Goal: Information Seeking & Learning: Learn about a topic

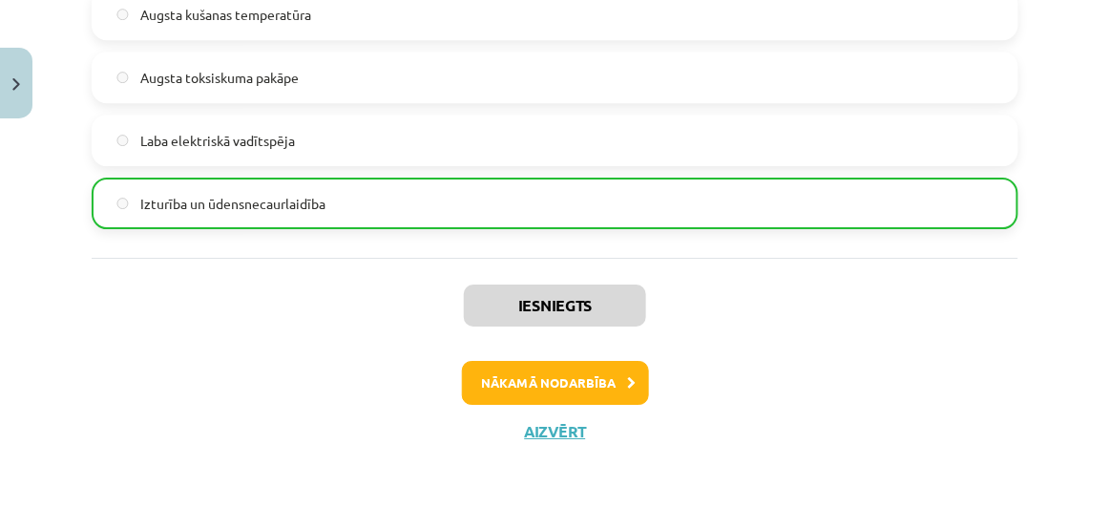
scroll to position [3142, 0]
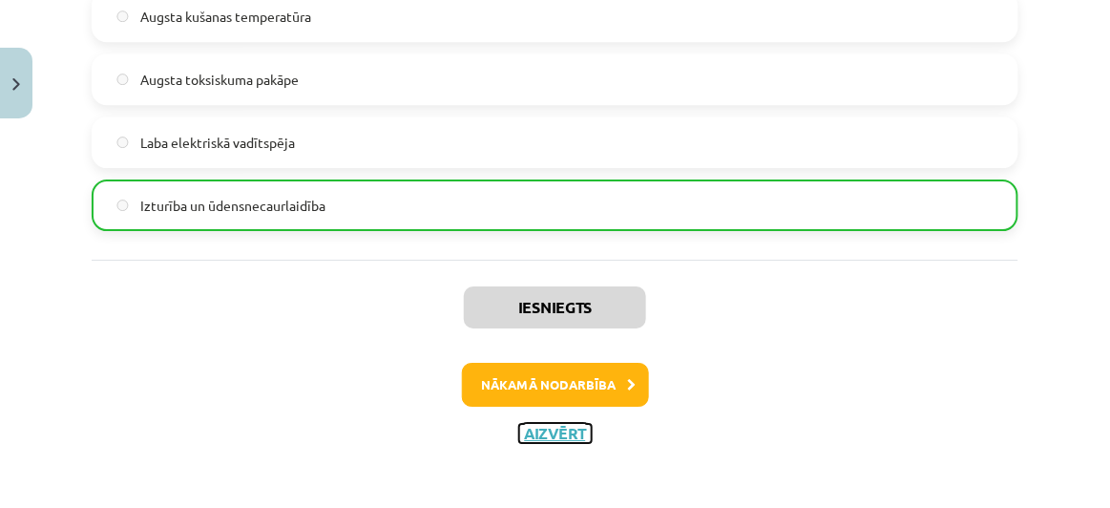
click at [557, 426] on button "Aizvērt" at bounding box center [555, 433] width 73 height 19
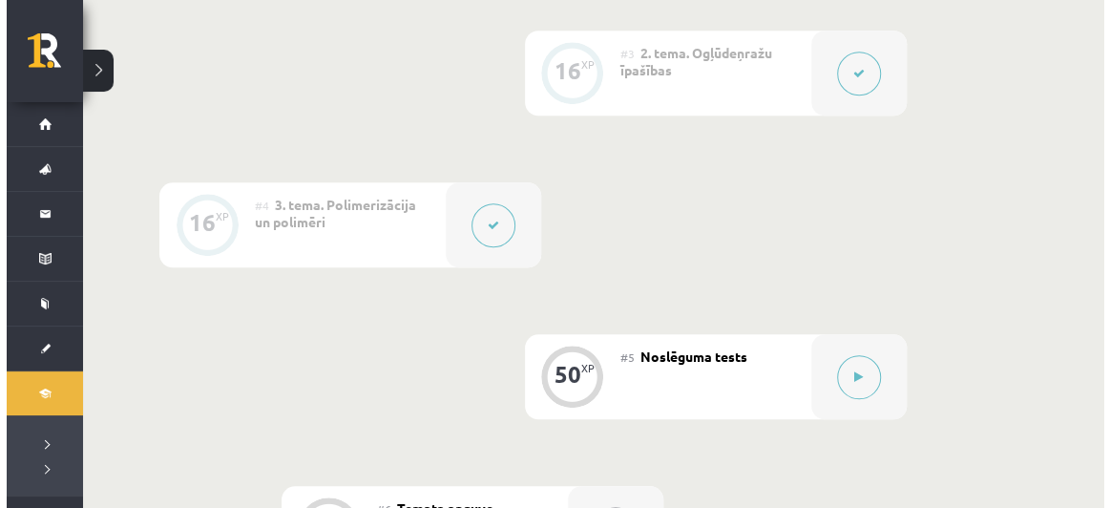
scroll to position [812, 0]
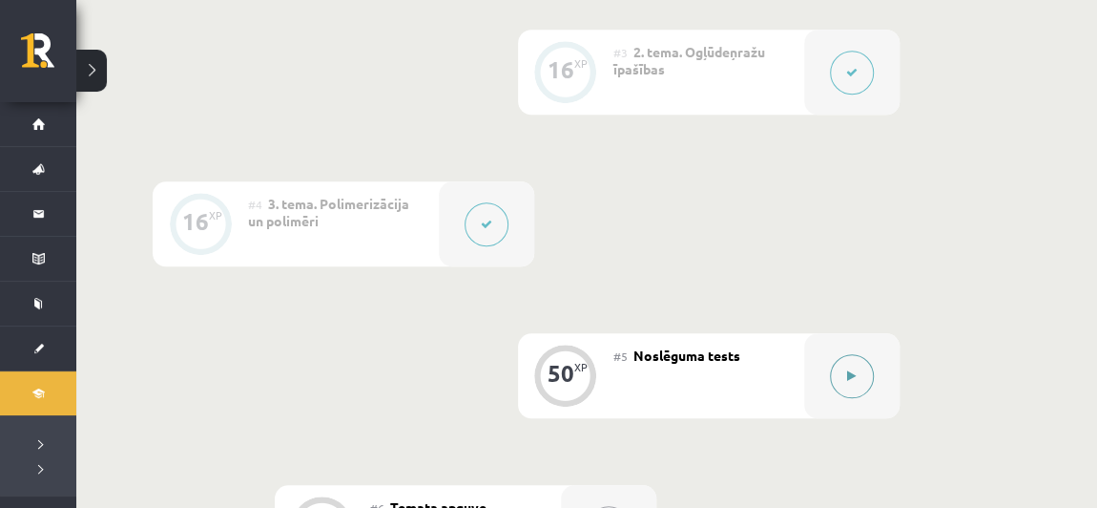
click at [843, 389] on button at bounding box center [852, 376] width 44 height 44
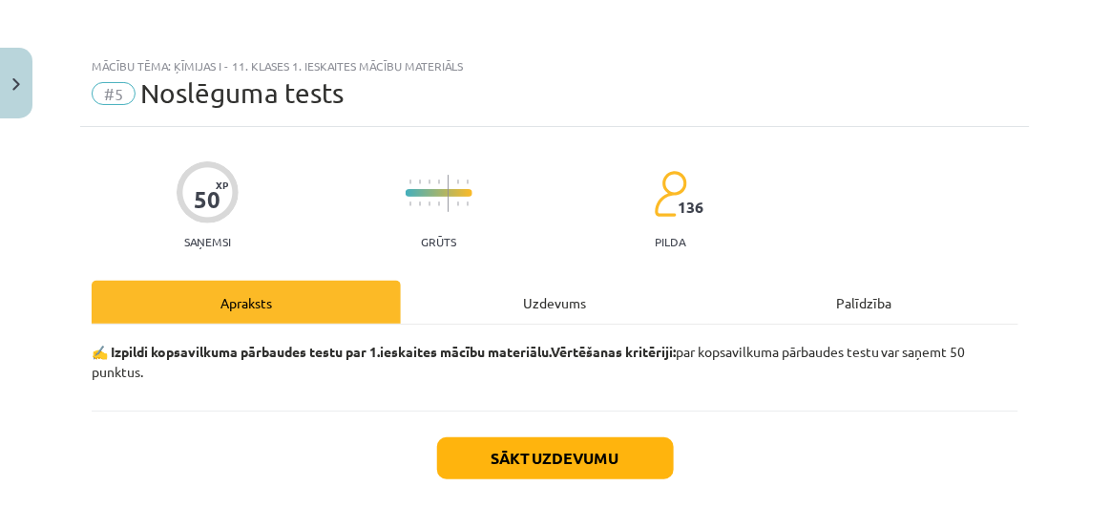
scroll to position [93, 0]
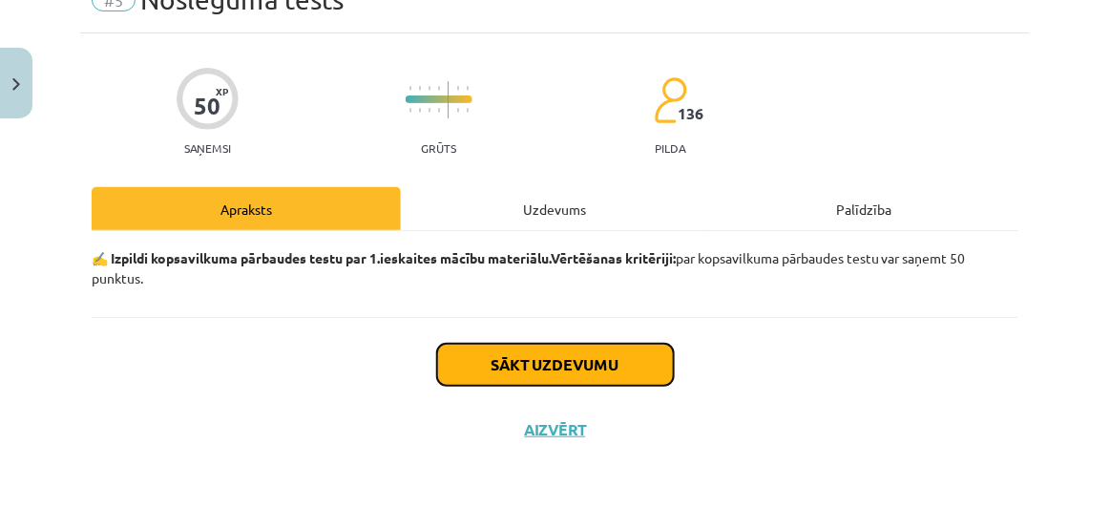
click at [494, 359] on button "Sākt uzdevumu" at bounding box center [555, 364] width 237 height 42
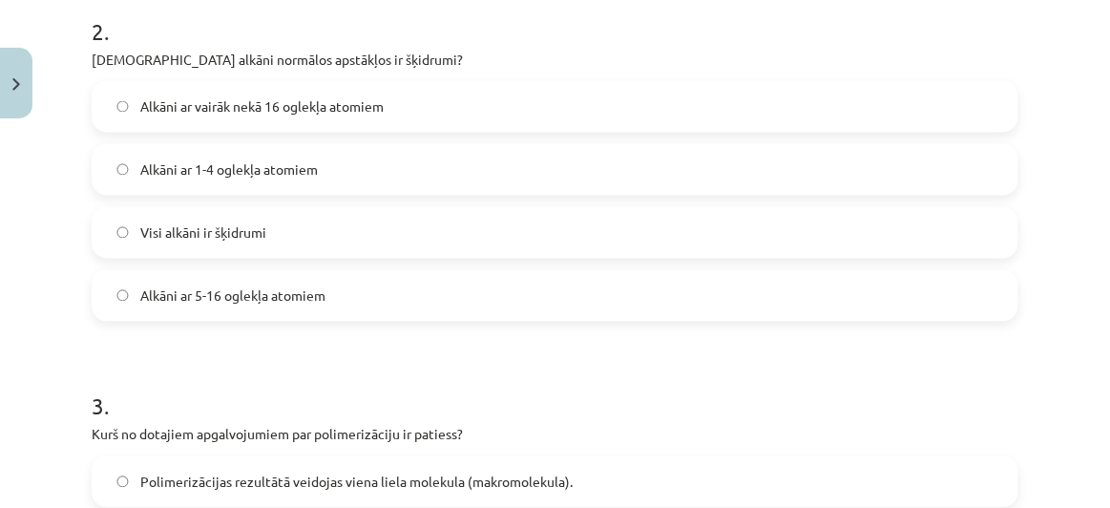
scroll to position [772, 0]
click at [284, 294] on span "Alkāni ar 5-16 oglekļa atomiem" at bounding box center [232, 294] width 185 height 20
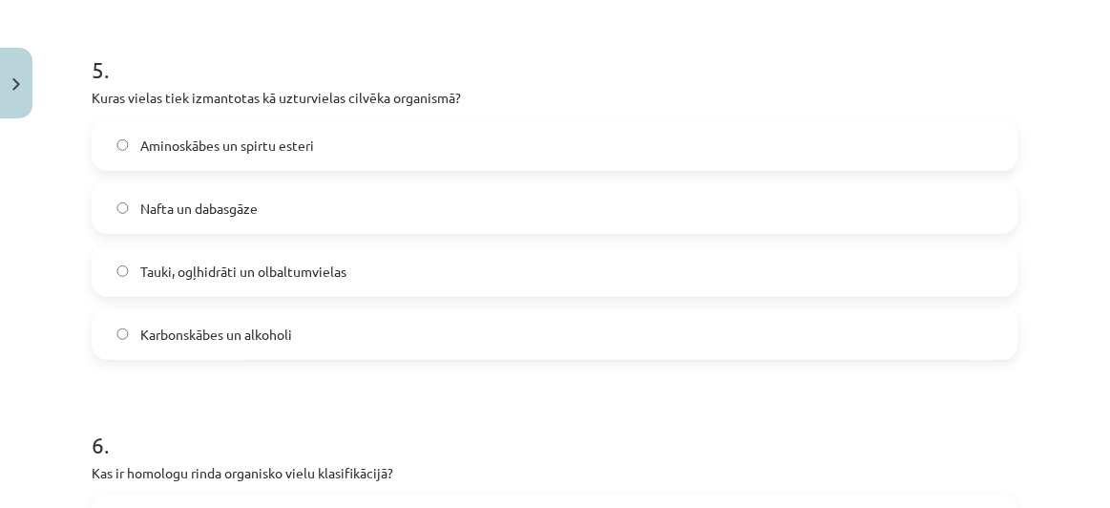
scroll to position [1822, 0]
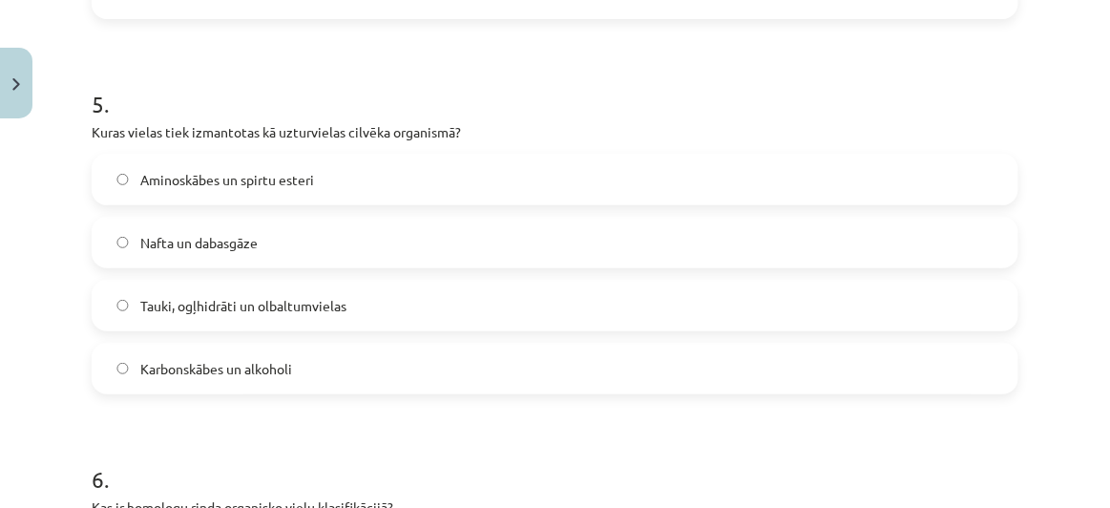
click at [346, 310] on span "Tauki, ogļhidrāti un olbaltumvielas" at bounding box center [243, 306] width 206 height 20
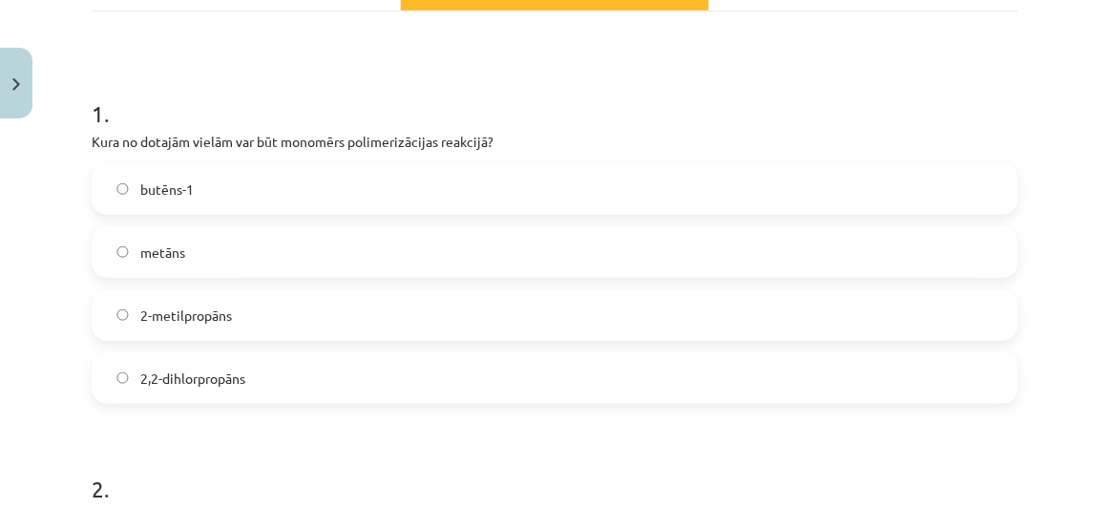
scroll to position [314, 0]
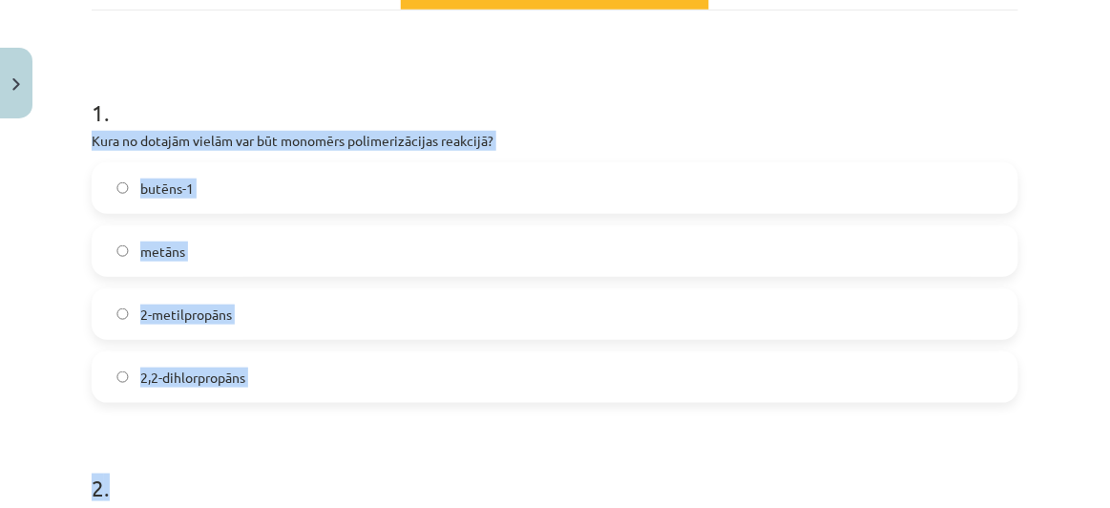
drag, startPoint x: 85, startPoint y: 133, endPoint x: 327, endPoint y: 426, distance: 380.2
copy form "Kura no dotajām vielām var būt monomērs polimerizācijas reakcijā? butēns-1 metā…"
click at [247, 187] on label "butēns-1" at bounding box center [554, 188] width 923 height 48
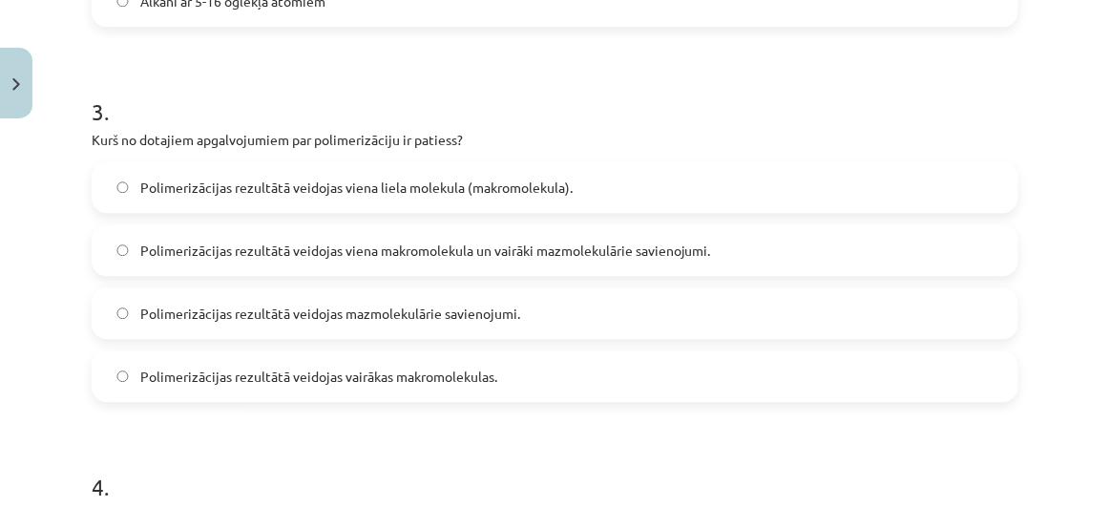
scroll to position [1066, 0]
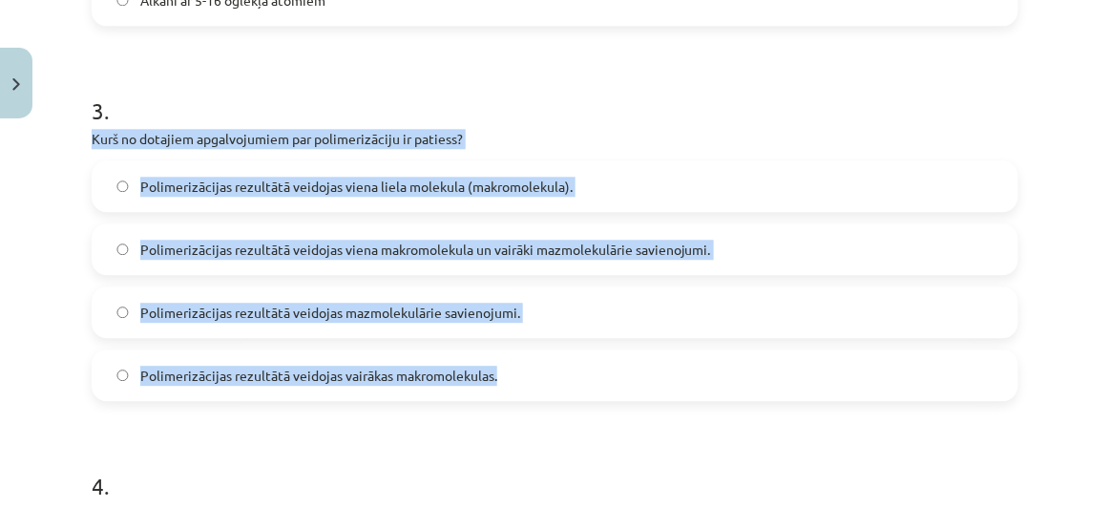
drag, startPoint x: 89, startPoint y: 135, endPoint x: 567, endPoint y: 368, distance: 531.7
copy div "Kurš no dotajiem apgalvojumiem par polimerizāciju ir patiess? Polimerizācijas r…"
click at [640, 186] on label "Polimerizācijas rezultātā veidojas viena liela molekula (makromolekula)." at bounding box center [554, 186] width 923 height 48
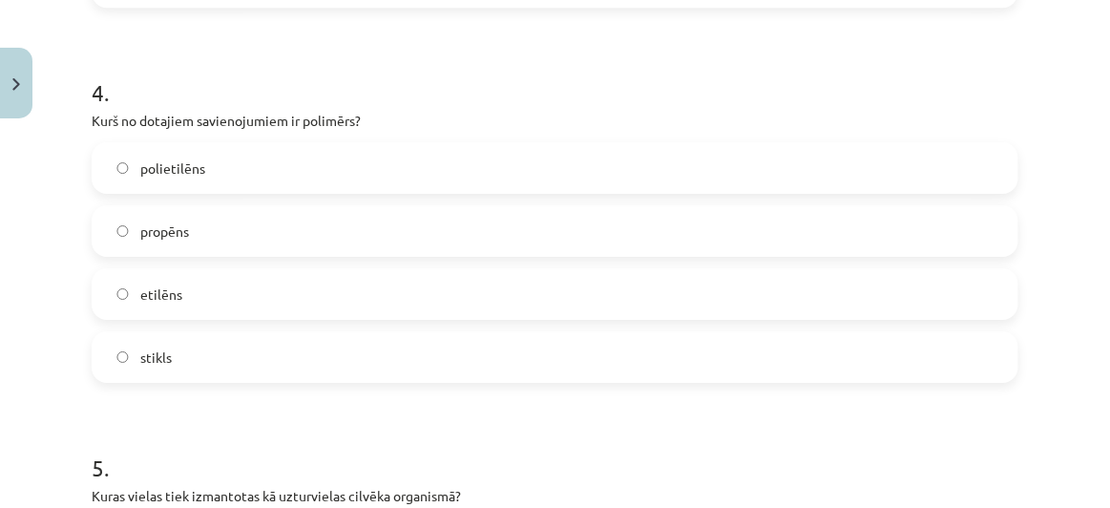
scroll to position [1460, 0]
click at [218, 171] on label "polietilēns" at bounding box center [554, 167] width 923 height 48
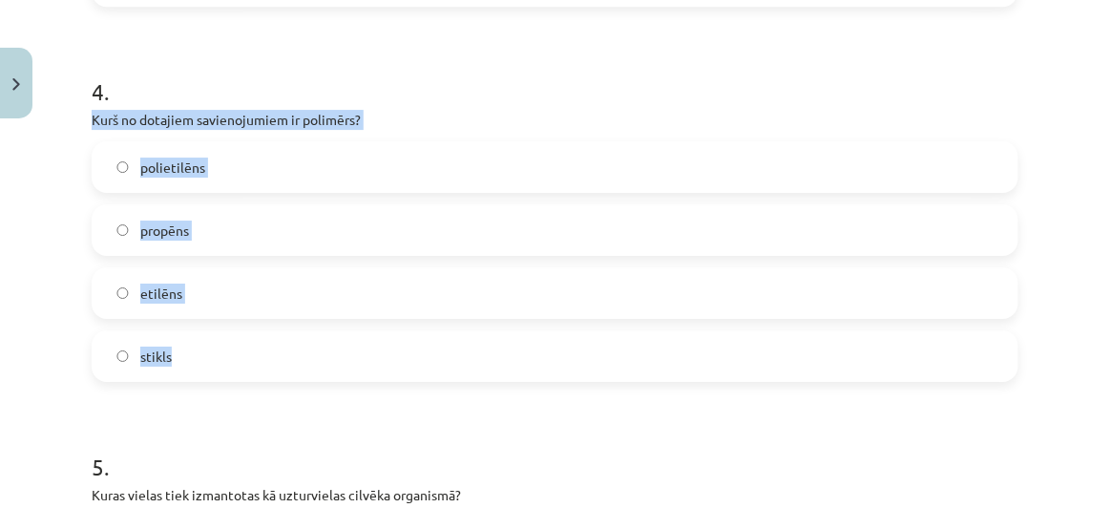
drag, startPoint x: 93, startPoint y: 120, endPoint x: 258, endPoint y: 359, distance: 289.5
copy div "Kurš no dotajiem savienojumiem ir polimērs? polietilēns propēns etilēns stikls"
click at [465, 125] on p "Kurš no dotajiem savienojumiem ir polimērs?" at bounding box center [555, 120] width 926 height 20
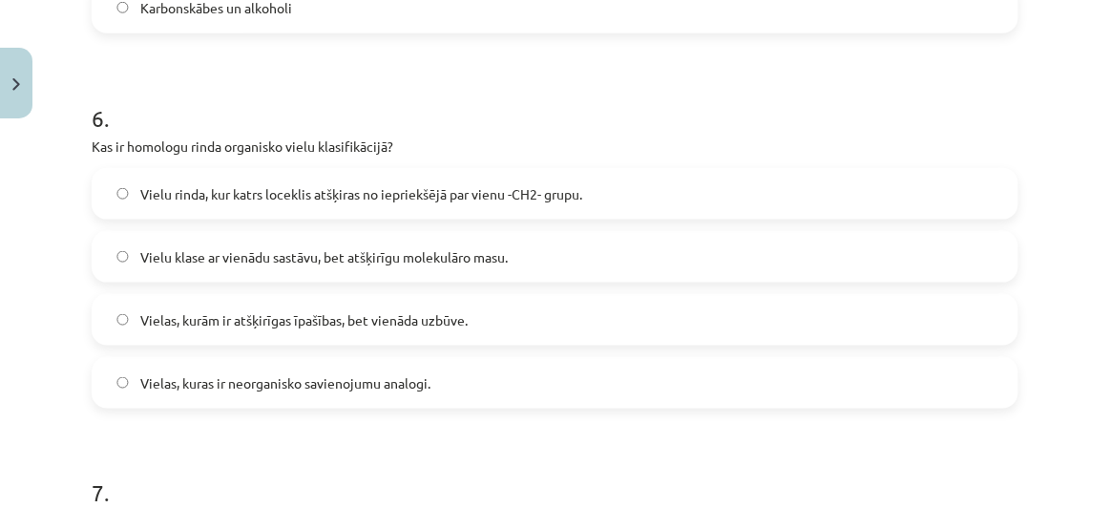
scroll to position [2184, 0]
click at [412, 260] on span "Vielu klase ar vienādu sastāvu, bet atšķirīgu molekulāro masu." at bounding box center [323, 256] width 367 height 20
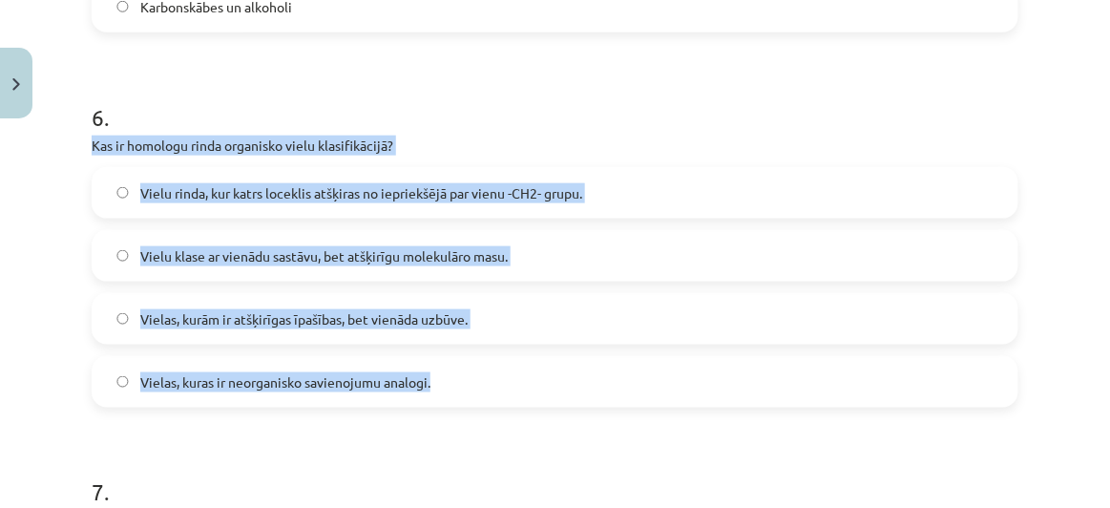
drag, startPoint x: 93, startPoint y: 139, endPoint x: 492, endPoint y: 352, distance: 452.0
click at [492, 352] on div "6 . Kas ir homologu rinda organisko vielu klasifikācijā? Vielu rinda, kur katrs…" at bounding box center [555, 239] width 926 height 337
copy div "Kas ir homologu rinda organisko vielu klasifikācijā? Vielu rinda, kur katrs loc…"
click at [658, 198] on label "Vielu rinda, kur katrs loceklis atšķiras no iepriekšējā par vienu -CH2- grupu." at bounding box center [554, 193] width 923 height 48
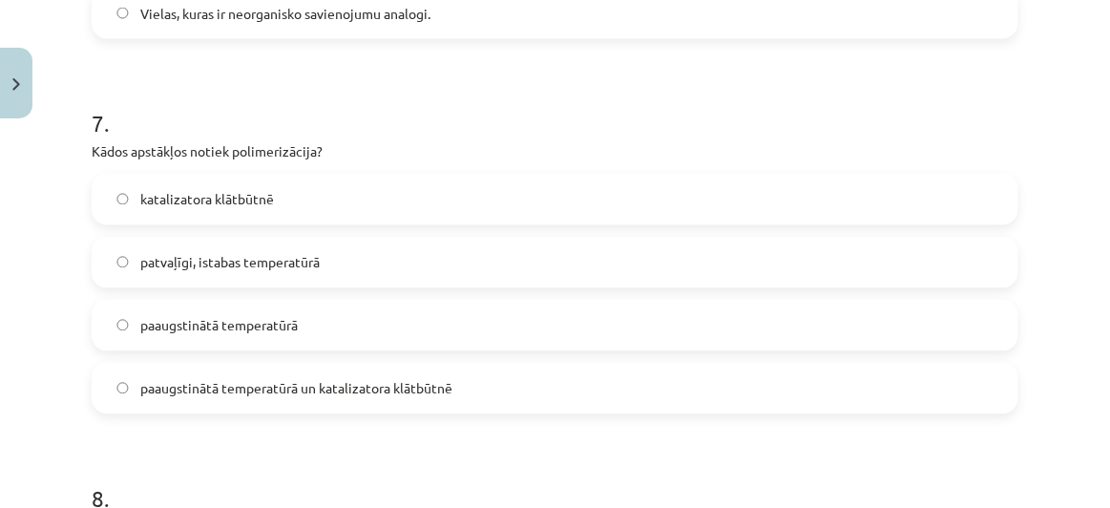
scroll to position [2556, 0]
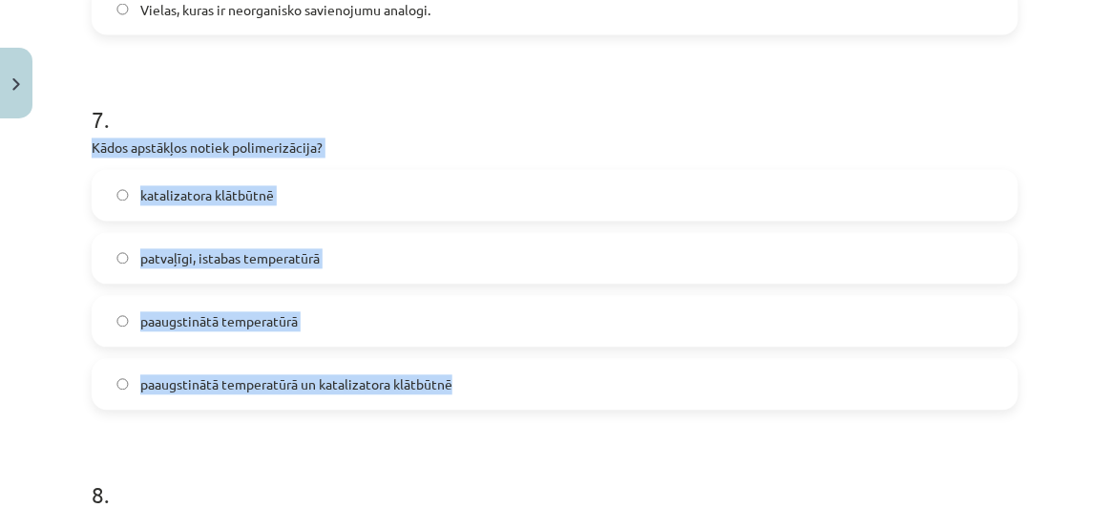
drag, startPoint x: 87, startPoint y: 136, endPoint x: 475, endPoint y: 371, distance: 453.7
copy div "Kādos apstākļos notiek polimerizācija? katalizatora klātbūtnē patvaļīgi, istaba…"
click at [492, 149] on p "Kādos apstākļos notiek polimerizācija?" at bounding box center [555, 148] width 926 height 20
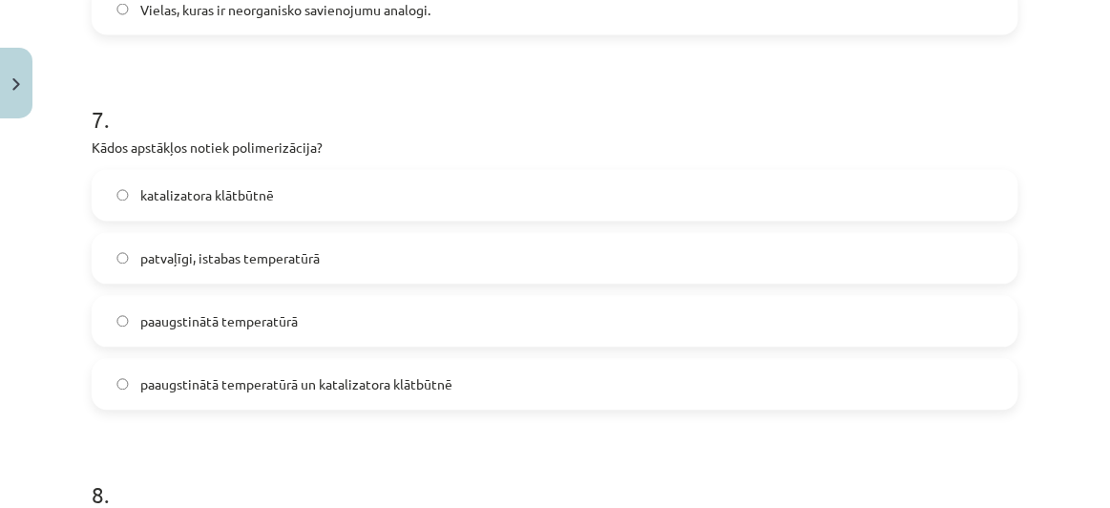
click at [347, 299] on label "paaugstinātā temperatūrā" at bounding box center [554, 322] width 923 height 48
click at [451, 375] on span "paaugstinātā temperatūrā un katalizatora klātbūtnē" at bounding box center [296, 385] width 312 height 20
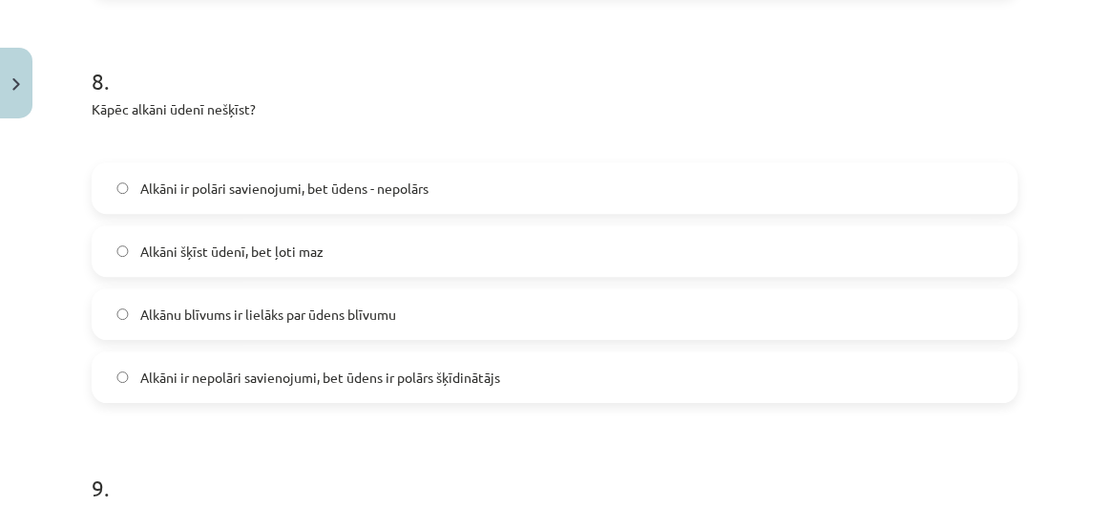
scroll to position [2974, 0]
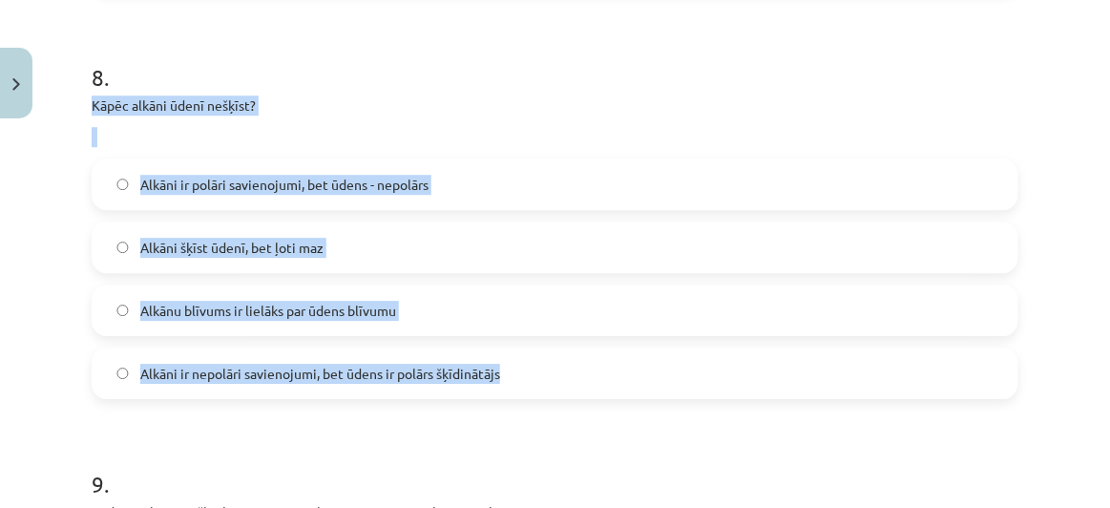
drag, startPoint x: 85, startPoint y: 100, endPoint x: 551, endPoint y: 354, distance: 531.1
copy div "Kāpēc alkāni ūdenī nešķīst? Alkāni ir polāri savienojumi, bet ūdens - nepolārs …"
click at [602, 146] on div "8 . Kāpēc alkāni ūdenī nešķīst? Alkāni ir polāri savienojumi, bet ūdens - nepol…" at bounding box center [555, 215] width 926 height 368
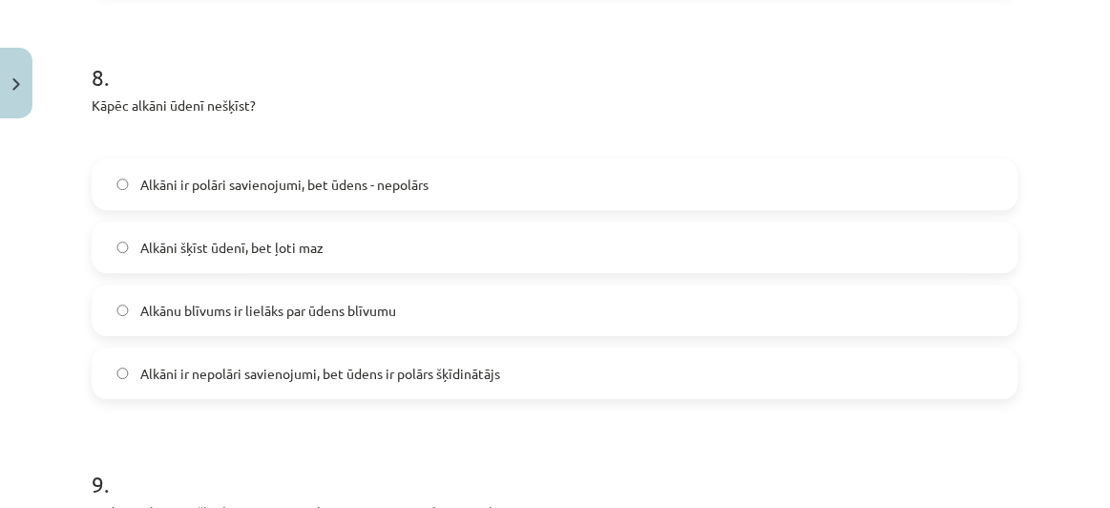
click at [424, 191] on span "Alkāni ir polāri savienojumi, bet ūdens - nepolārs" at bounding box center [284, 185] width 288 height 20
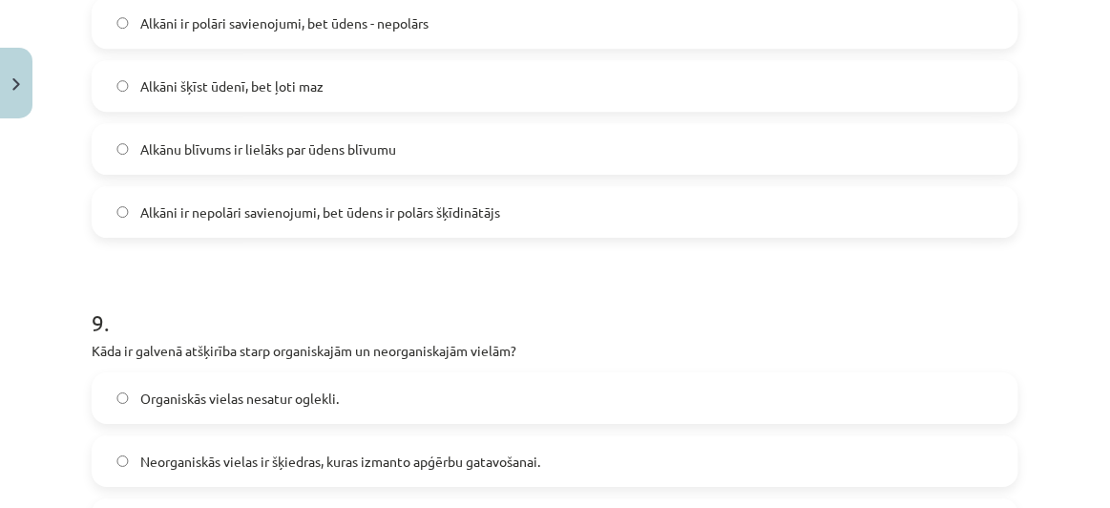
scroll to position [3104, 0]
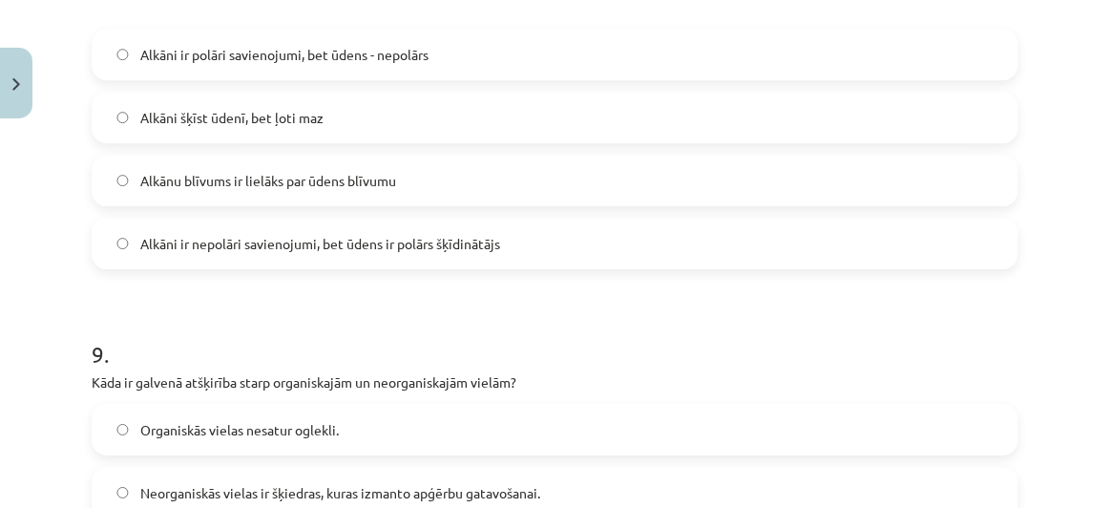
click at [383, 247] on span "Alkāni ir nepolāri savienojumi, bet ūdens ir polārs šķīdinātājs" at bounding box center [320, 244] width 360 height 20
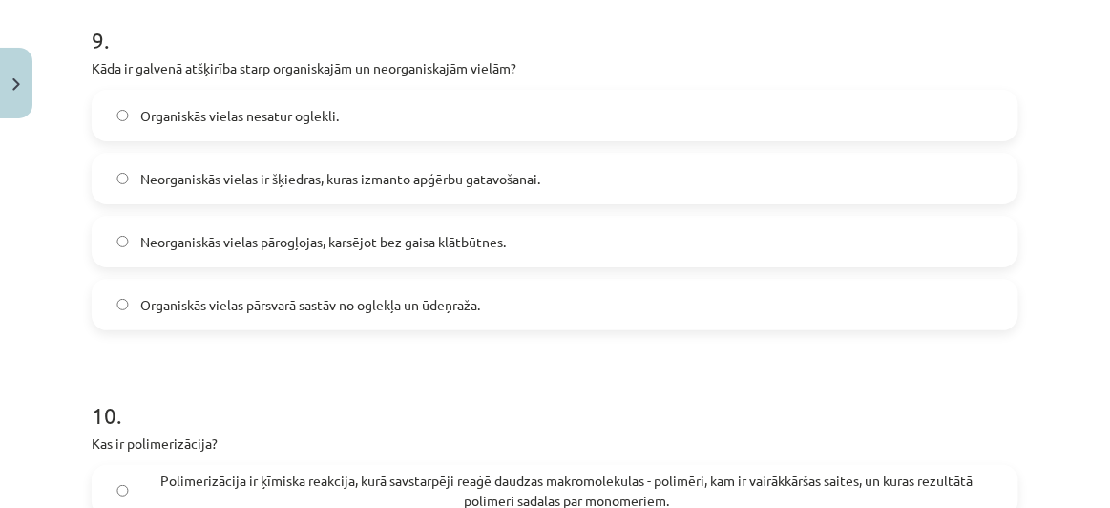
scroll to position [3418, 0]
click at [554, 246] on label "Neorganiskās vielas pārogļojas, karsējot bez gaisa klātbūtnes." at bounding box center [554, 241] width 923 height 48
click at [532, 314] on label "Organiskās vielas pārsvarā sastāv no oglekļa un ūdeņraža." at bounding box center [554, 304] width 923 height 48
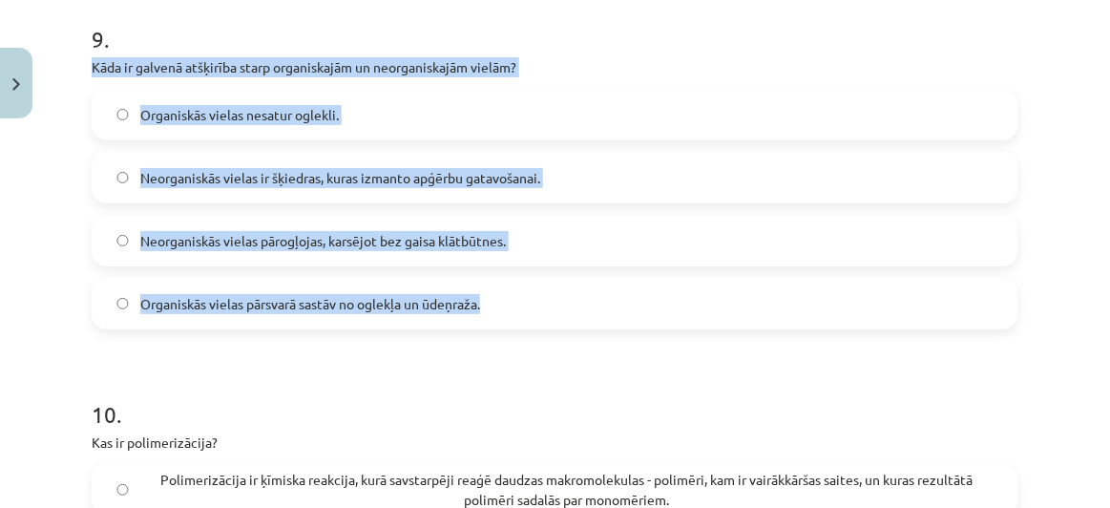
drag, startPoint x: 89, startPoint y: 66, endPoint x: 667, endPoint y: 313, distance: 628.8
copy div "Kāda ir galvenā atšķirība starp organiskajām un neorganiskajām vielām? Organisk…"
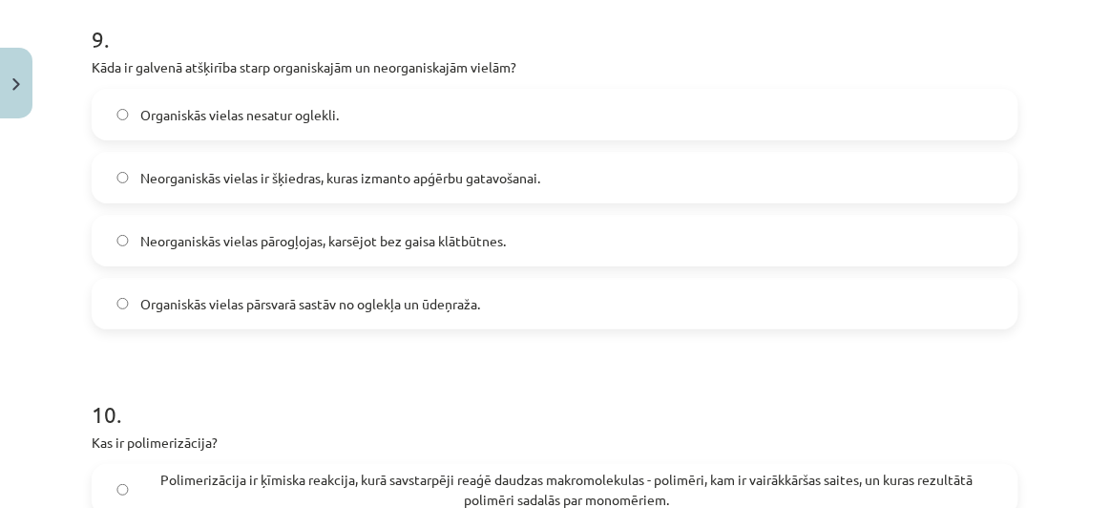
click at [538, 433] on p "Kas ir polimerizācija?" at bounding box center [555, 442] width 926 height 20
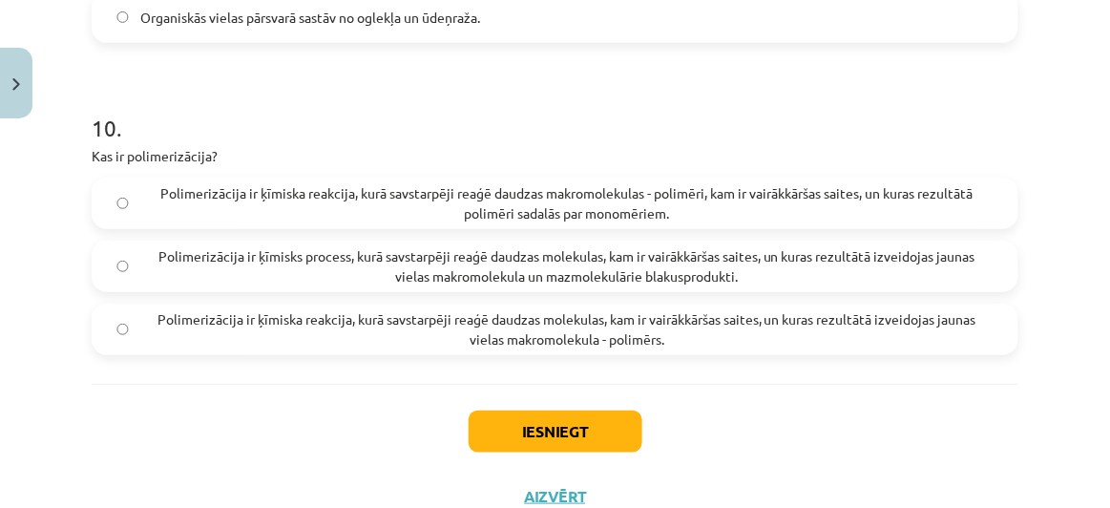
scroll to position [3706, 0]
click at [454, 200] on span "Polimerizācija ir ķīmiska reakcija, kurā savstarpēji reaģē daudzas makromolekul…" at bounding box center [566, 202] width 853 height 40
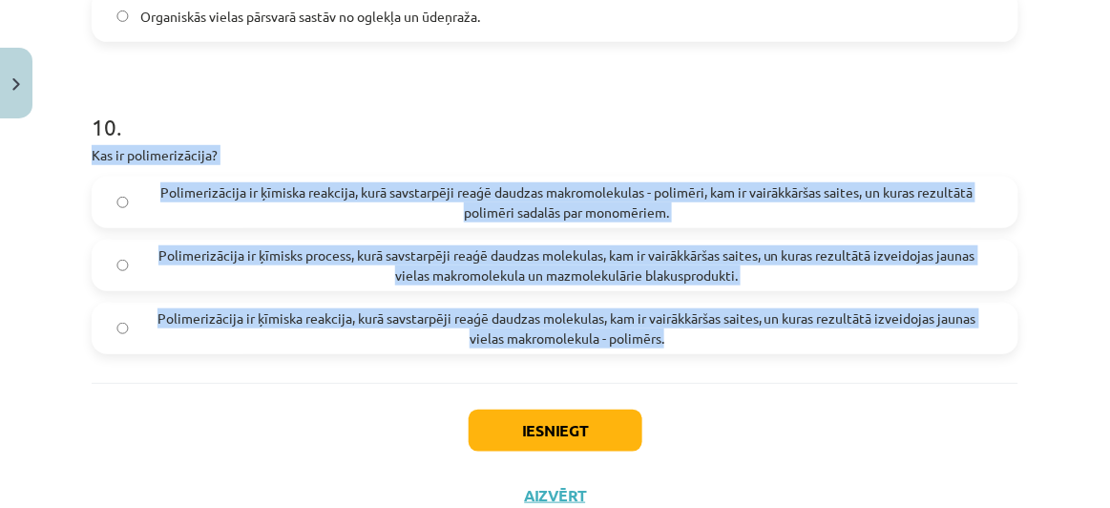
drag, startPoint x: 83, startPoint y: 148, endPoint x: 832, endPoint y: 340, distance: 773.1
copy div "Kas ir polimerizācija? Polimerizācija ir ķīmiska reakcija, kurā savstarpēji rea…"
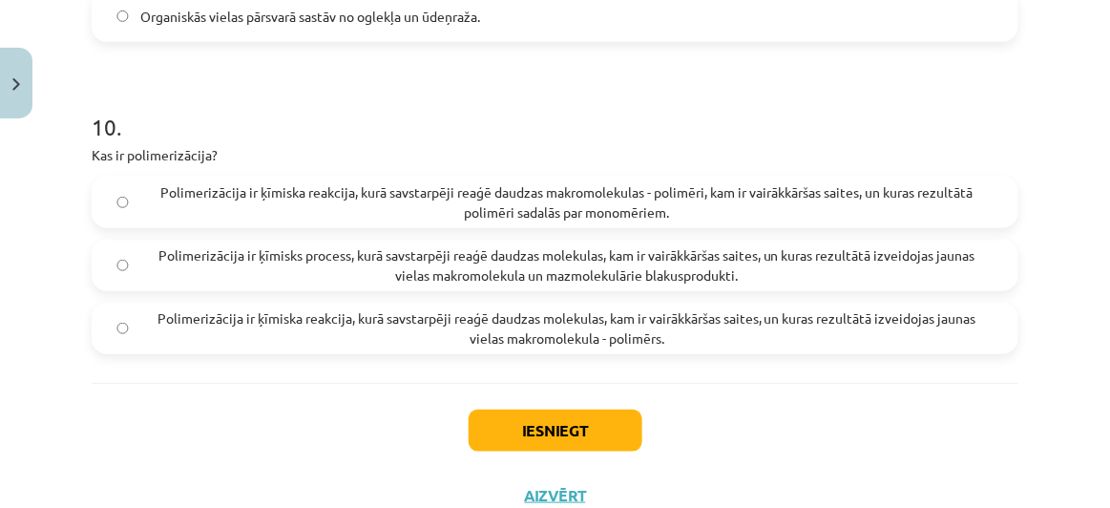
click at [680, 124] on h1 "10 ." at bounding box center [555, 109] width 926 height 59
click at [737, 326] on span "Polimerizācija ir ķīmiska reakcija, kurā savstarpēji reaģē daudzas molekulas, k…" at bounding box center [566, 328] width 853 height 40
click at [523, 432] on button "Iesniegt" at bounding box center [555, 430] width 174 height 42
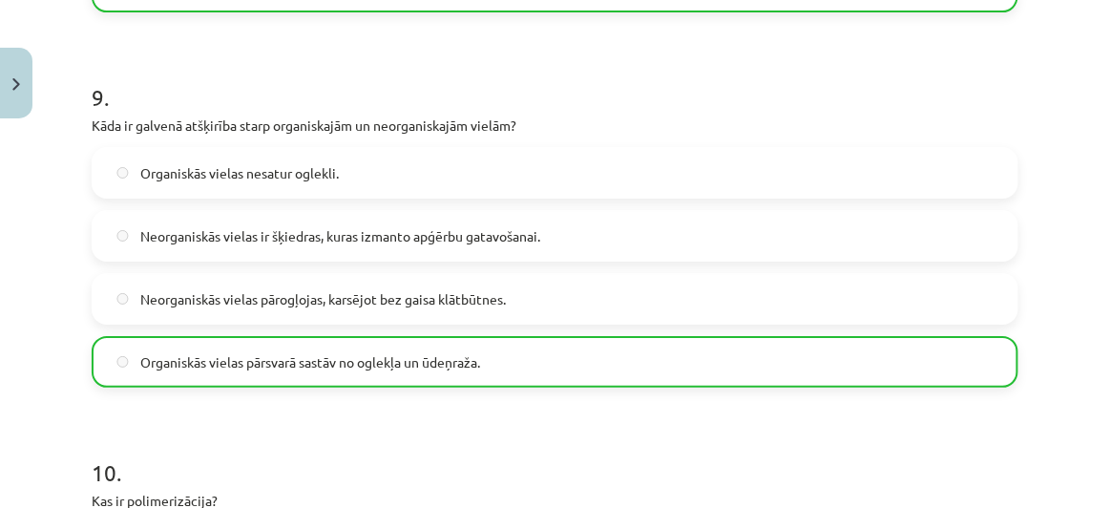
scroll to position [3831, 0]
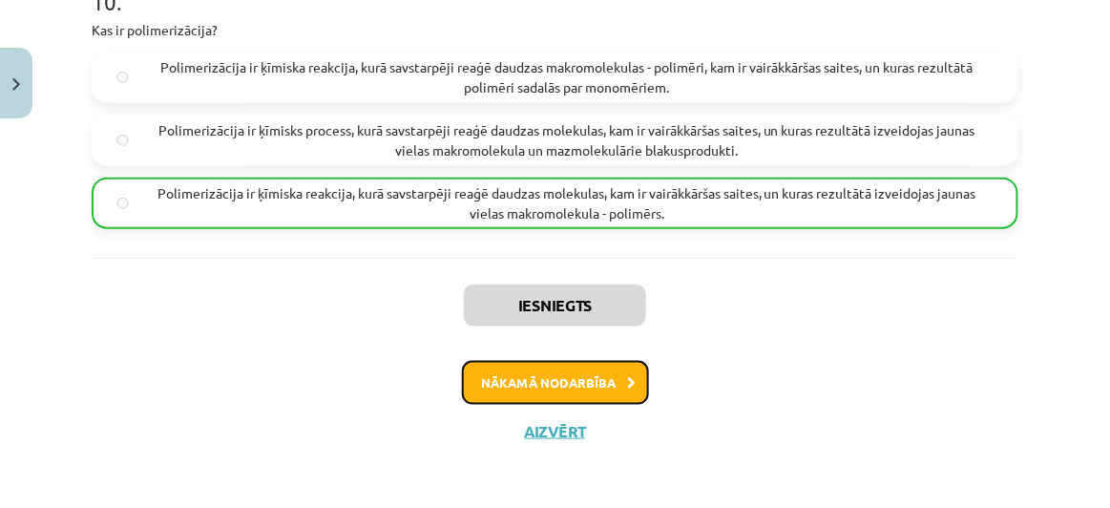
click at [561, 376] on button "Nākamā nodarbība" at bounding box center [555, 383] width 187 height 44
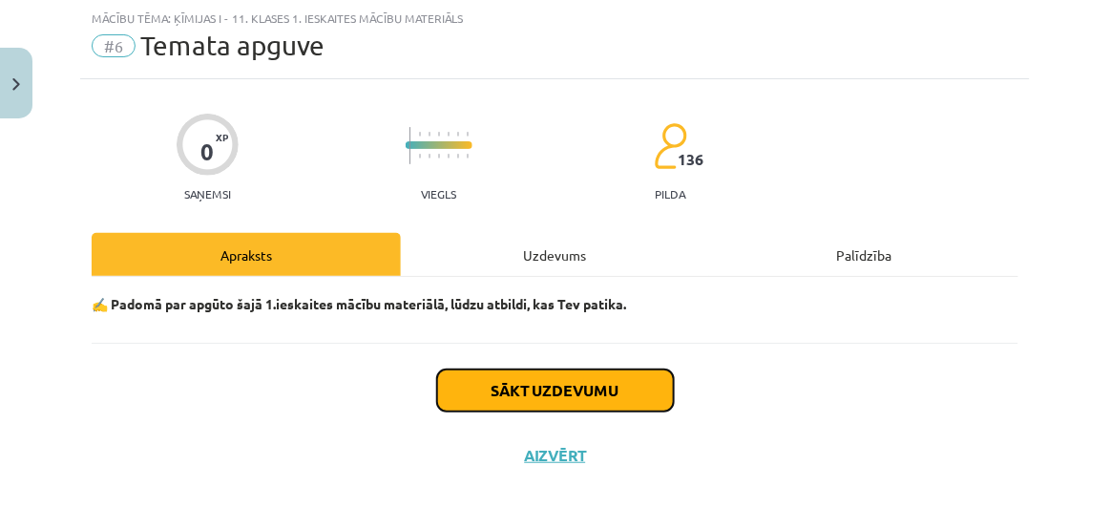
click at [586, 381] on button "Sākt uzdevumu" at bounding box center [555, 390] width 237 height 42
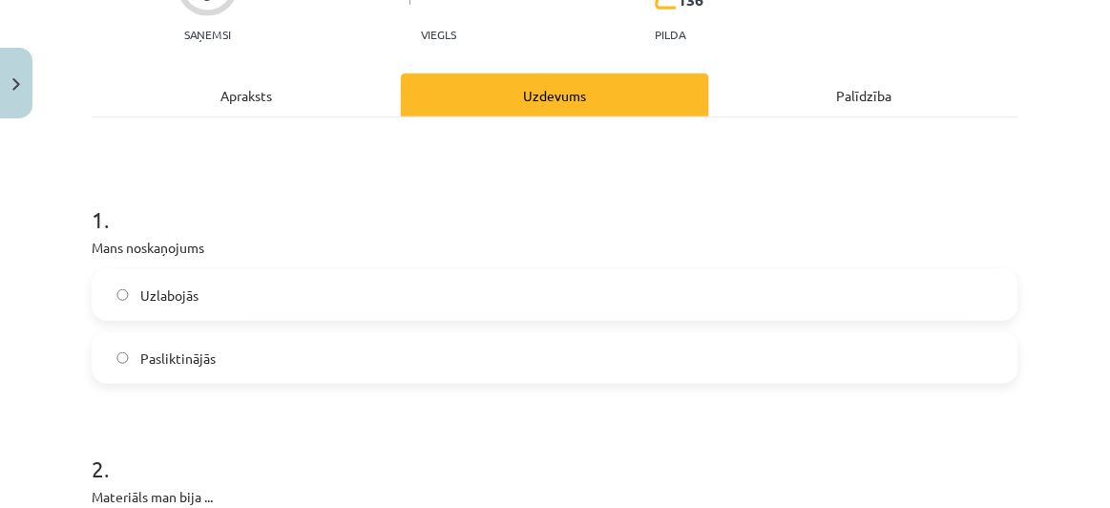
scroll to position [208, 0]
click at [357, 285] on label "Uzlabojās" at bounding box center [554, 294] width 923 height 48
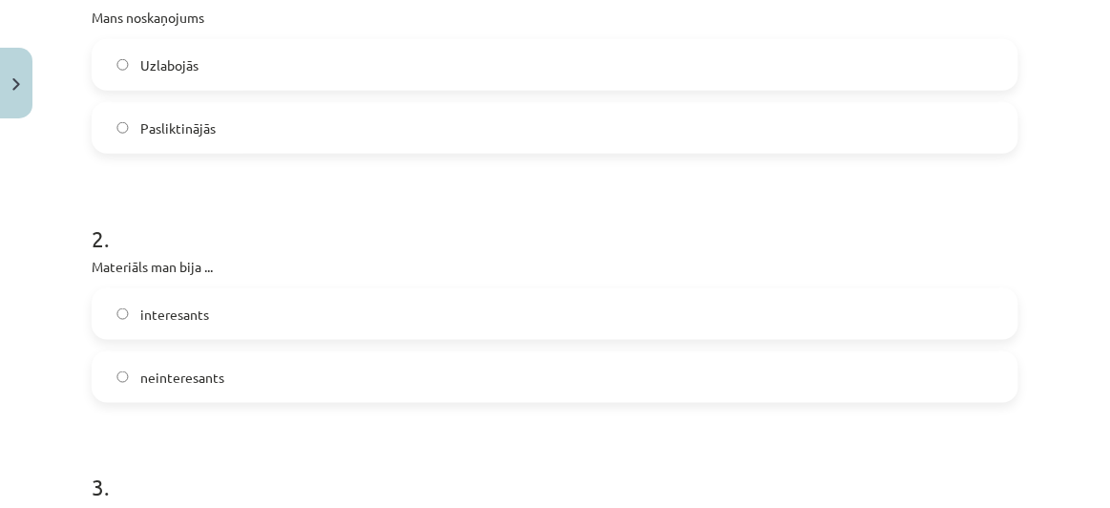
click at [353, 320] on label "interesants" at bounding box center [554, 314] width 923 height 48
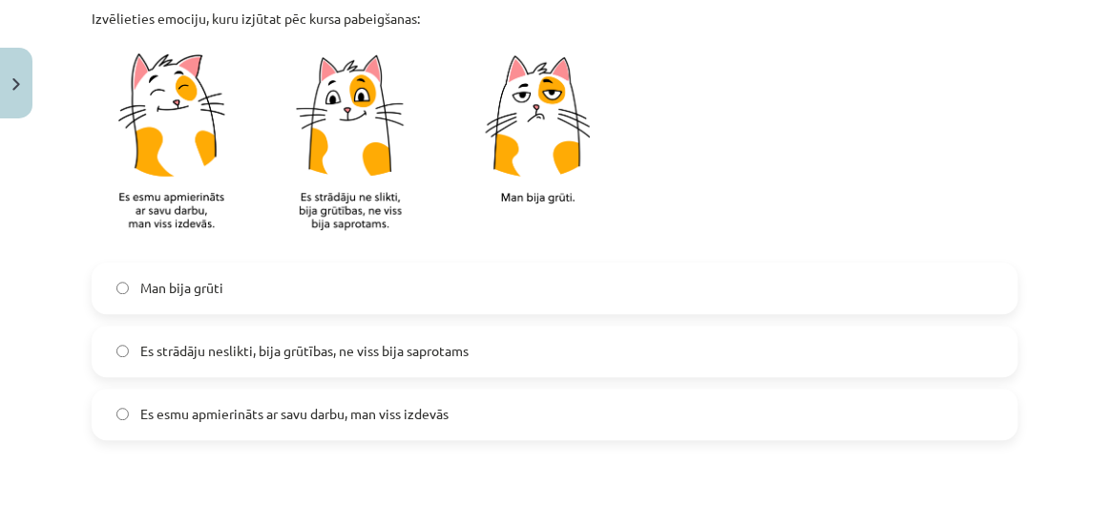
scroll to position [941, 0]
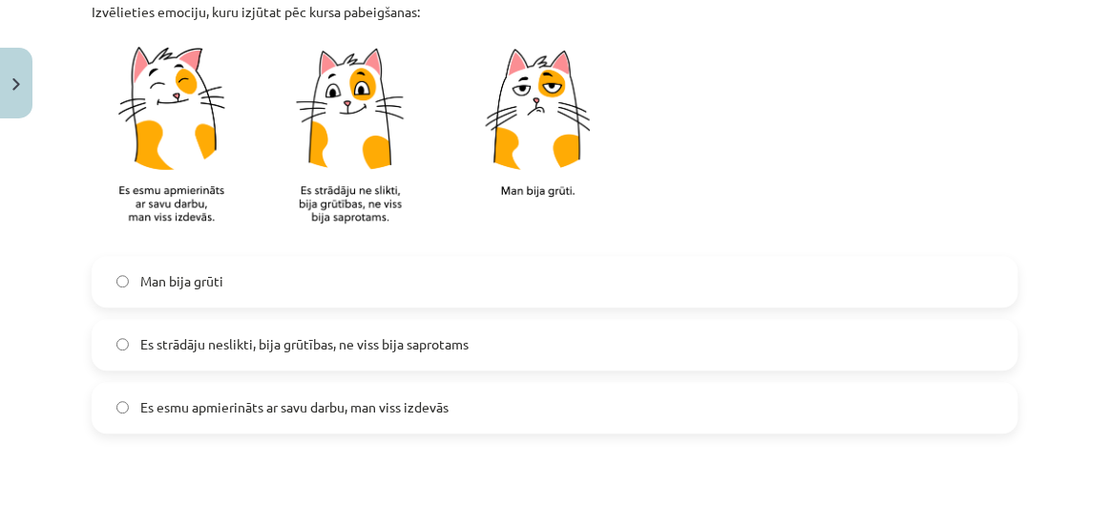
click at [368, 417] on label "Es esmu apmierināts ar savu darbu, man viss izdevās" at bounding box center [554, 408] width 923 height 48
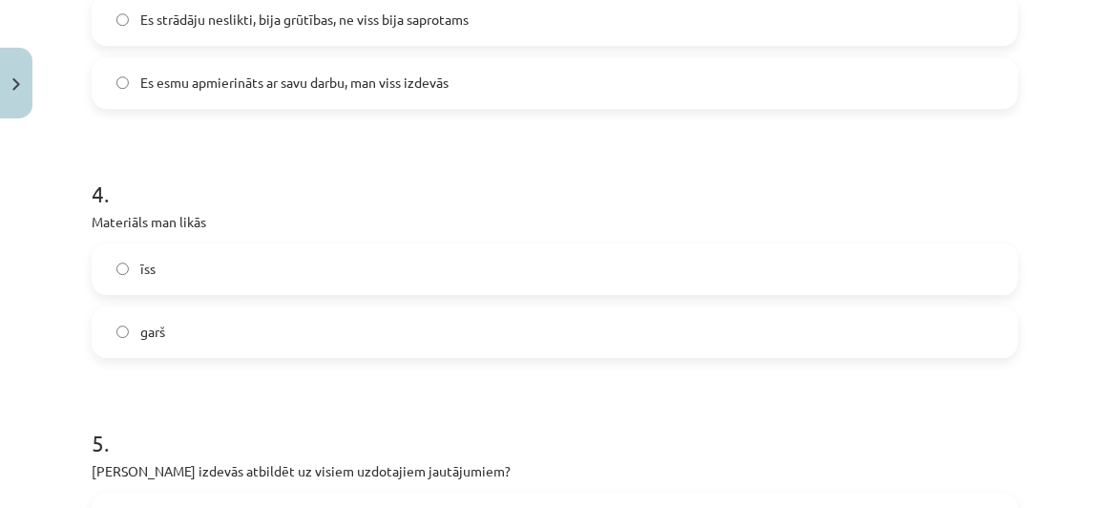
scroll to position [1266, 0]
click at [368, 323] on label "garš" at bounding box center [554, 331] width 923 height 48
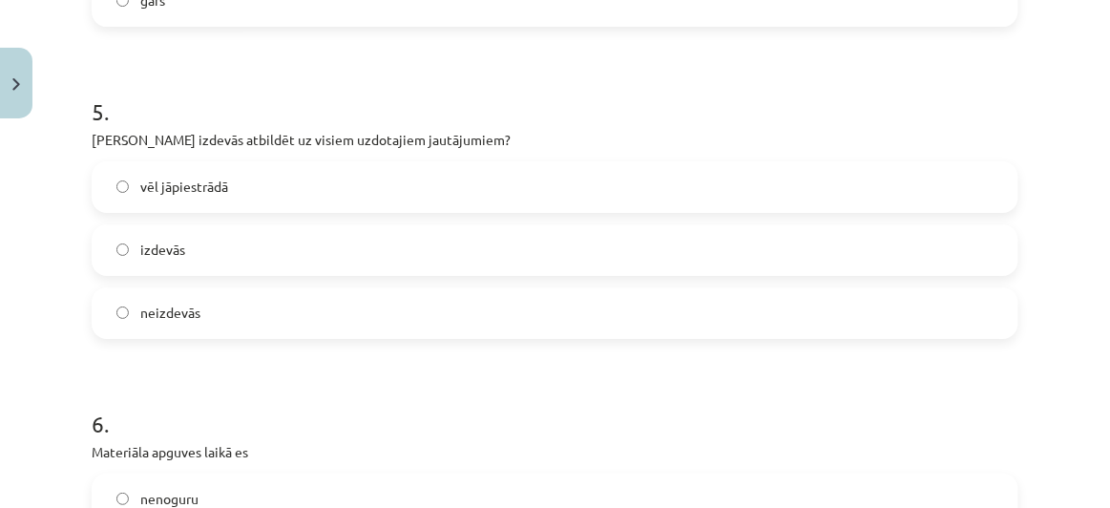
scroll to position [1603, 0]
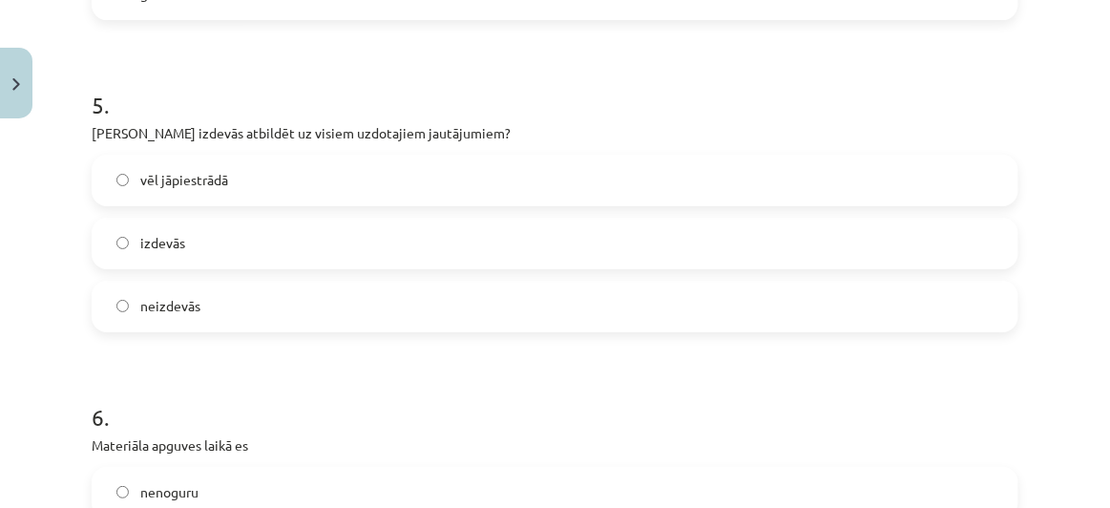
click at [319, 248] on label "izdevās" at bounding box center [554, 243] width 923 height 48
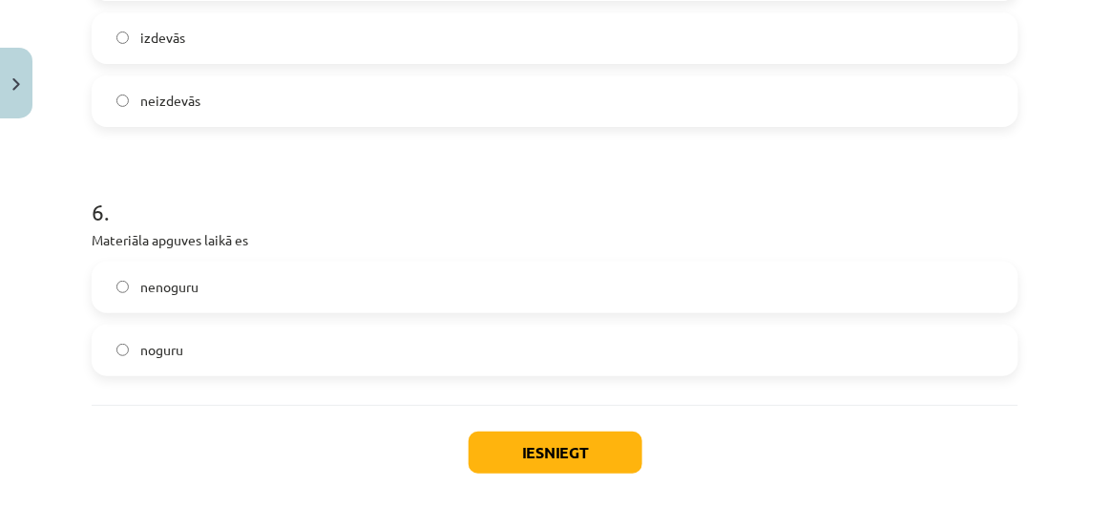
scroll to position [1808, 0]
click at [290, 357] on label "noguru" at bounding box center [554, 350] width 923 height 48
click at [522, 461] on button "Iesniegt" at bounding box center [555, 452] width 174 height 42
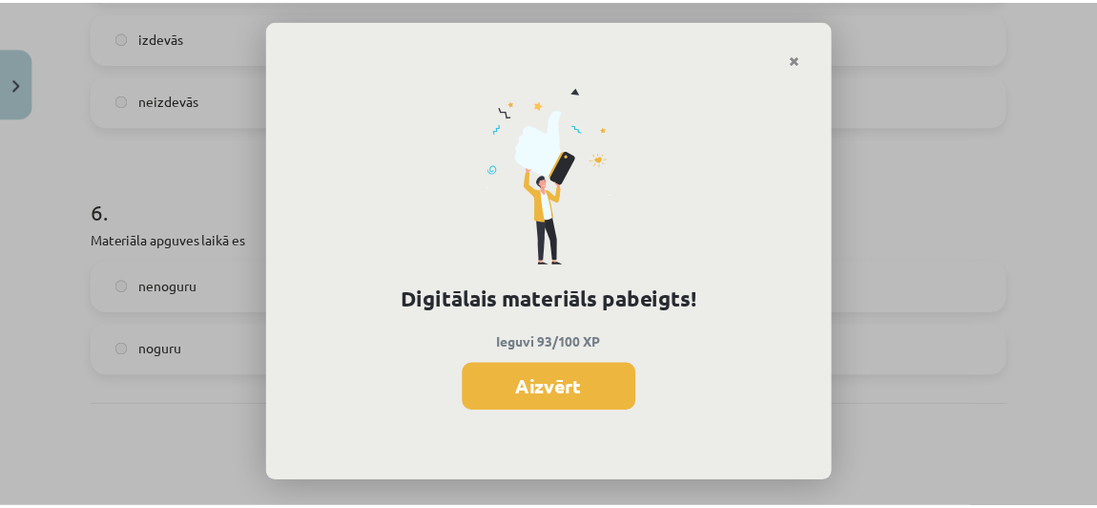
scroll to position [811, 0]
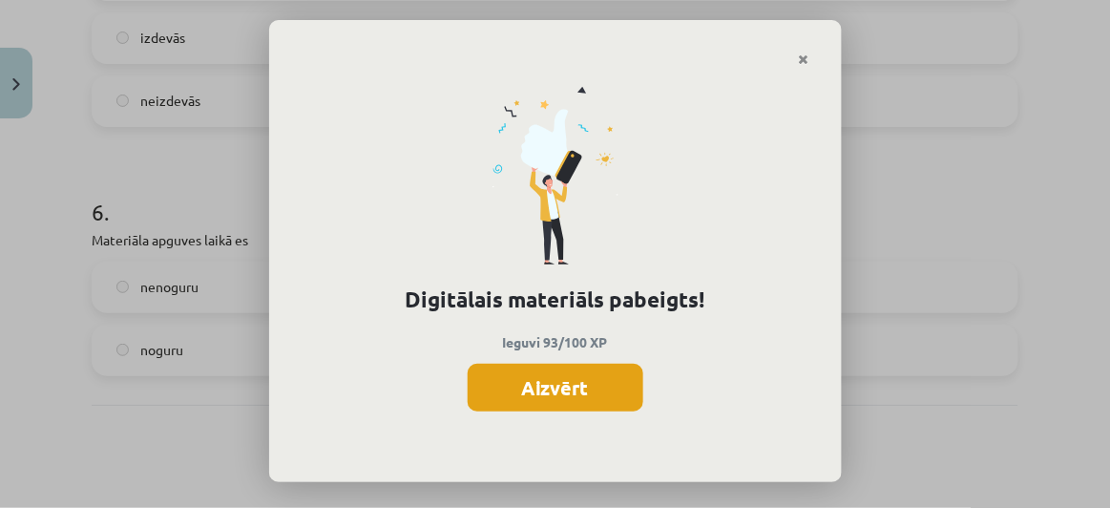
click at [554, 403] on button "Aizvērt" at bounding box center [555, 388] width 176 height 48
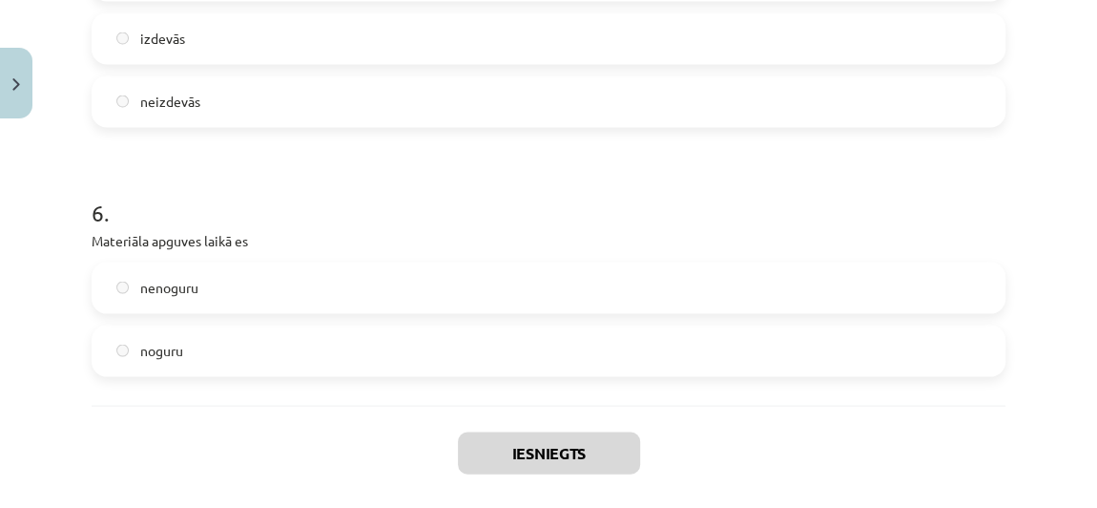
scroll to position [1896, 0]
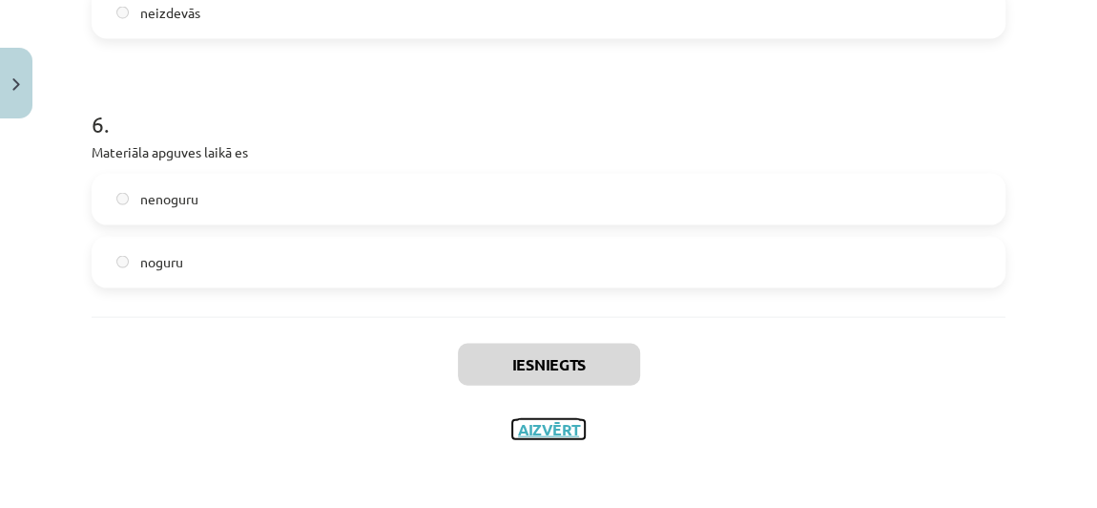
click at [546, 429] on button "Aizvērt" at bounding box center [548, 429] width 73 height 19
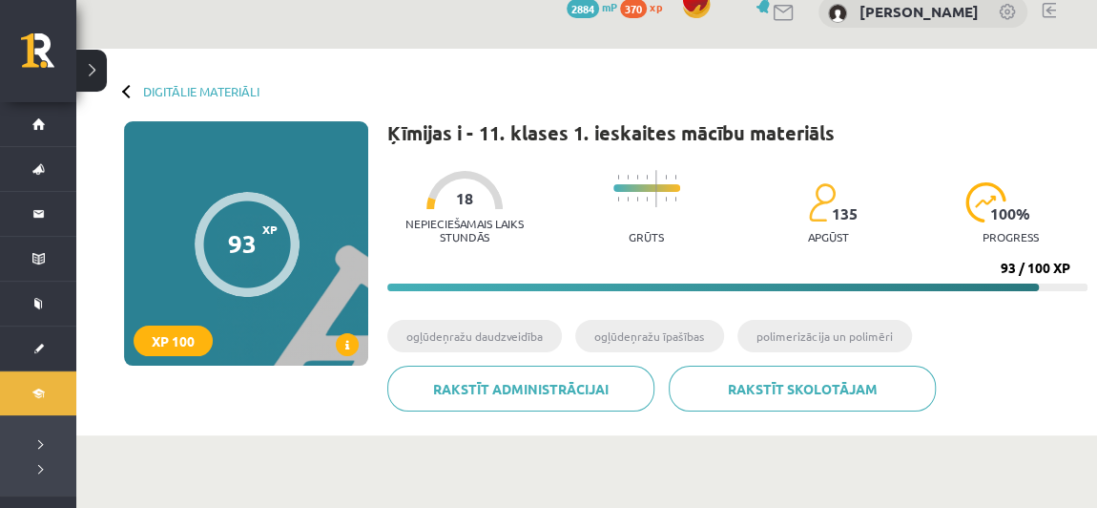
scroll to position [0, 0]
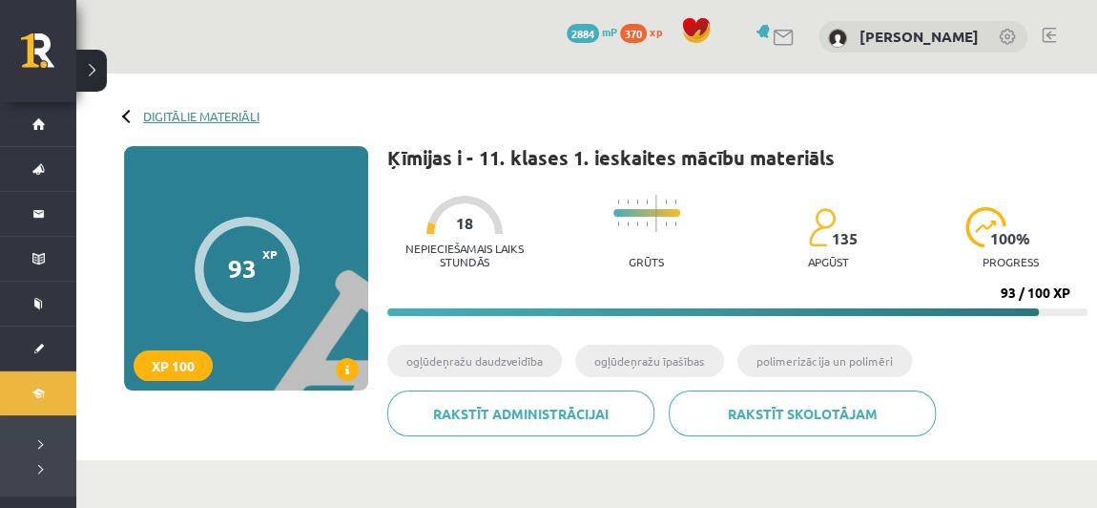
click at [153, 113] on link "Digitālie materiāli" at bounding box center [201, 116] width 116 height 14
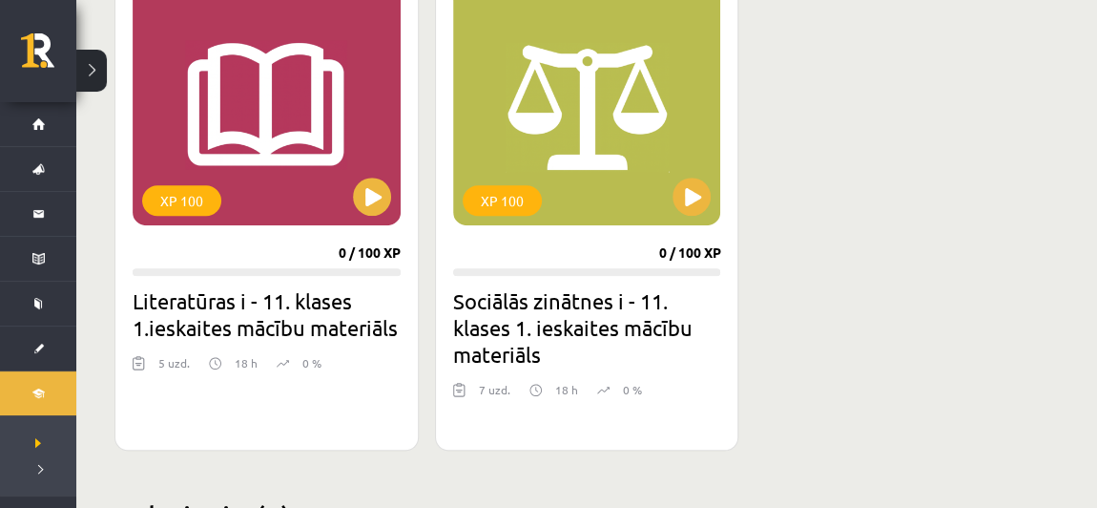
scroll to position [577, 0]
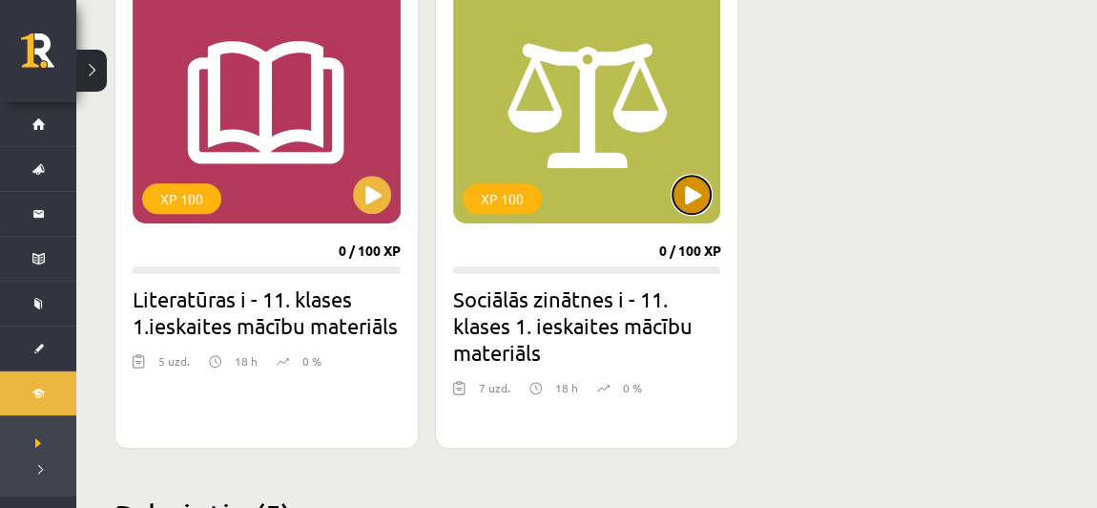
click at [694, 194] on button at bounding box center [692, 195] width 38 height 38
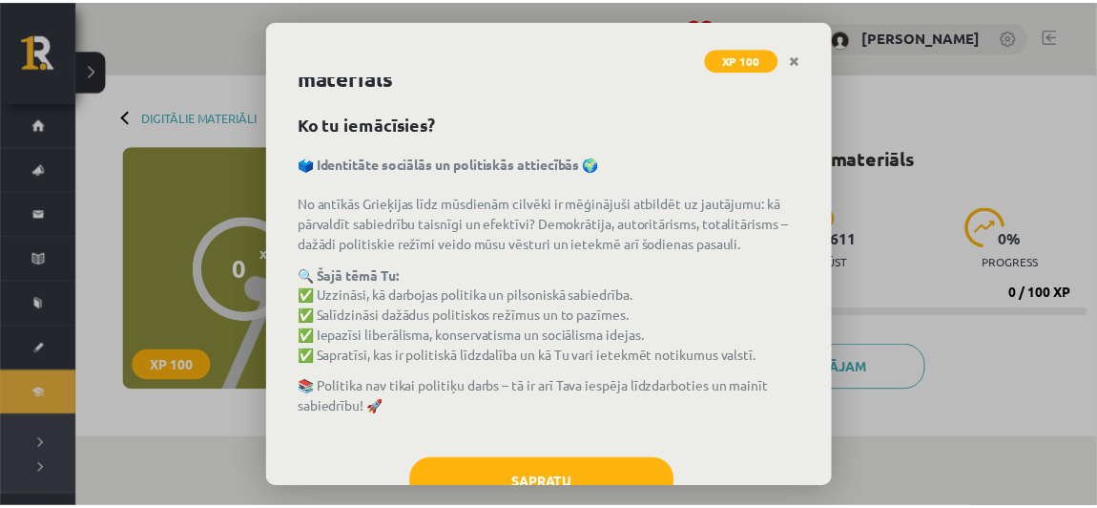
scroll to position [110, 0]
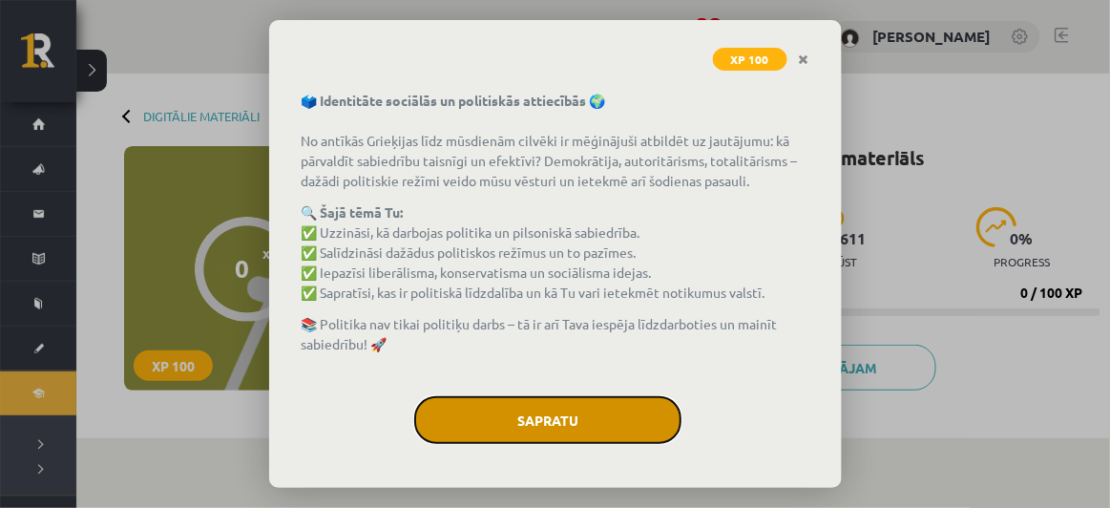
click at [610, 418] on button "Sapratu" at bounding box center [547, 420] width 267 height 48
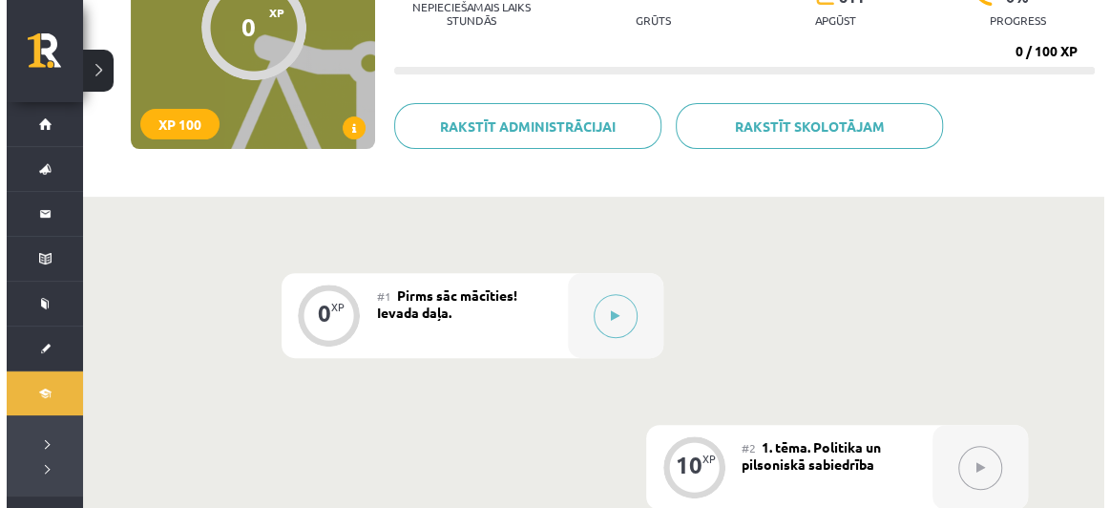
scroll to position [245, 0]
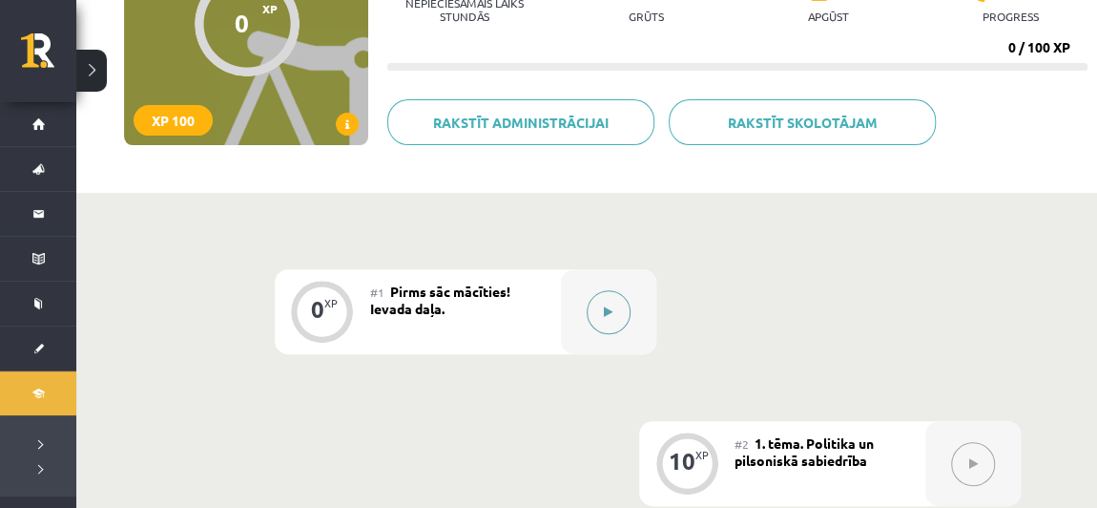
click at [598, 308] on button at bounding box center [609, 312] width 44 height 44
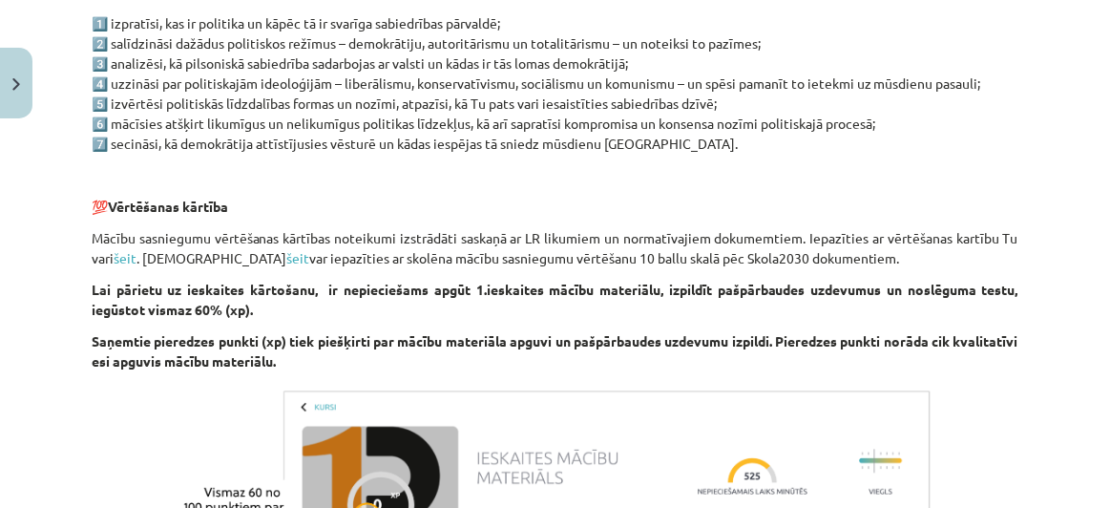
scroll to position [1392, 0]
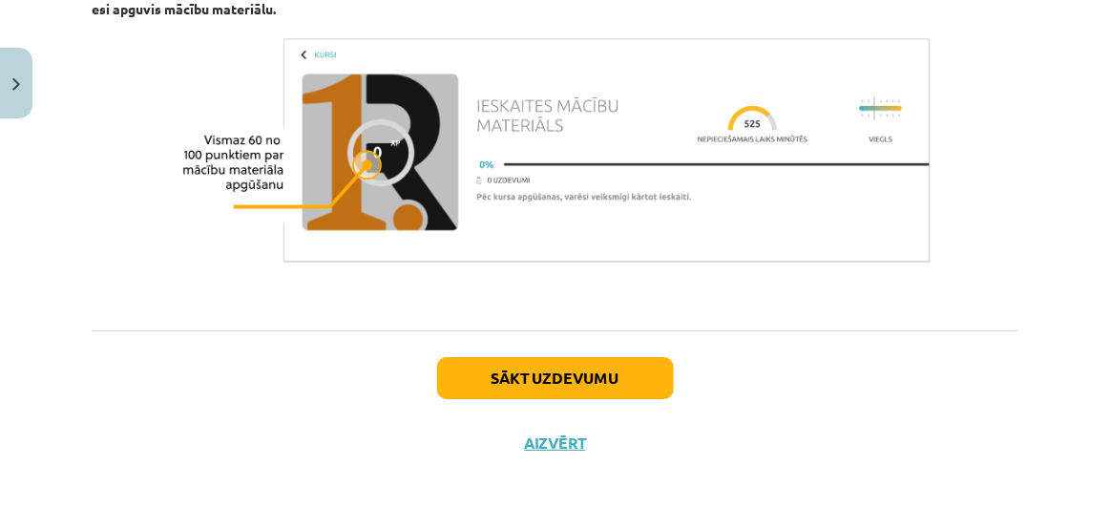
click at [511, 346] on div "Sākt uzdevumu Aizvērt" at bounding box center [555, 397] width 926 height 134
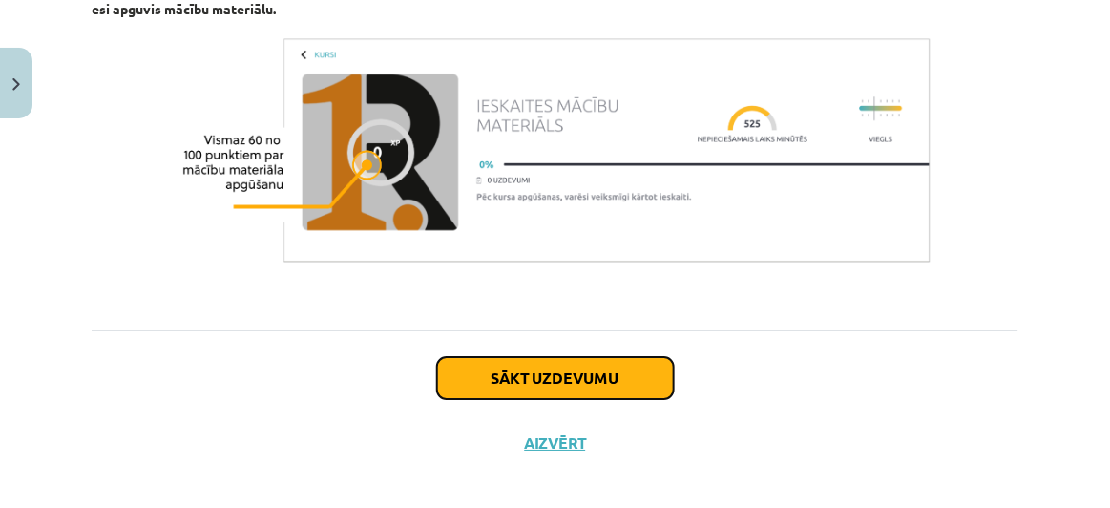
click at [506, 372] on button "Sākt uzdevumu" at bounding box center [555, 378] width 237 height 42
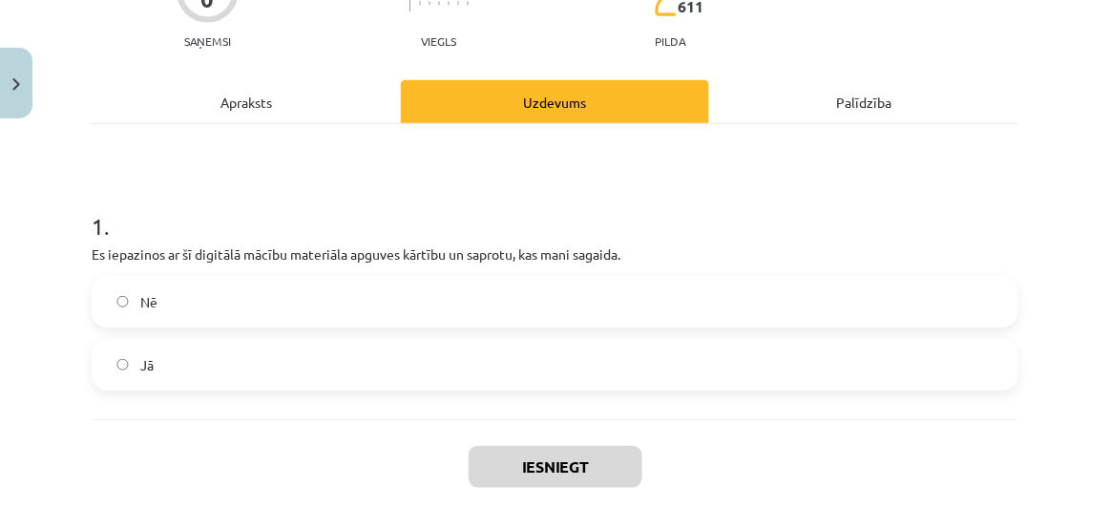
scroll to position [205, 0]
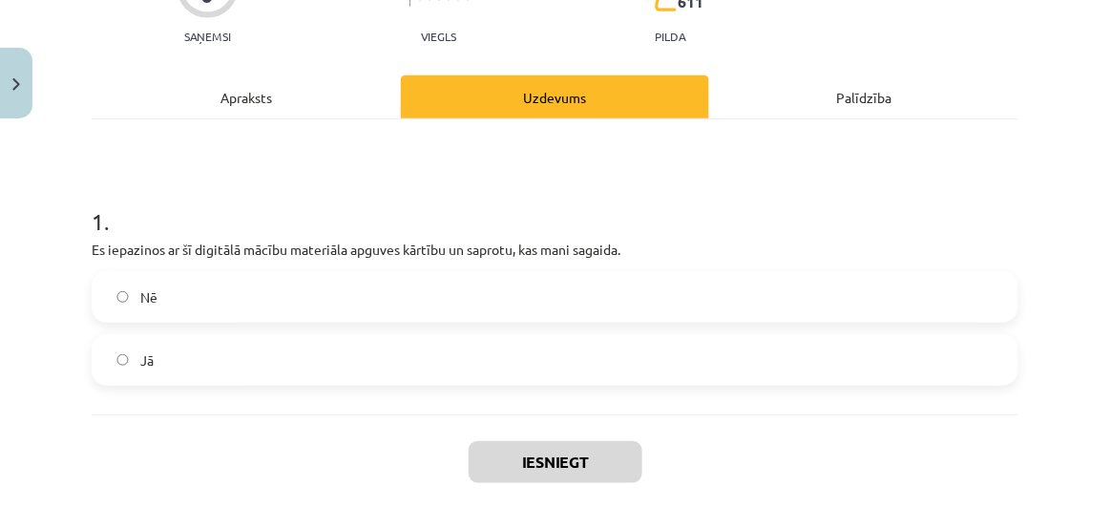
click at [500, 372] on label "Jā" at bounding box center [554, 360] width 923 height 48
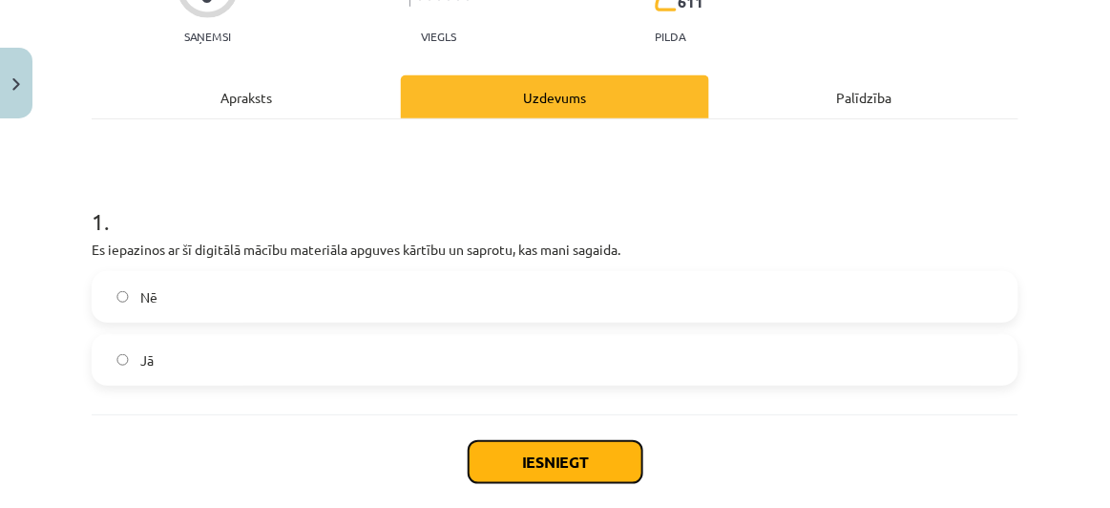
click at [539, 477] on button "Iesniegt" at bounding box center [555, 462] width 174 height 42
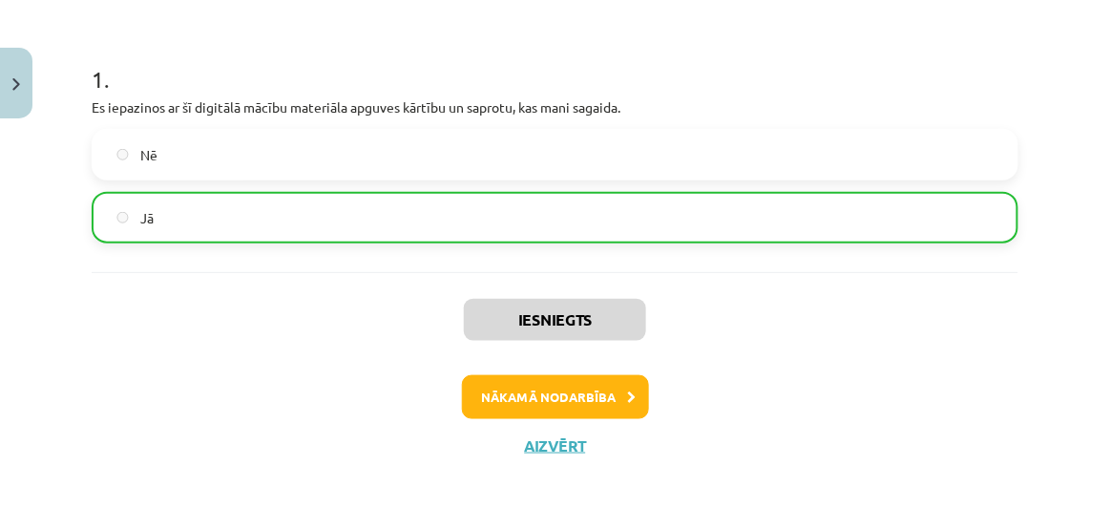
scroll to position [362, 0]
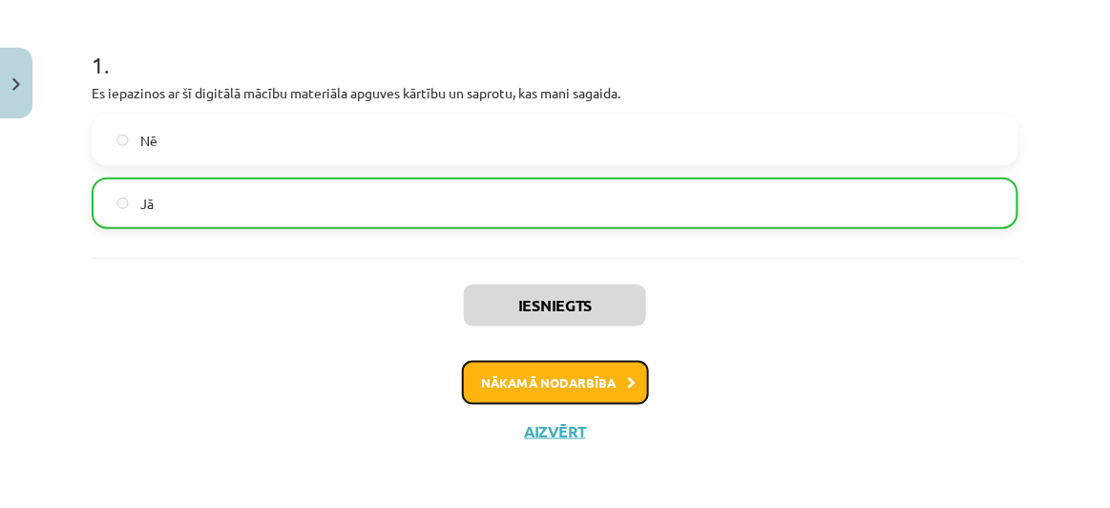
click at [579, 392] on button "Nākamā nodarbība" at bounding box center [555, 383] width 187 height 44
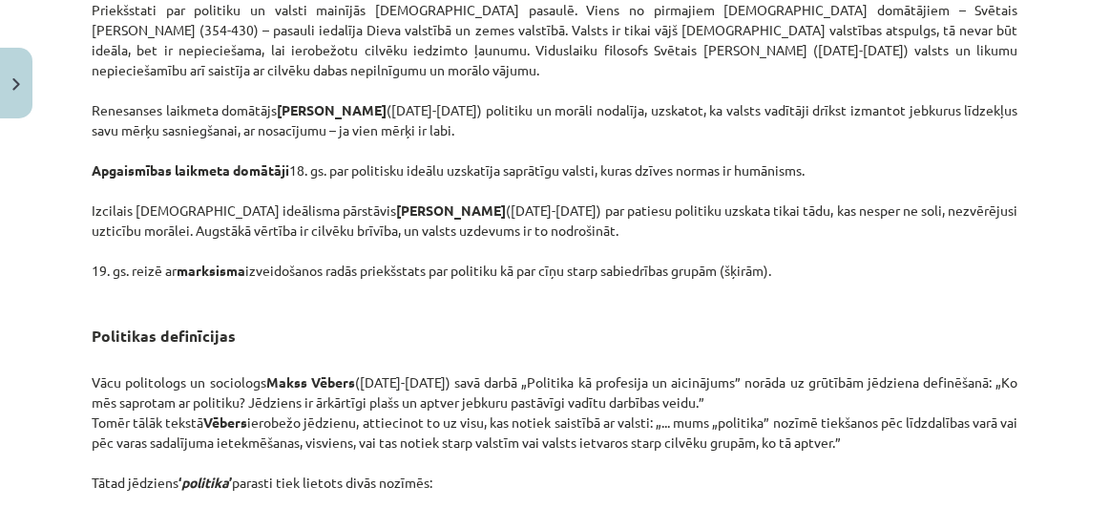
scroll to position [1515, 0]
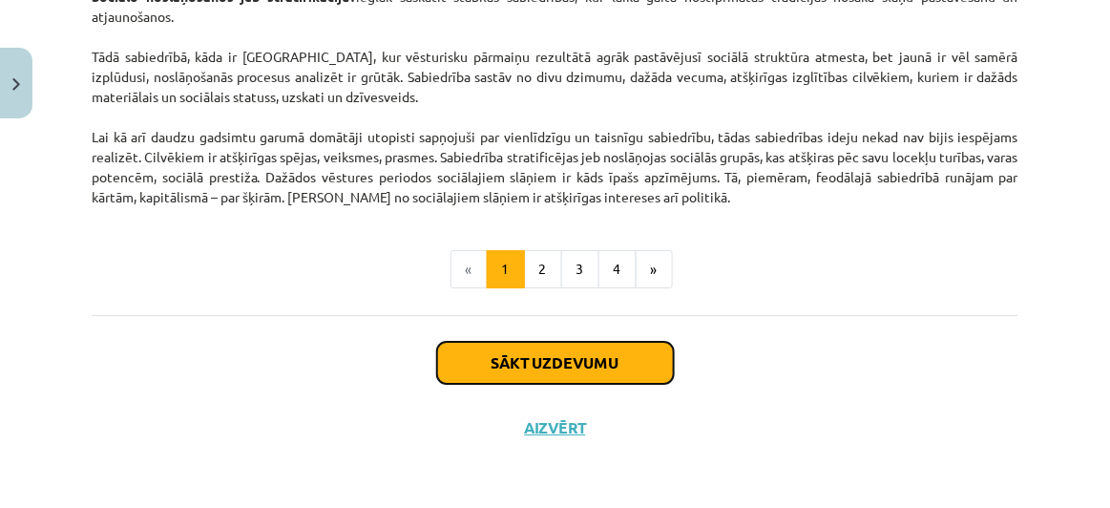
click at [575, 359] on button "Sākt uzdevumu" at bounding box center [555, 363] width 237 height 42
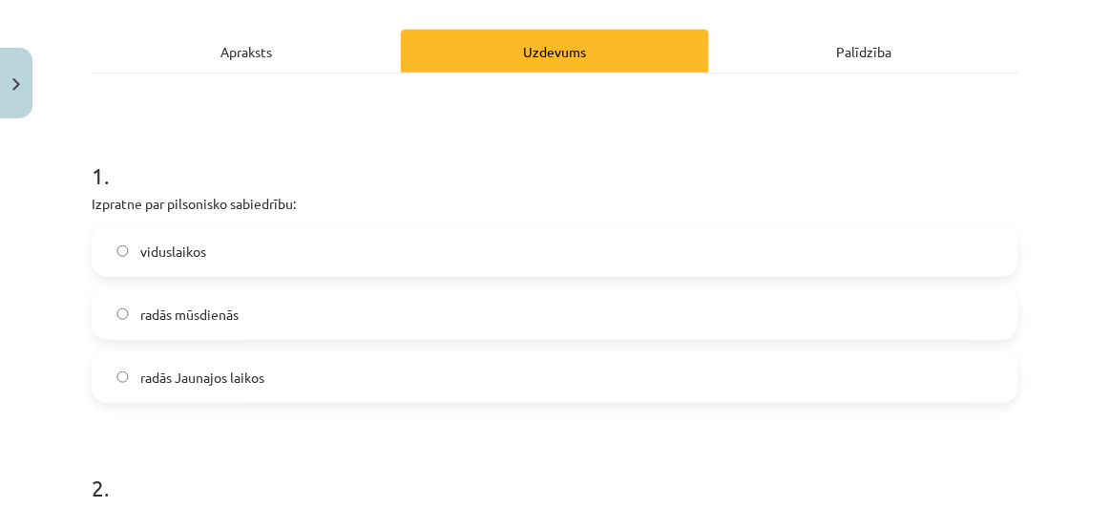
scroll to position [254, 0]
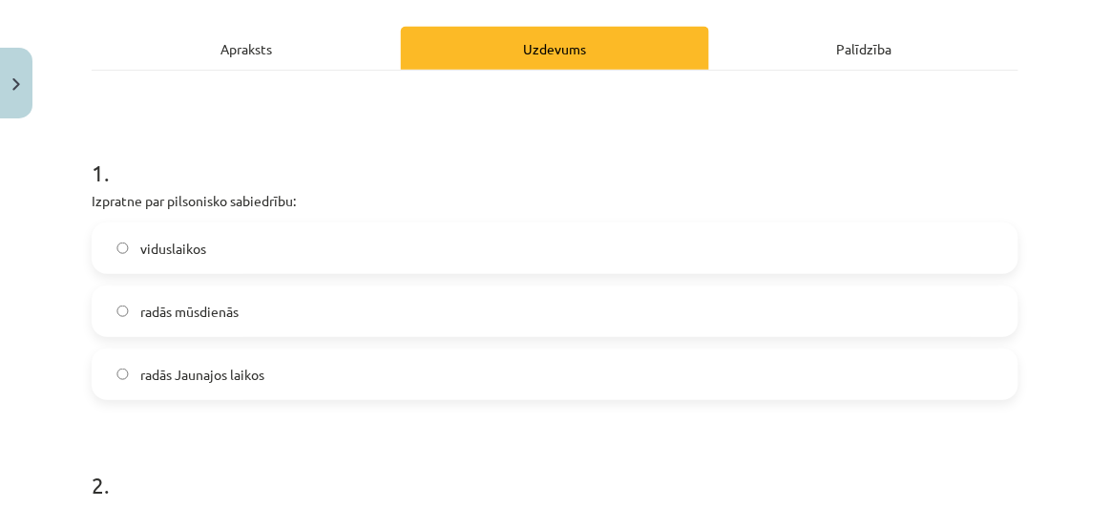
click at [322, 357] on label "radās Jaunajos laikos" at bounding box center [554, 374] width 923 height 48
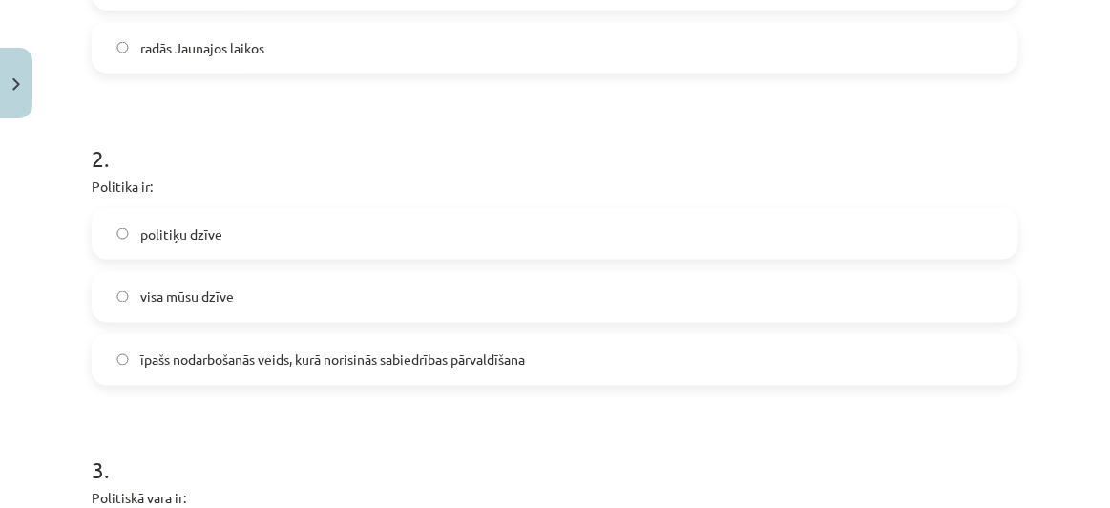
scroll to position [641, 0]
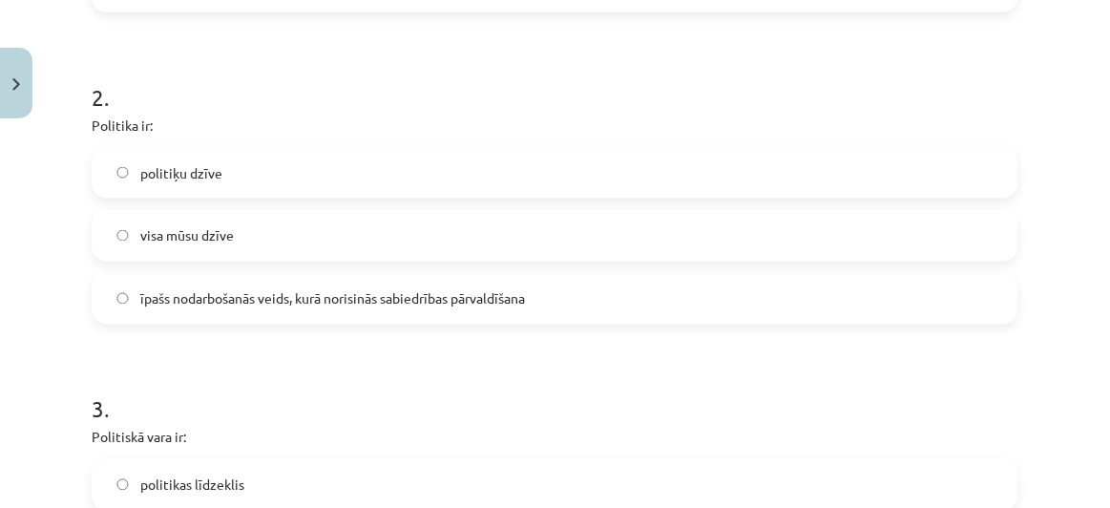
click at [368, 306] on span "īpašs nodarbošanās veids, kurā norisinās sabiedrības pārvaldīšana" at bounding box center [332, 299] width 384 height 20
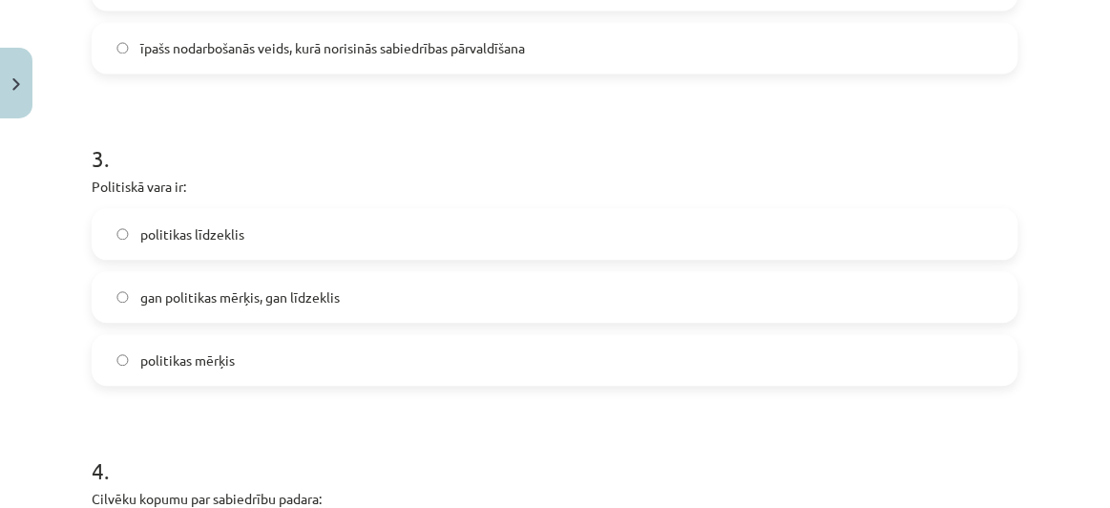
scroll to position [894, 0]
click at [340, 295] on span "gan politikas mērķis, gan līdzeklis" at bounding box center [239, 295] width 199 height 20
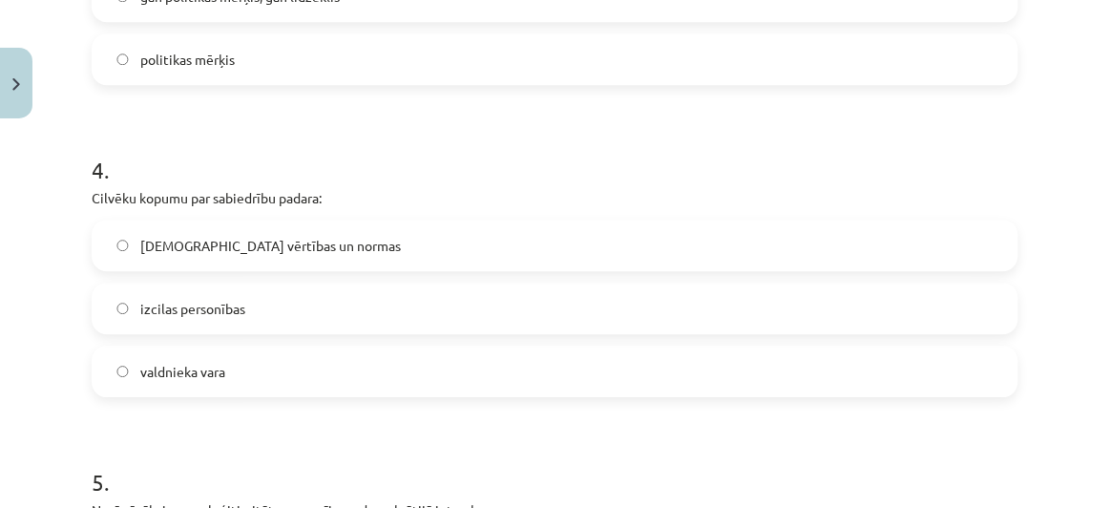
scroll to position [1206, 0]
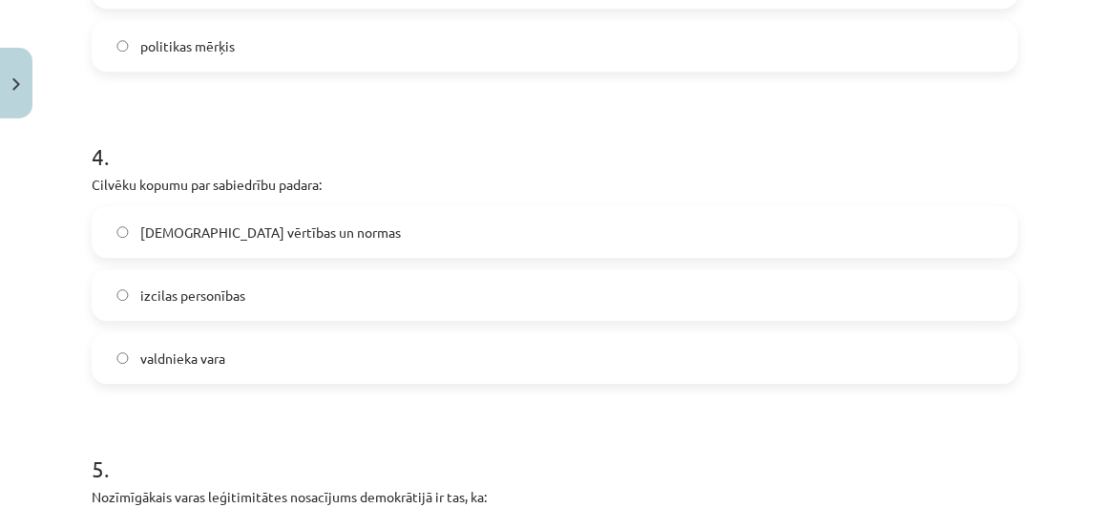
click at [391, 238] on label "kopīgās vērtības un normas" at bounding box center [554, 232] width 923 height 48
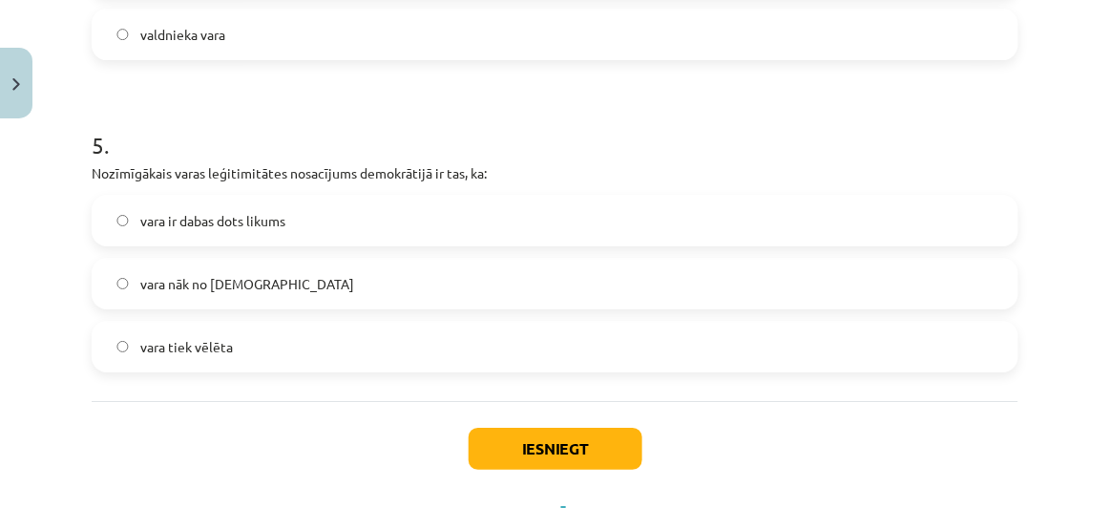
scroll to position [1530, 0]
click at [306, 348] on label "vara tiek vēlēta" at bounding box center [554, 346] width 923 height 48
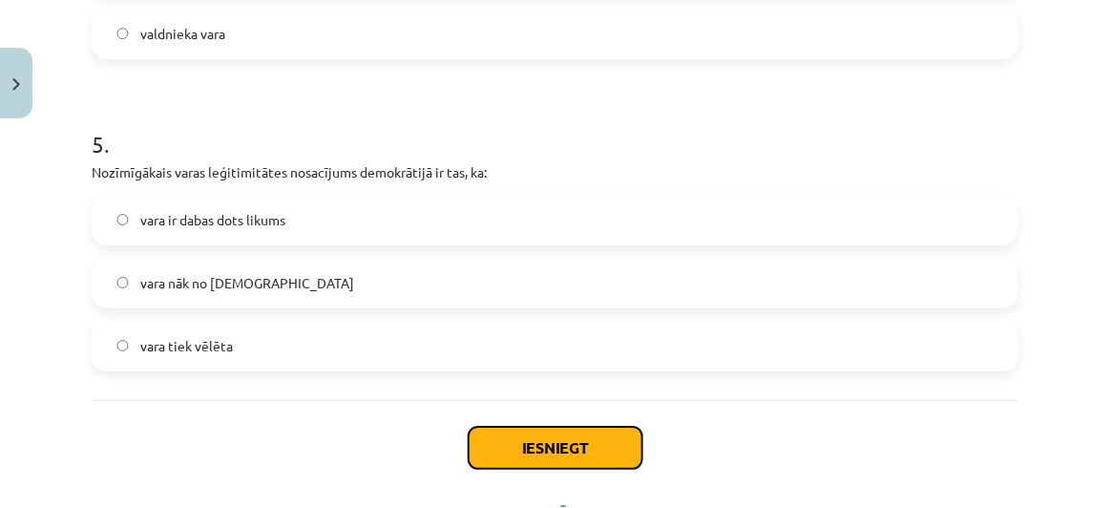
click at [585, 446] on button "Iesniegt" at bounding box center [555, 447] width 174 height 42
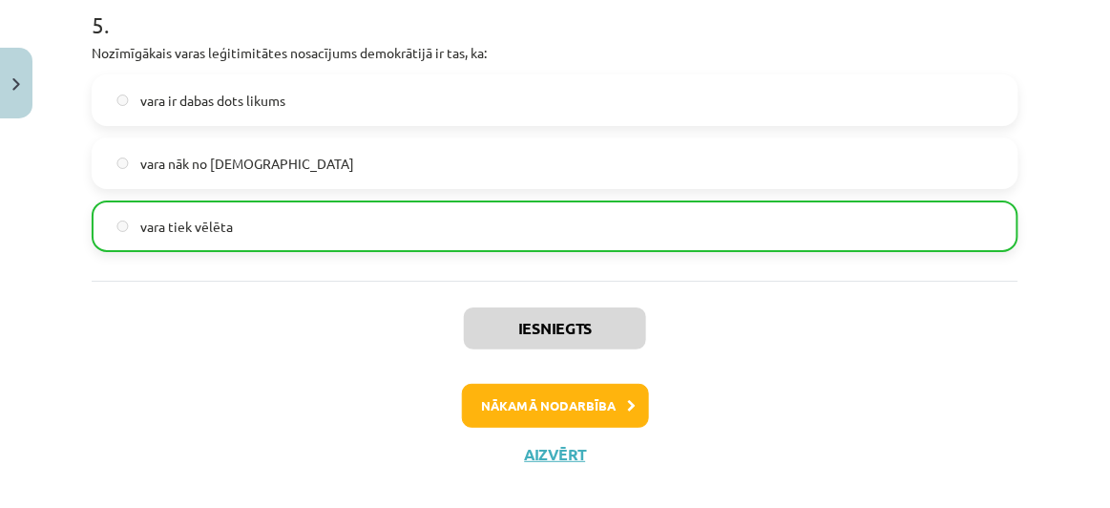
scroll to position [1672, 0]
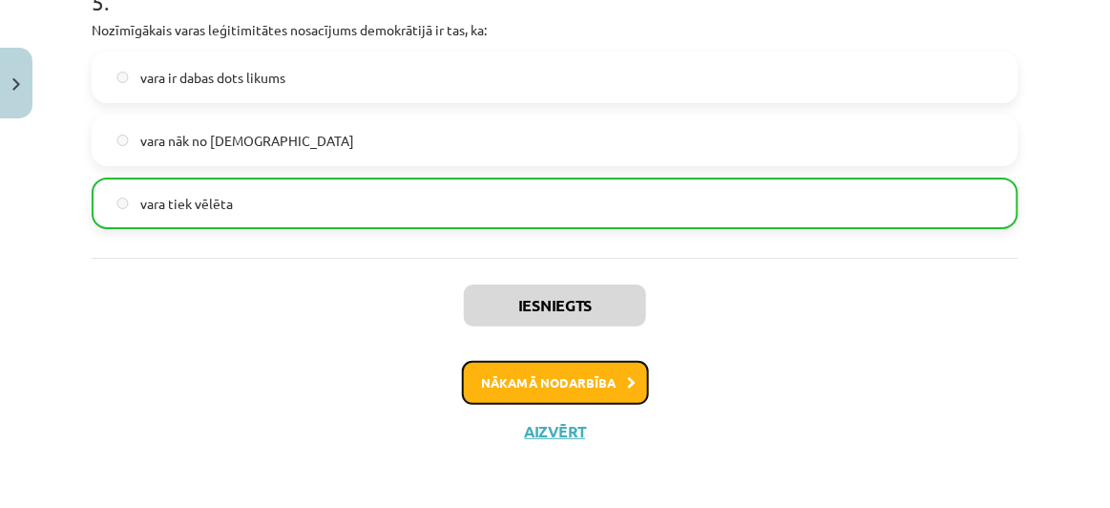
click at [574, 382] on button "Nākamā nodarbība" at bounding box center [555, 383] width 187 height 44
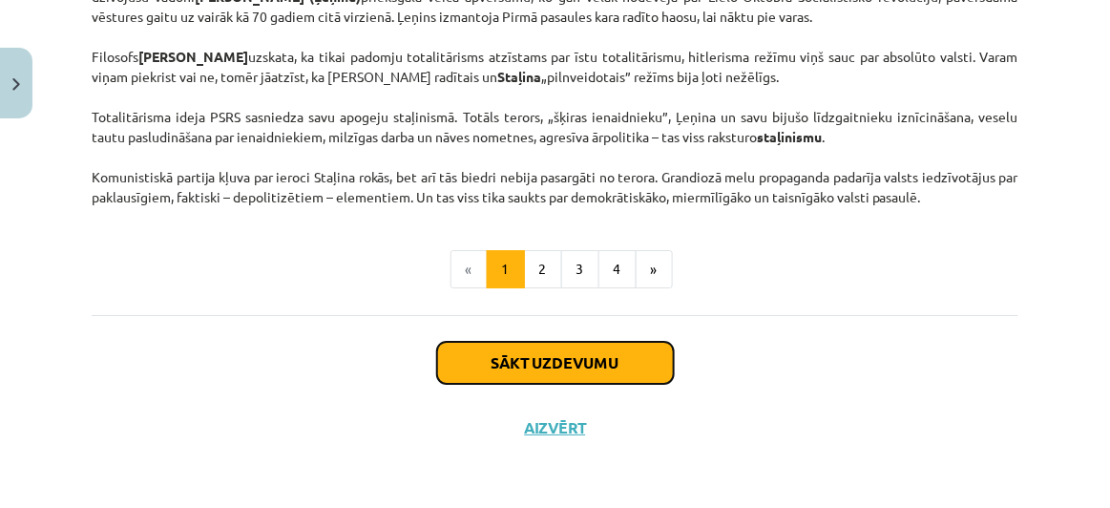
click at [583, 365] on button "Sākt uzdevumu" at bounding box center [555, 363] width 237 height 42
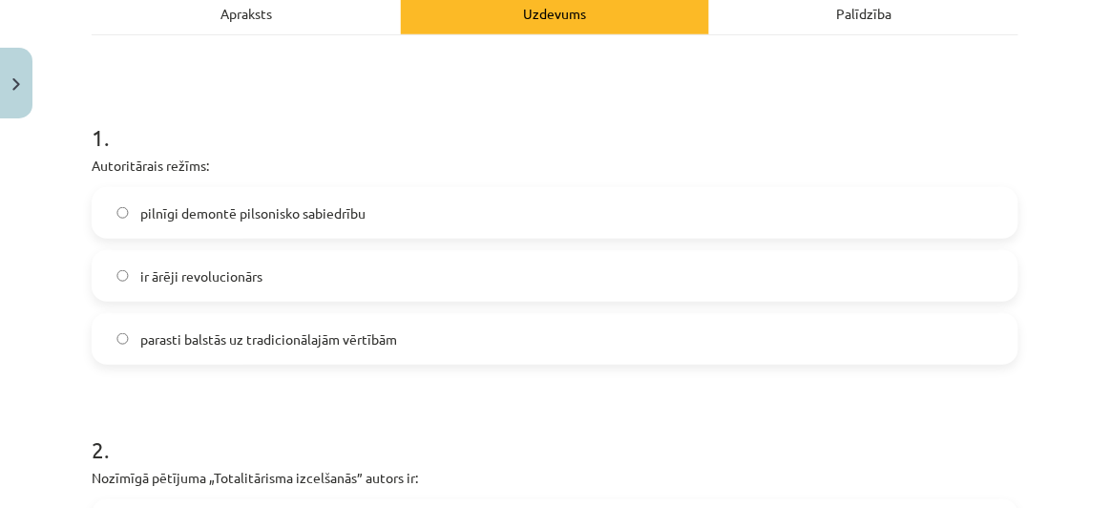
scroll to position [301, 0]
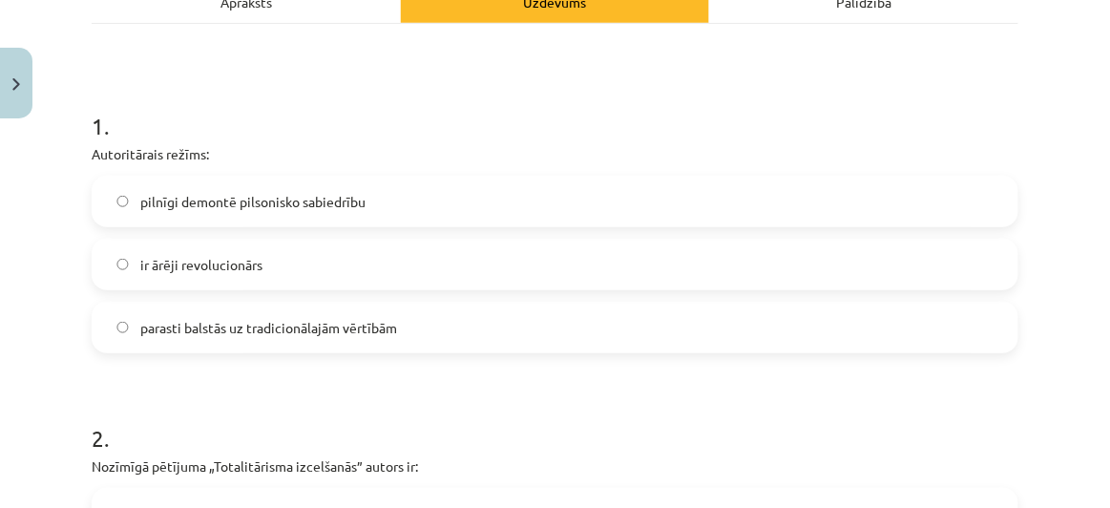
click at [276, 260] on label "ir ārēji revolucionārs" at bounding box center [554, 264] width 923 height 48
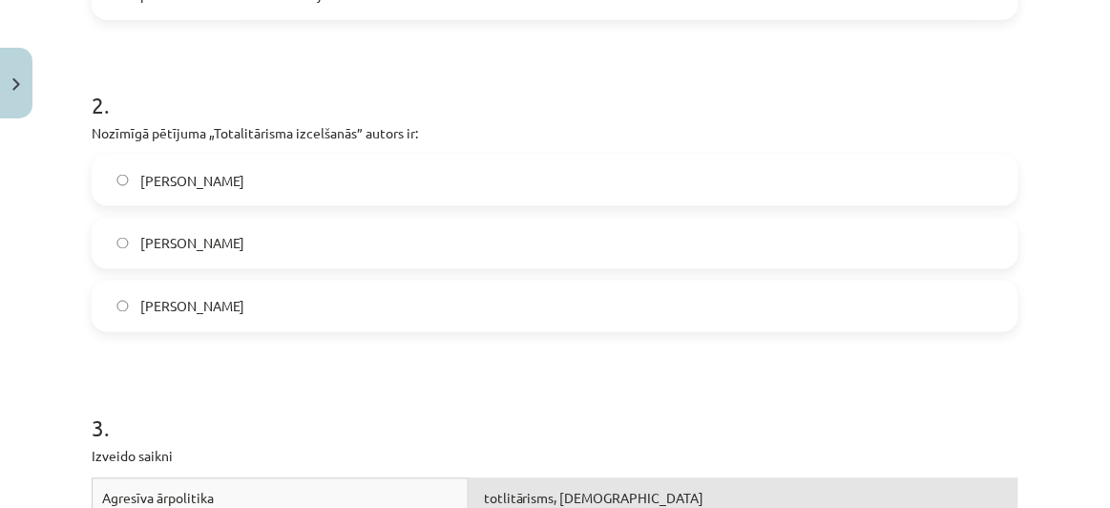
scroll to position [635, 0]
click at [281, 246] on label "Raimons Ārons" at bounding box center [554, 242] width 923 height 48
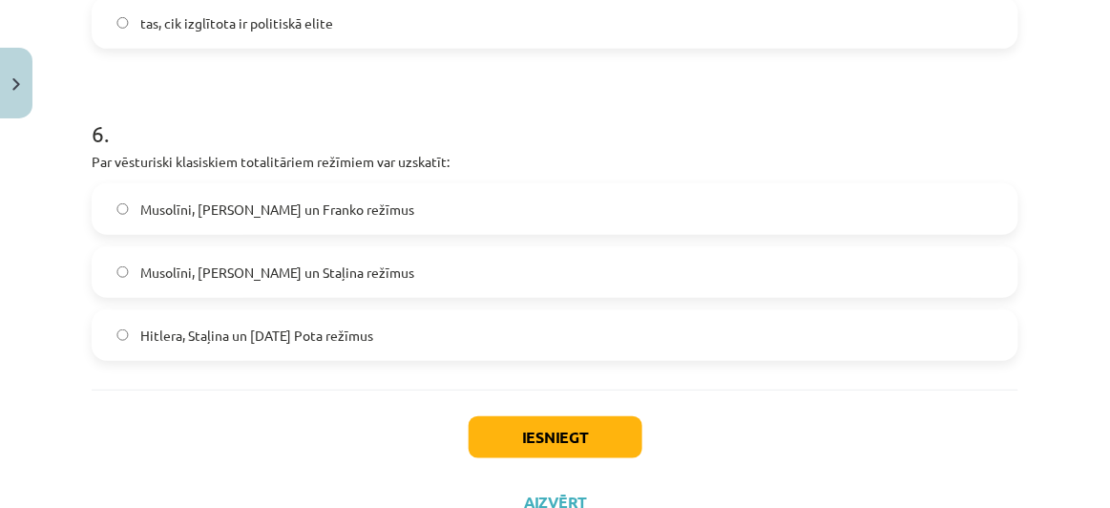
scroll to position [2046, 0]
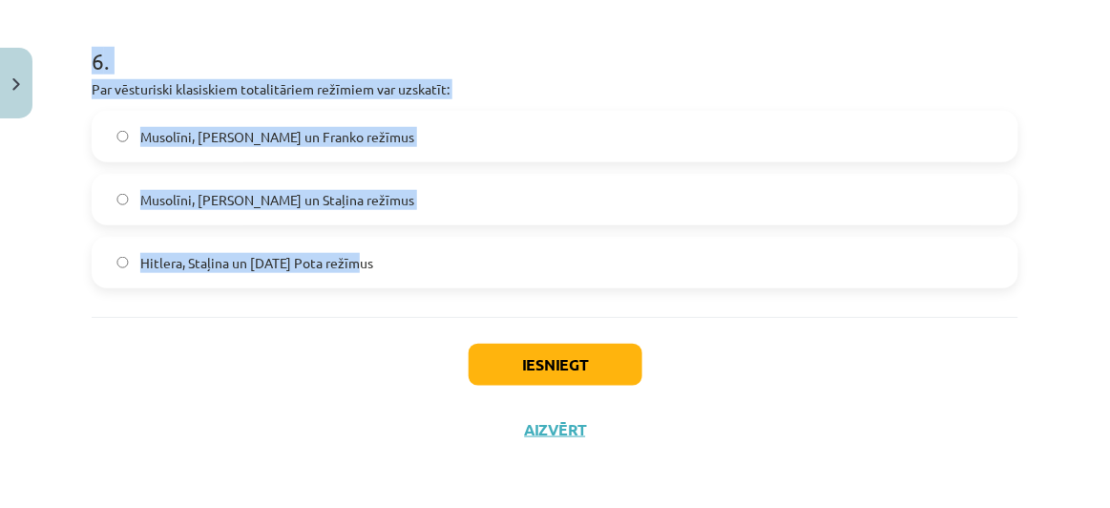
drag, startPoint x: 91, startPoint y: 148, endPoint x: 410, endPoint y: 250, distance: 335.5
copy form "Autoritārais režīms: pilnīgi demontē pilsonisko sabiedrību ir ārēji revolucionā…"
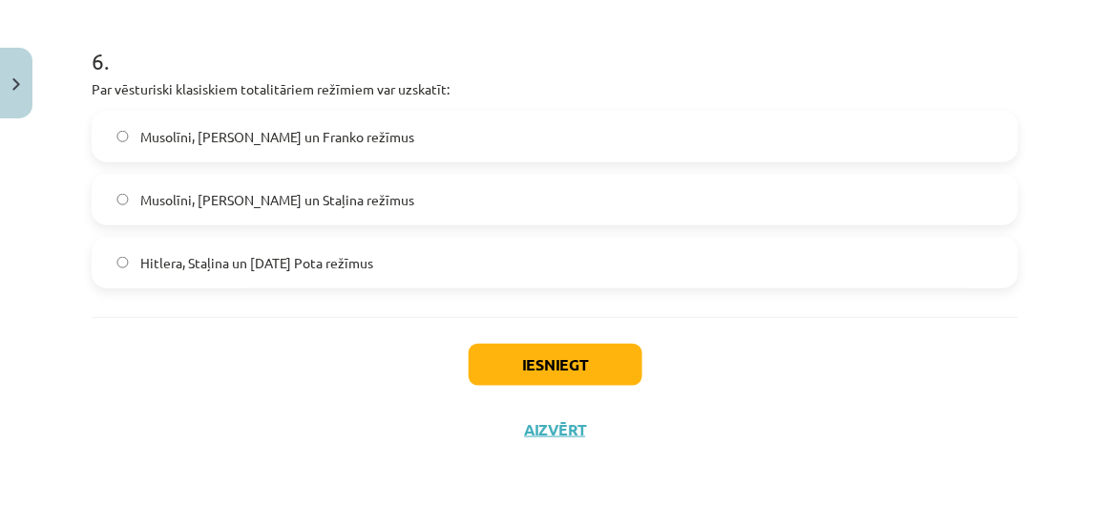
click at [335, 266] on span "Hitlera, Staļina un Pola Pota režīmus" at bounding box center [256, 263] width 233 height 20
click at [374, 189] on label "Musolīni, Hitlera un Staļina režīmus" at bounding box center [554, 200] width 923 height 48
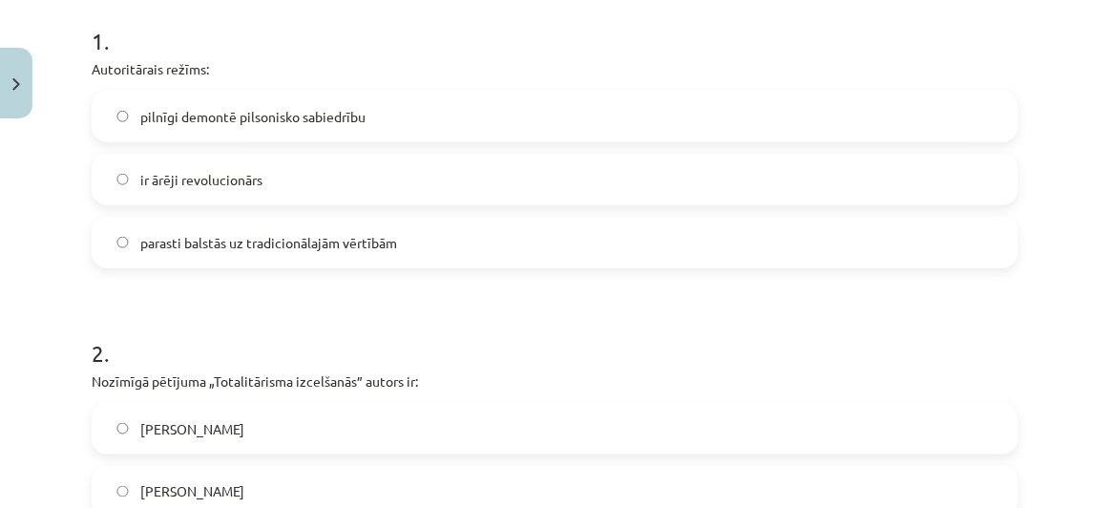
scroll to position [384, 0]
click at [396, 240] on span "parasti balstās uz tradicionālajām vērtībām" at bounding box center [268, 244] width 257 height 20
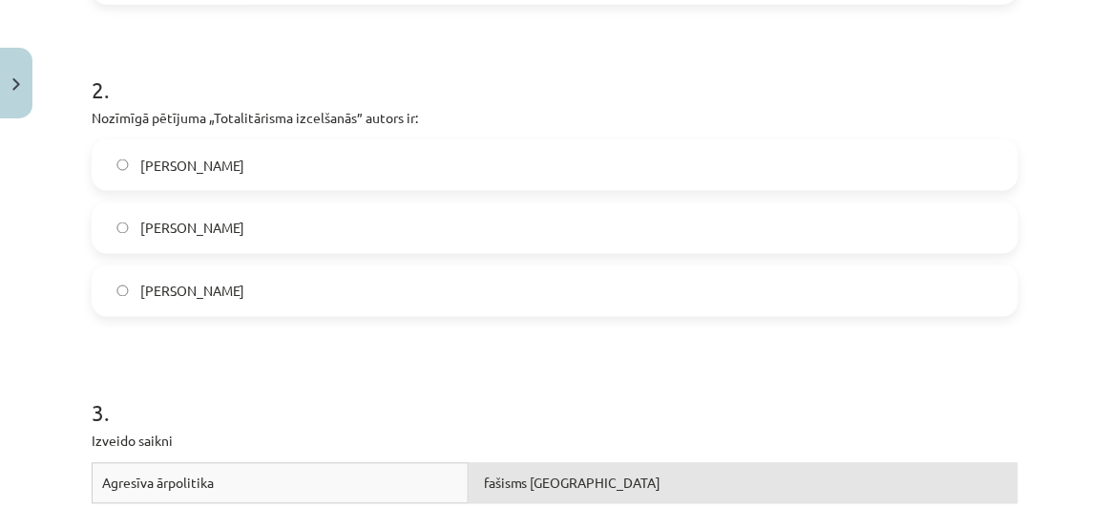
scroll to position [653, 0]
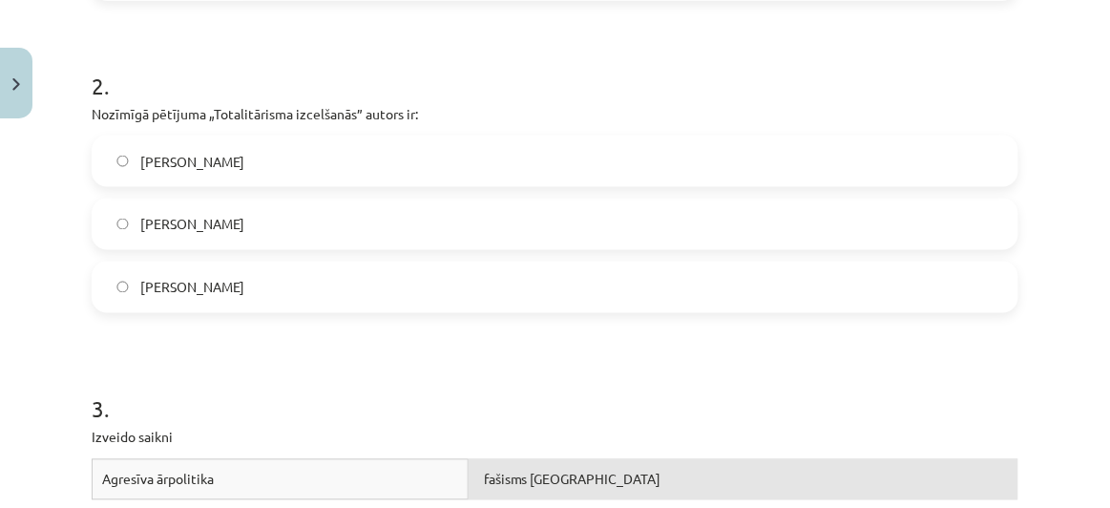
click at [276, 171] on label "Hanna Ārendte" at bounding box center [554, 161] width 923 height 48
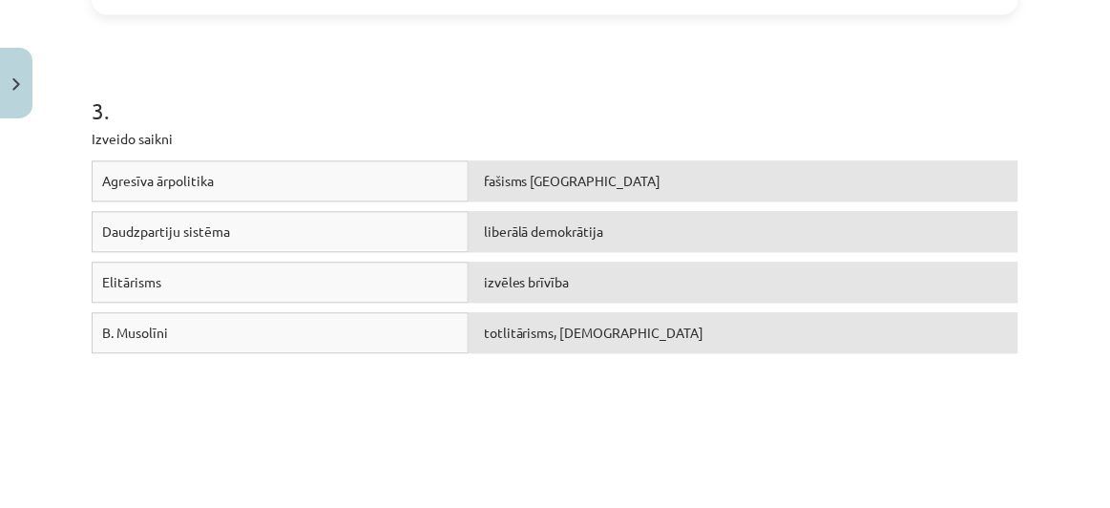
scroll to position [954, 0]
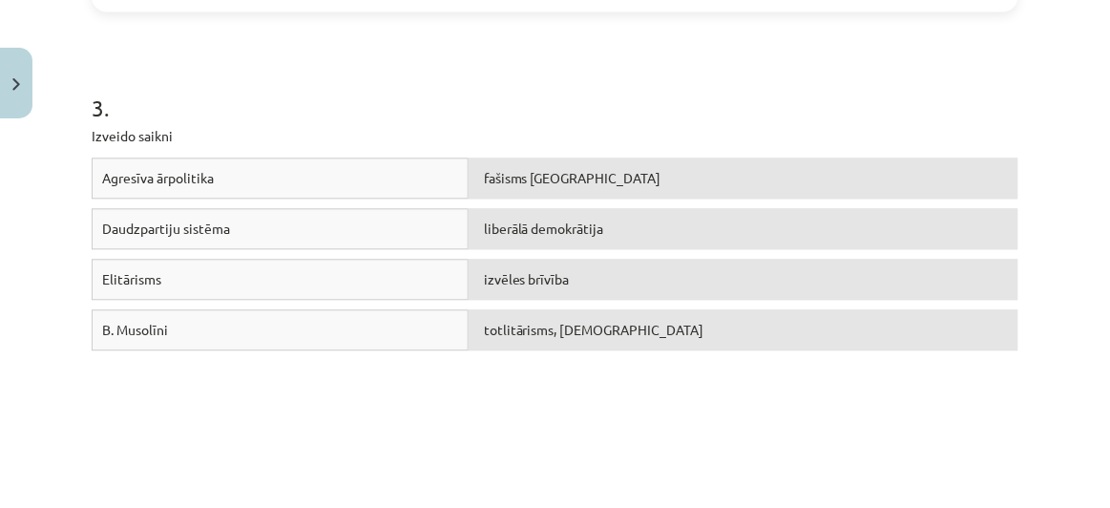
drag, startPoint x: 404, startPoint y: 329, endPoint x: 421, endPoint y: 317, distance: 21.2
click at [421, 317] on div "B. Musolīni" at bounding box center [280, 329] width 377 height 41
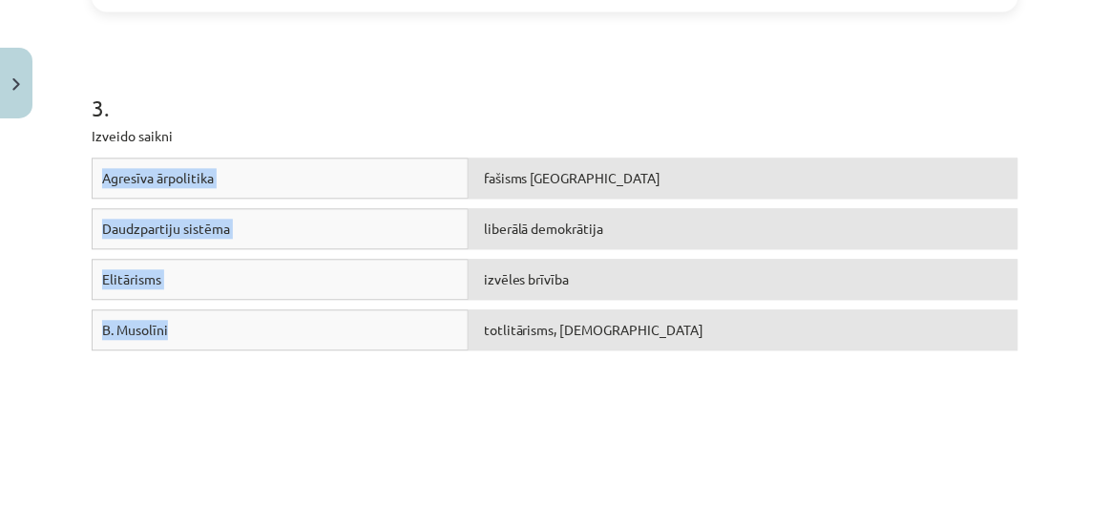
drag, startPoint x: 98, startPoint y: 172, endPoint x: 242, endPoint y: 317, distance: 204.4
click at [242, 317] on div "Agresīva ārpolitika fašisms Itālijā Daudzpartiju sistēma liberālā demokrātija E…" at bounding box center [555, 300] width 926 height 286
copy div "Agresīva ārpolitika fašisms Itālijā Daudzpartiju sistēma liberālā demokrātija E…"
click at [321, 370] on div "Agresīva ārpolitika fašisms Itālijā Daudzpartiju sistēma liberālā demokrātija E…" at bounding box center [555, 300] width 926 height 286
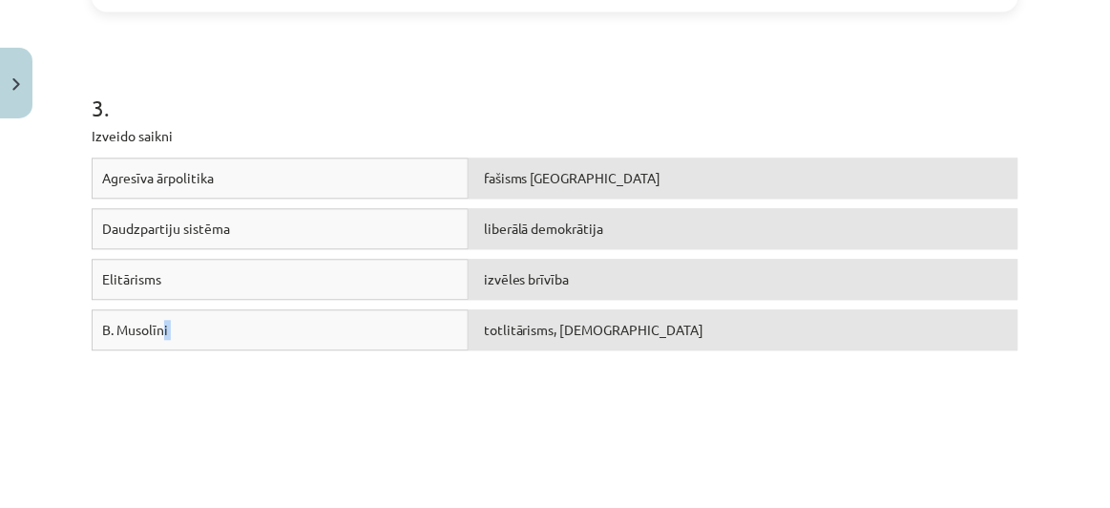
drag, startPoint x: 164, startPoint y: 323, endPoint x: 665, endPoint y: 338, distance: 501.1
click at [665, 338] on div "B. Musolīni totlitārisms, šovinisms" at bounding box center [555, 334] width 926 height 51
drag, startPoint x: 467, startPoint y: 136, endPoint x: 561, endPoint y: 204, distance: 115.5
click at [561, 204] on div "3 . Izveido saikni Agresīva ārpolitika fašisms Itālijā Daudzpartiju sistēma lib…" at bounding box center [555, 233] width 926 height 421
click at [552, 54] on div "3 . Izveido saikni Agresīva ārpolitika fašisms Itālijā Daudzpartiju sistēma lib…" at bounding box center [555, 233] width 926 height 421
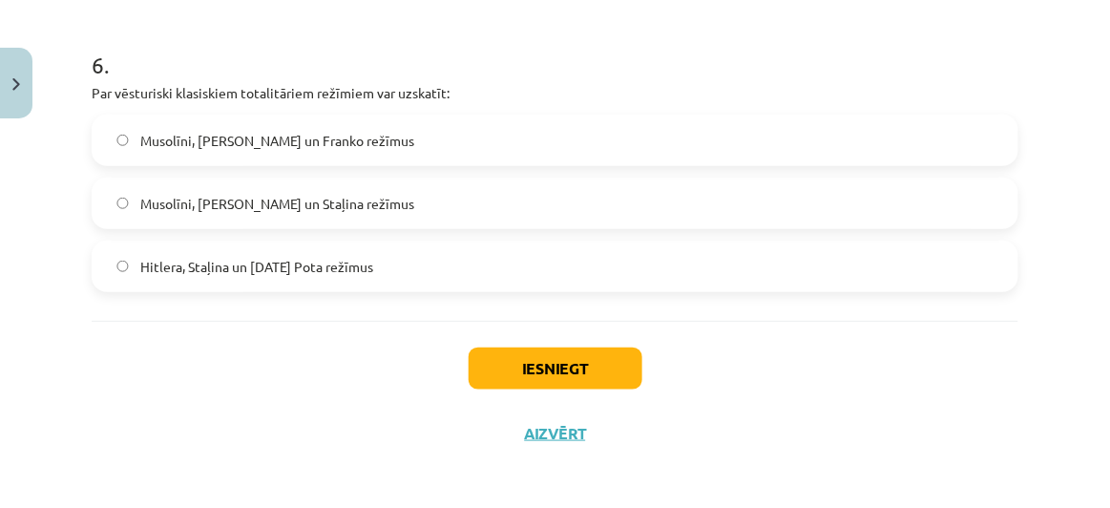
scroll to position [2046, 0]
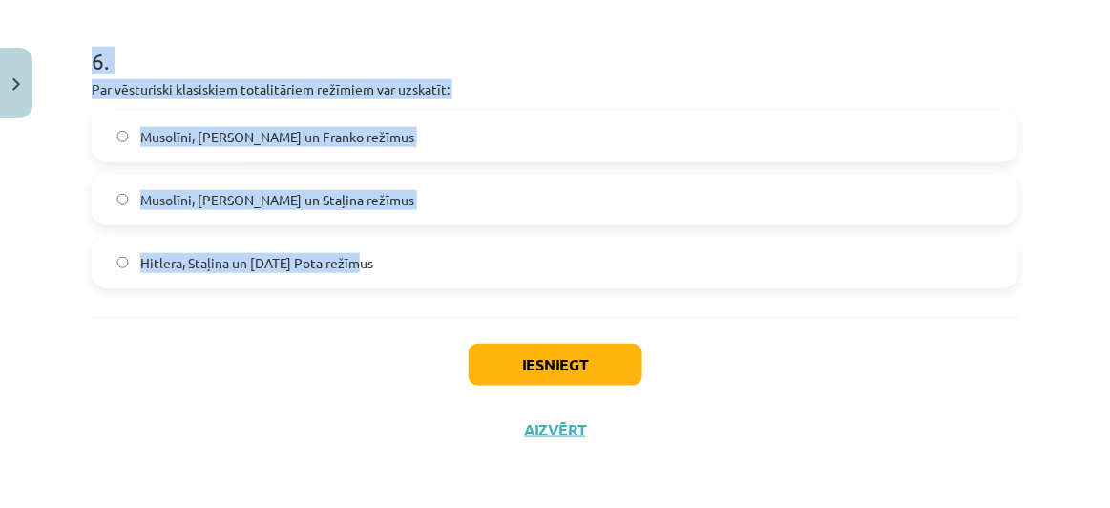
drag, startPoint x: 89, startPoint y: 139, endPoint x: 409, endPoint y: 249, distance: 338.8
copy form "Politiskais režīms: ir veids, kādā tiek pārvaldīta sabiedrība ir sabiedrības vē…"
click at [550, 82] on p "Par vēsturiski klasiskiem totalitāriem režīmiem var uzskatīt:" at bounding box center [555, 89] width 926 height 20
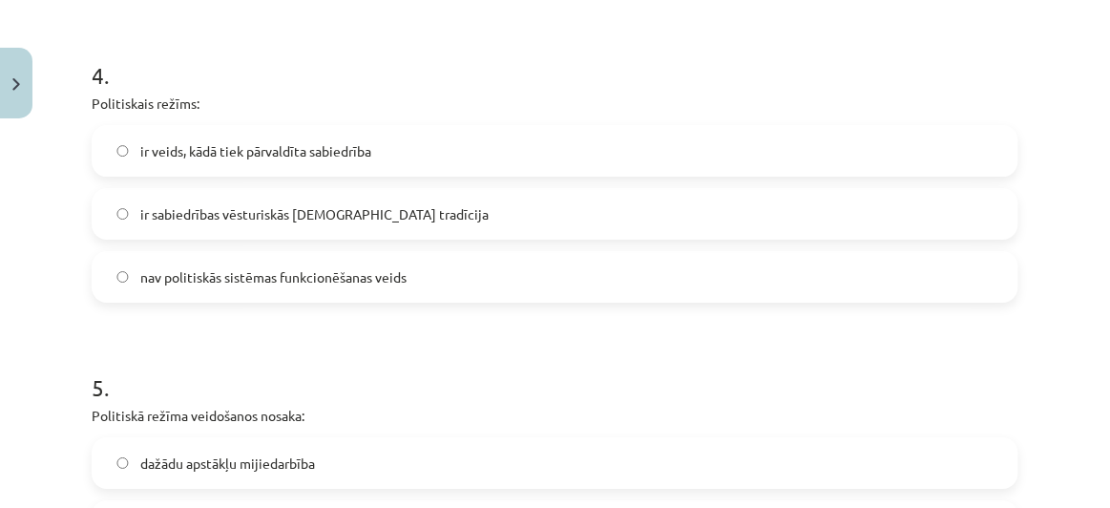
scroll to position [1389, 0]
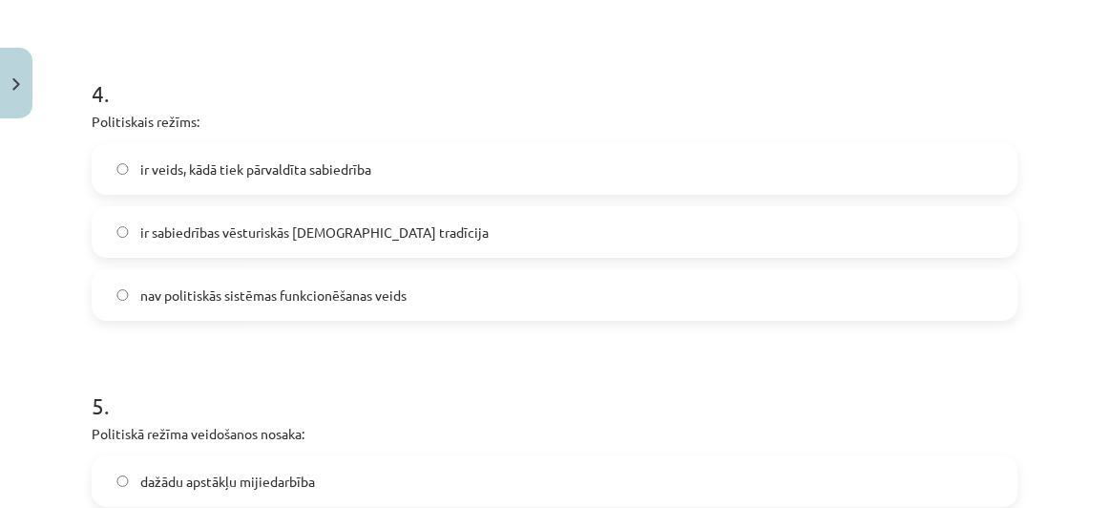
click at [405, 156] on label "ir veids, kādā tiek pārvaldīta sabiedrība" at bounding box center [554, 169] width 923 height 48
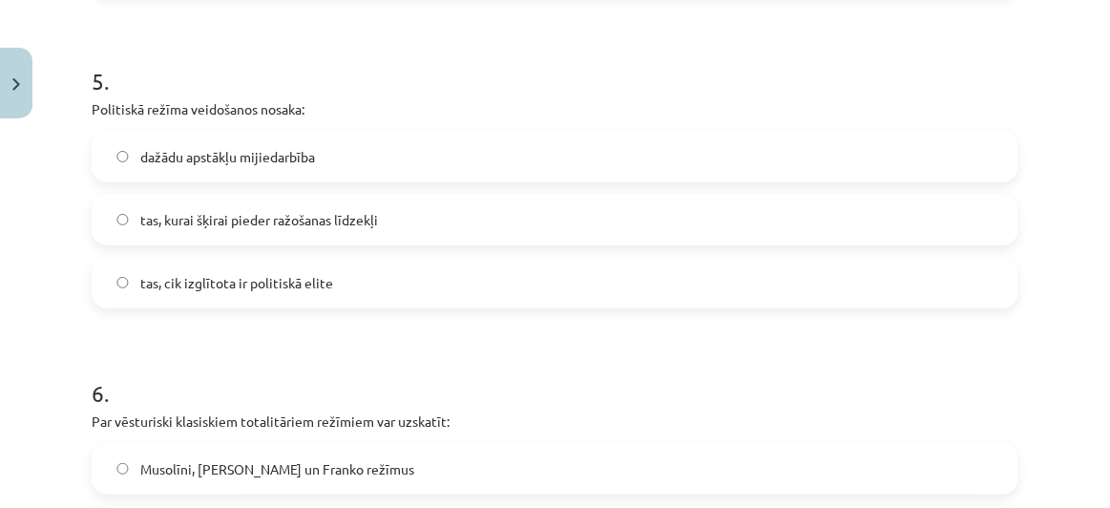
scroll to position [1715, 0]
click at [346, 139] on label "dažādu apstākļu mijiedarbība" at bounding box center [554, 155] width 923 height 48
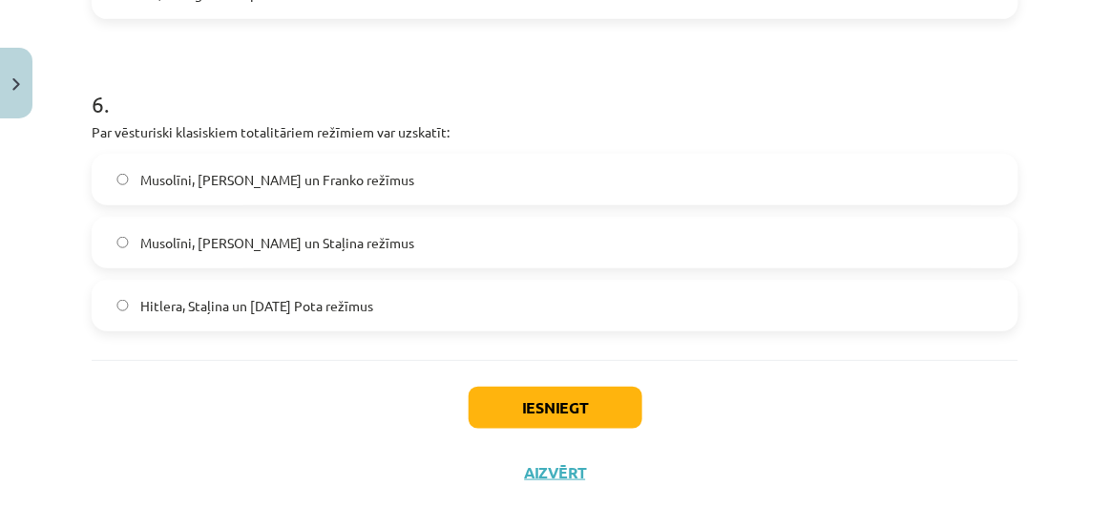
scroll to position [2004, 0]
click at [559, 419] on button "Iesniegt" at bounding box center [555, 406] width 174 height 42
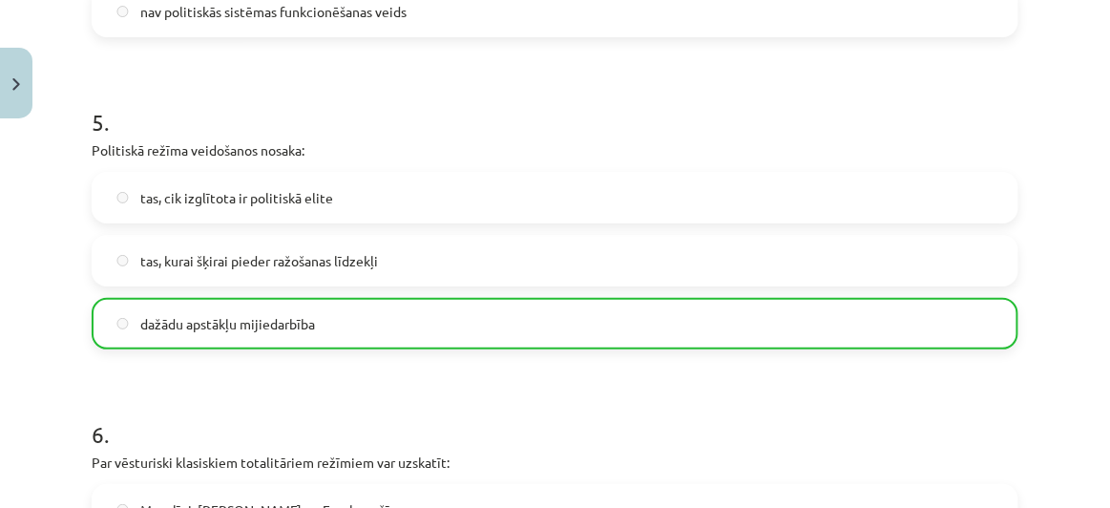
scroll to position [2106, 0]
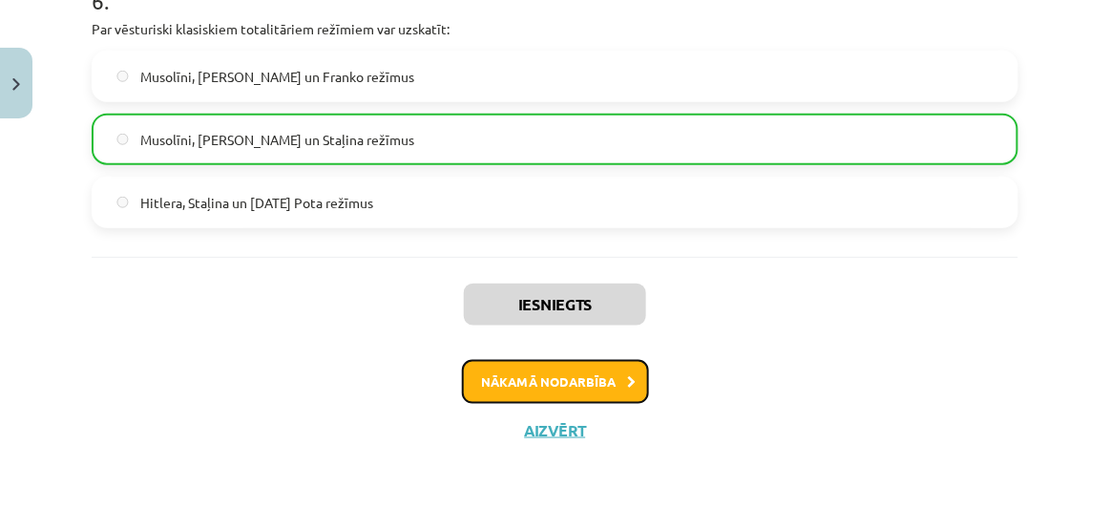
click at [563, 388] on button "Nākamā nodarbība" at bounding box center [555, 382] width 187 height 44
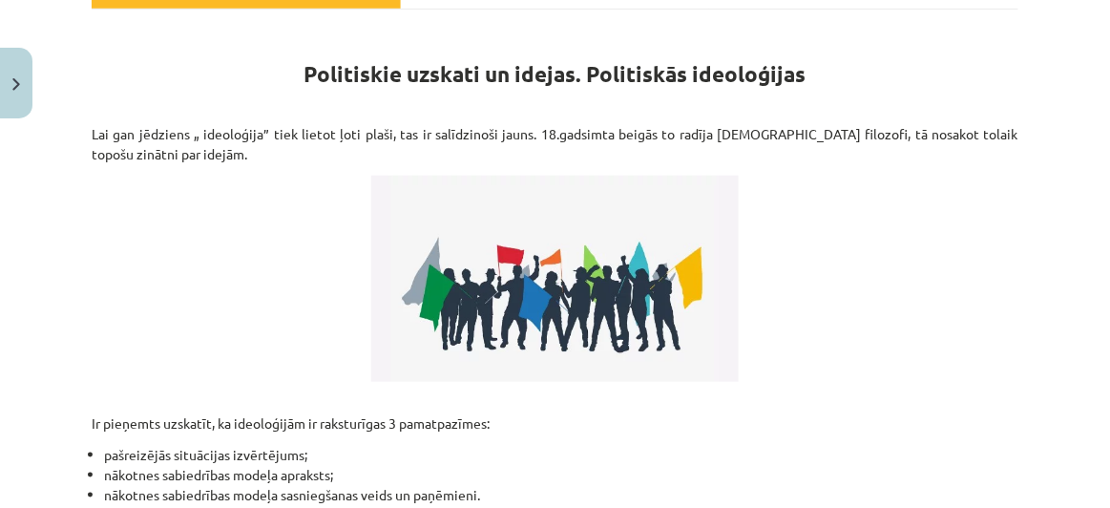
scroll to position [718, 0]
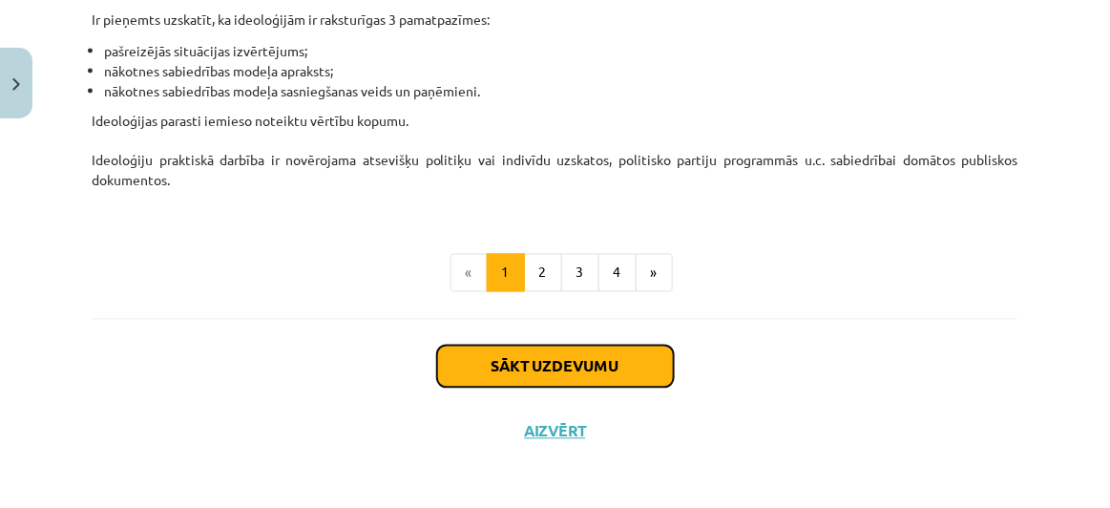
click at [579, 363] on button "Sākt uzdevumu" at bounding box center [555, 366] width 237 height 42
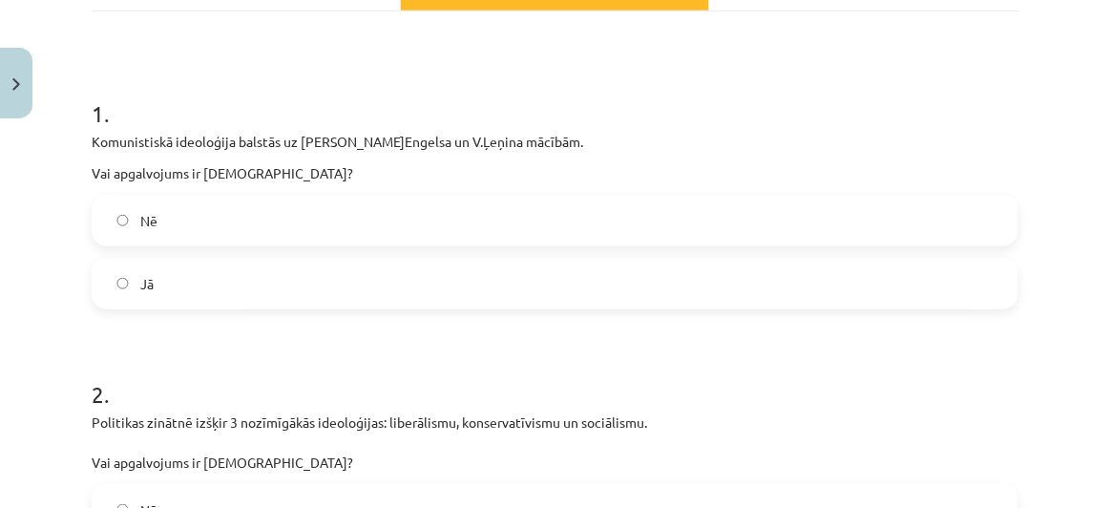
scroll to position [314, 0]
click at [312, 282] on label "Jā" at bounding box center [554, 283] width 923 height 48
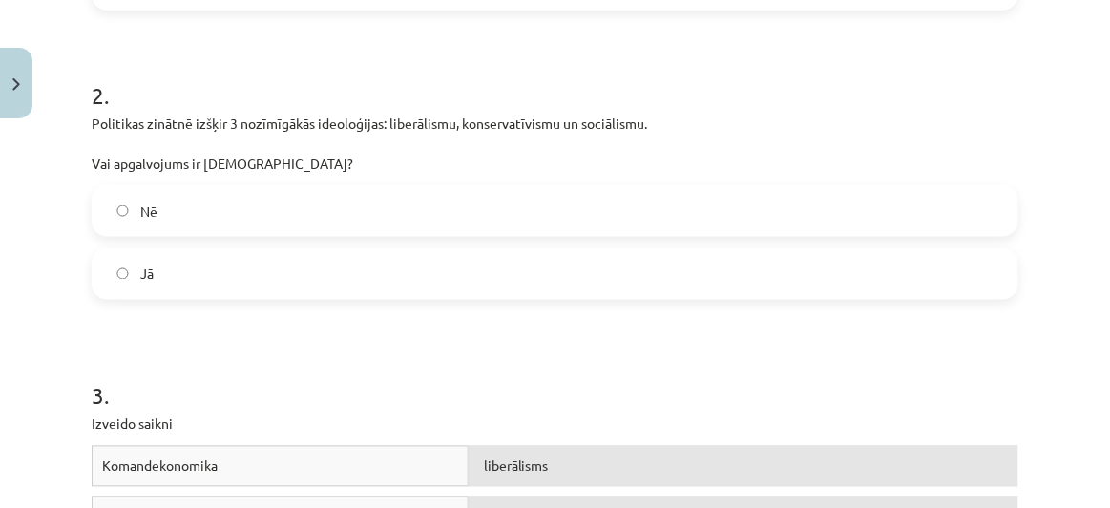
scroll to position [613, 0]
click at [290, 251] on label "Jā" at bounding box center [554, 272] width 923 height 48
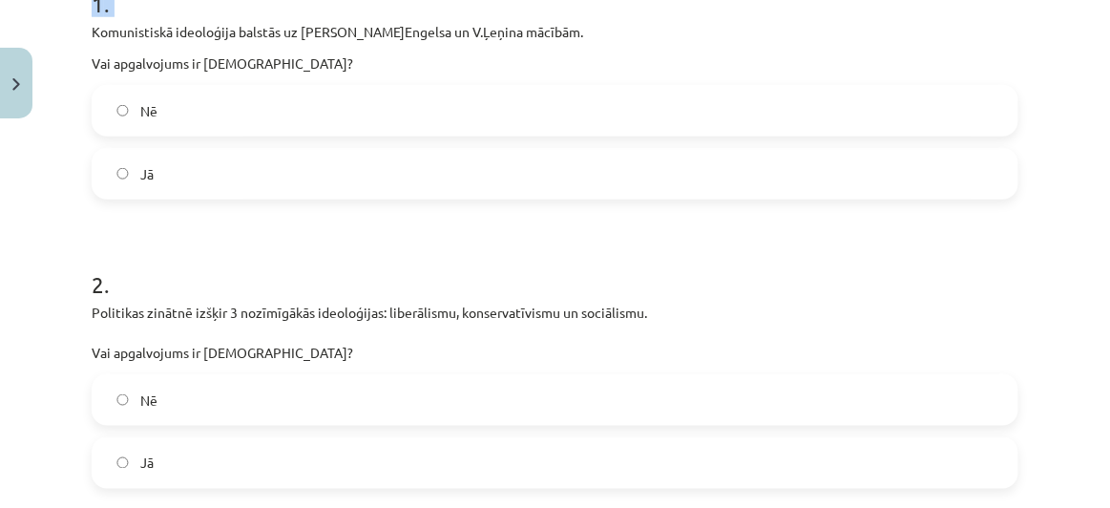
scroll to position [494, 0]
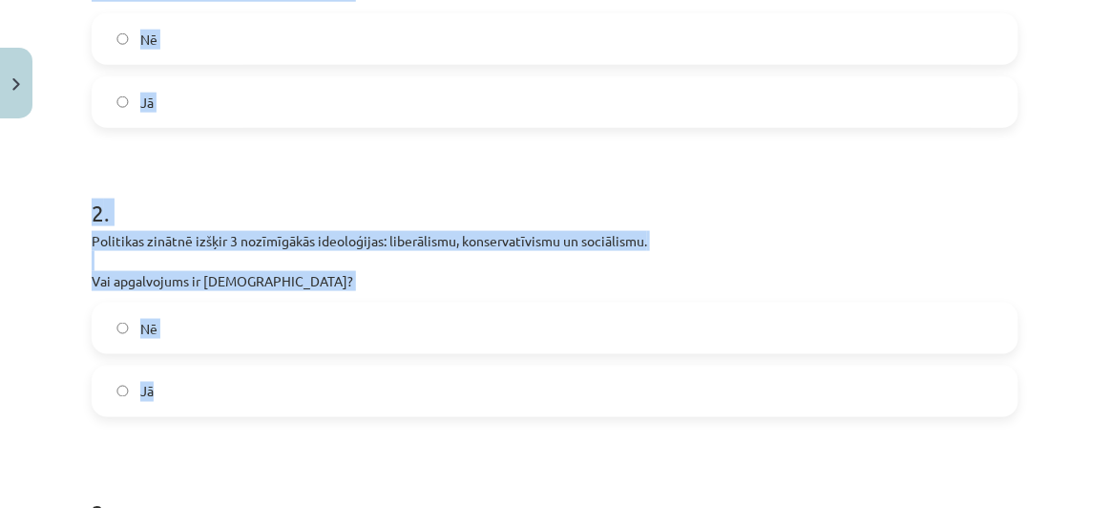
drag, startPoint x: 88, startPoint y: 193, endPoint x: 416, endPoint y: 414, distance: 395.9
copy form "Komunistiskā ideoloģija balstās uz K.Marksa, F.Engelsa un V.Ļeņina mācībām. Vai…"
click at [453, 191] on h1 "2 ." at bounding box center [555, 195] width 926 height 59
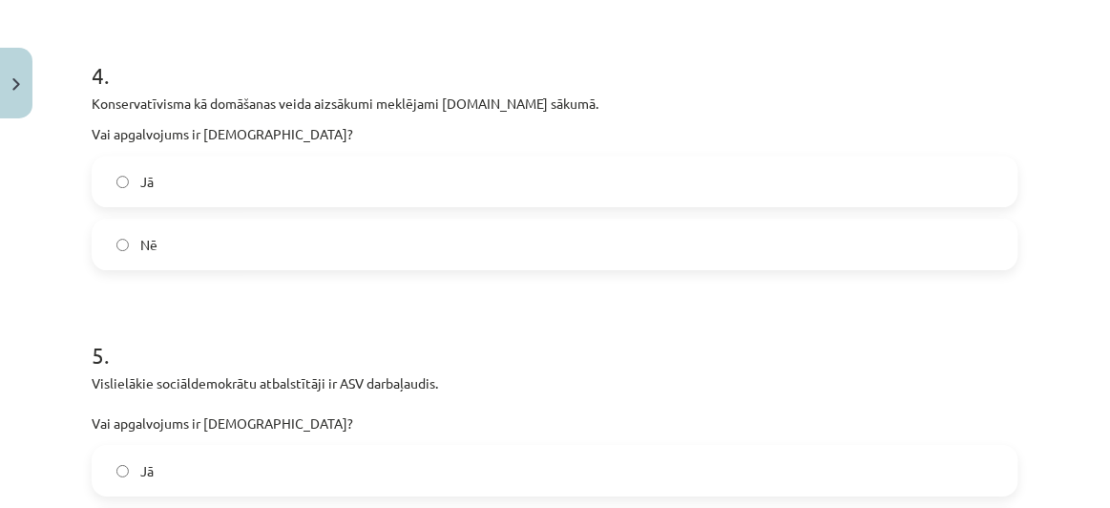
scroll to position [1354, 0]
click at [217, 177] on label "Jā" at bounding box center [554, 180] width 923 height 48
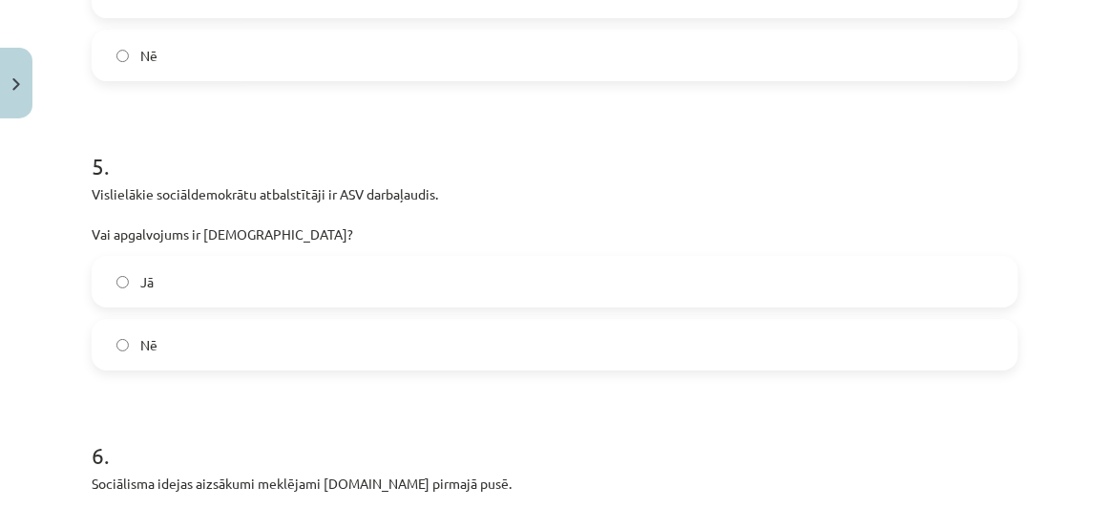
scroll to position [1544, 0]
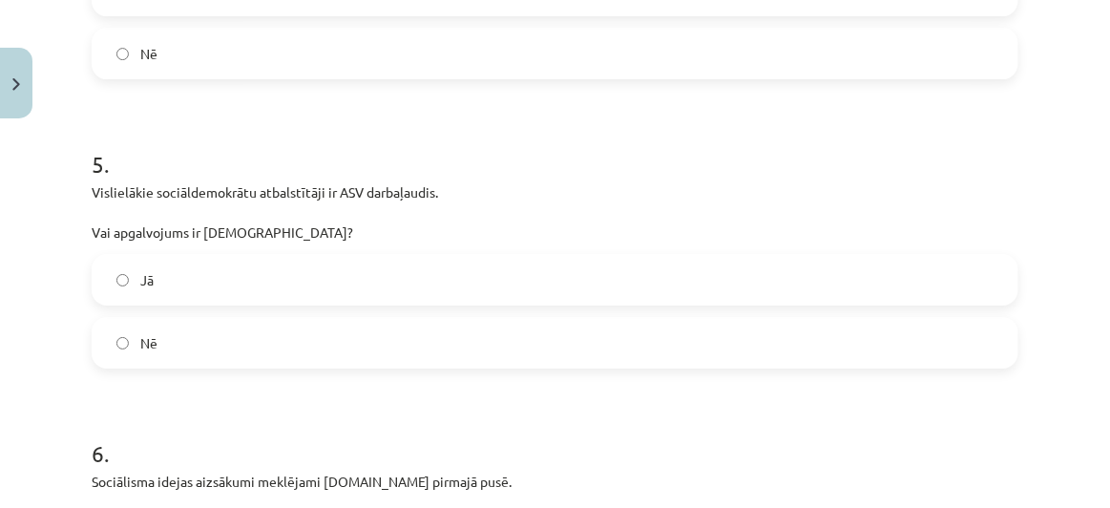
click at [265, 266] on label "Jā" at bounding box center [554, 280] width 923 height 48
click at [280, 324] on label "Nē" at bounding box center [554, 343] width 923 height 48
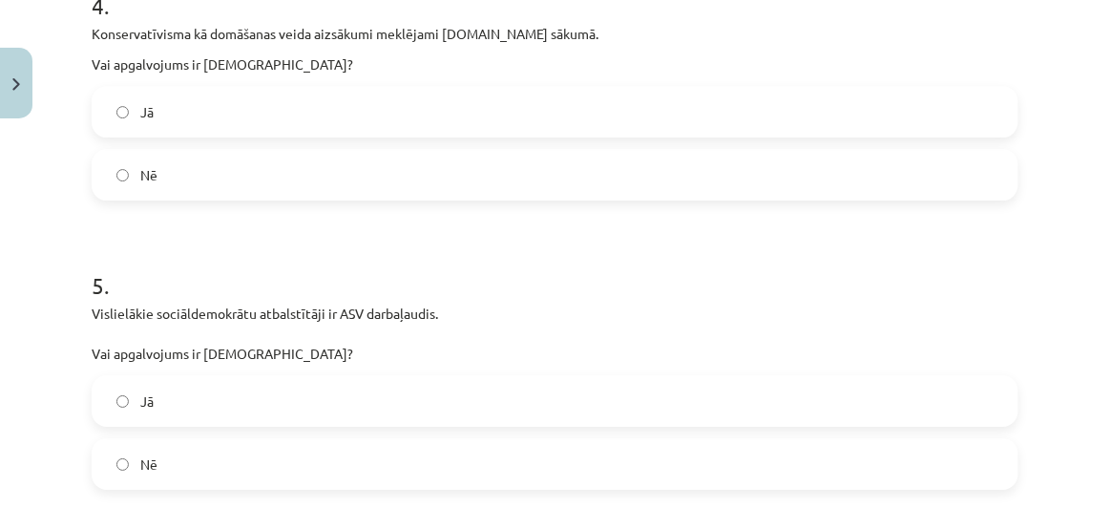
scroll to position [1427, 0]
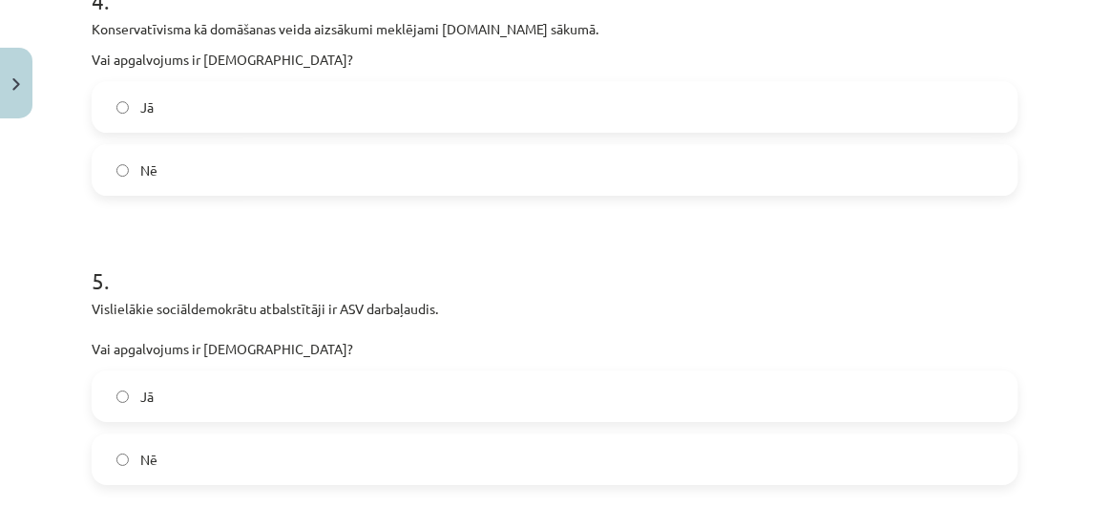
click at [327, 164] on label "Nē" at bounding box center [554, 170] width 923 height 48
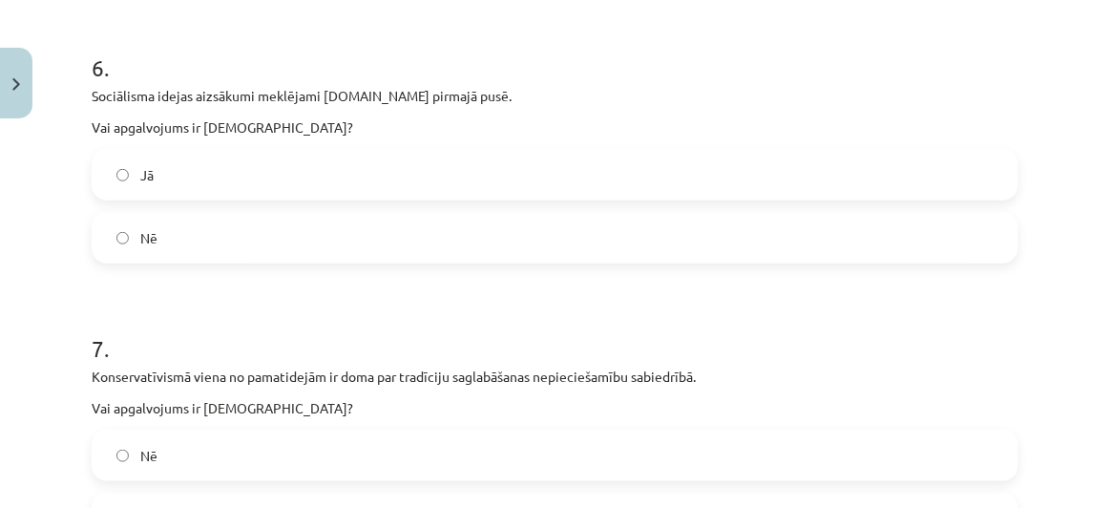
scroll to position [2185, 0]
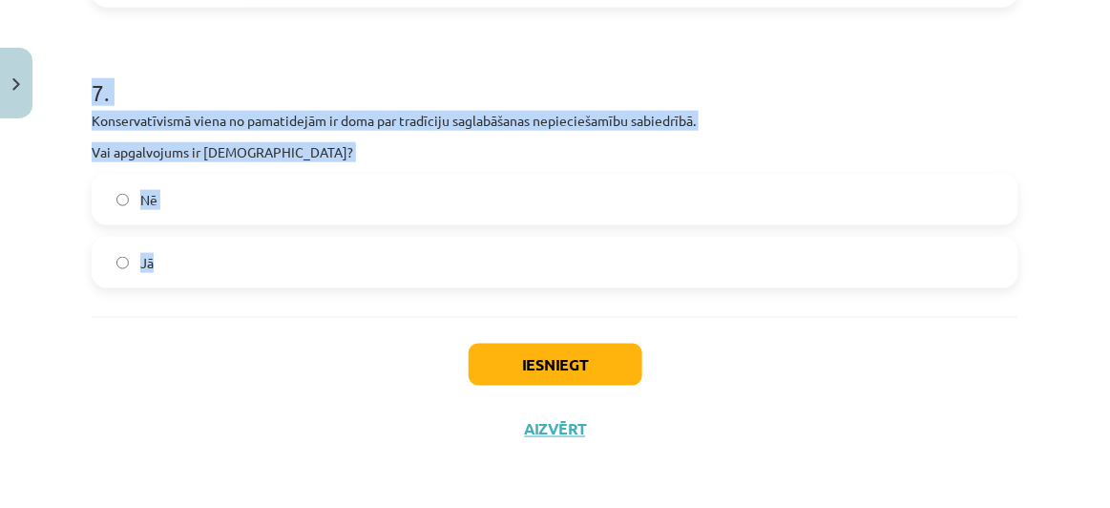
drag, startPoint x: 93, startPoint y: 31, endPoint x: 293, endPoint y: 294, distance: 330.1
copy form "Konservatīvisma kā domāšanas veida aizsākumi meklējami 20.gs sākumā. Vai apgalv…"
click at [273, 260] on label "Jā" at bounding box center [554, 263] width 923 height 48
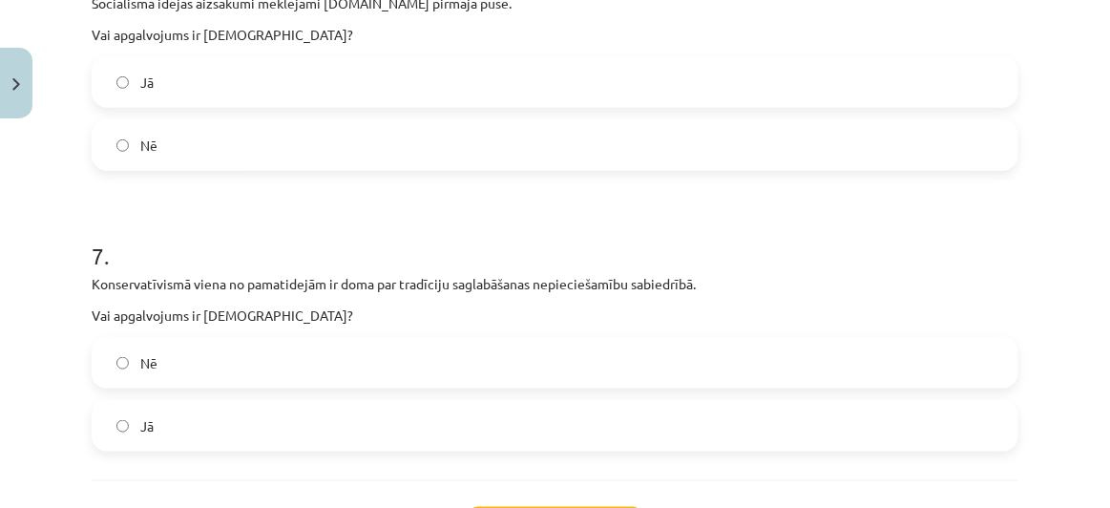
scroll to position [1949, 0]
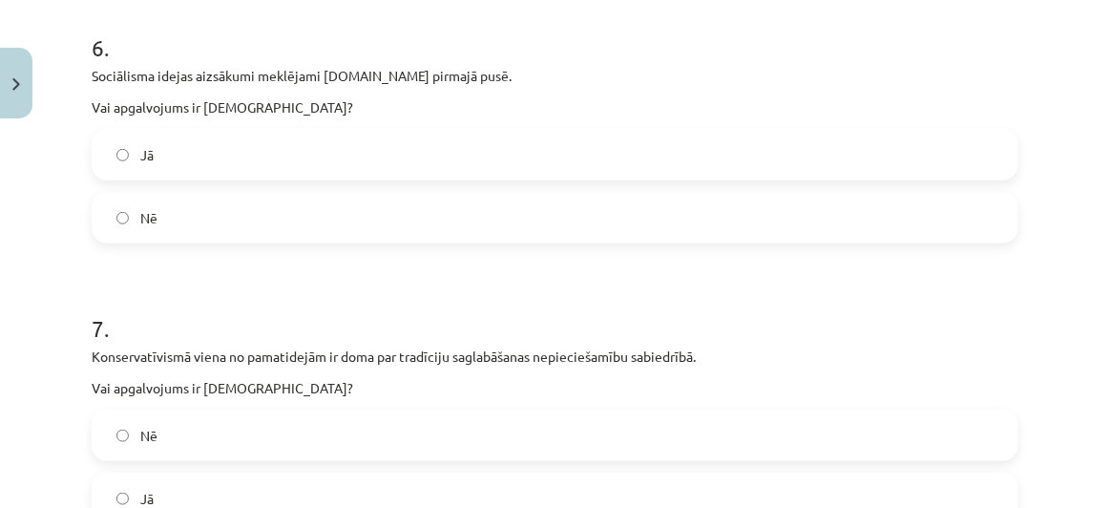
click at [261, 144] on label "Jā" at bounding box center [554, 155] width 923 height 48
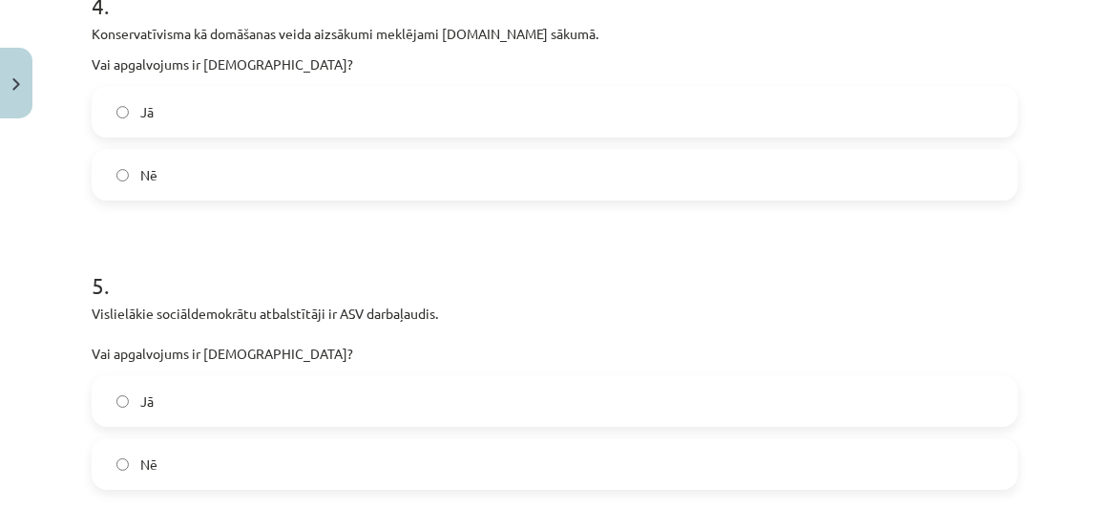
scroll to position [1423, 0]
click at [422, 224] on form "1 . Komunistiskā ideoloģija balstās uz K.Marksa, F.Engelsa un V.Ļeņina mācībām.…" at bounding box center [555, 2] width 926 height 2093
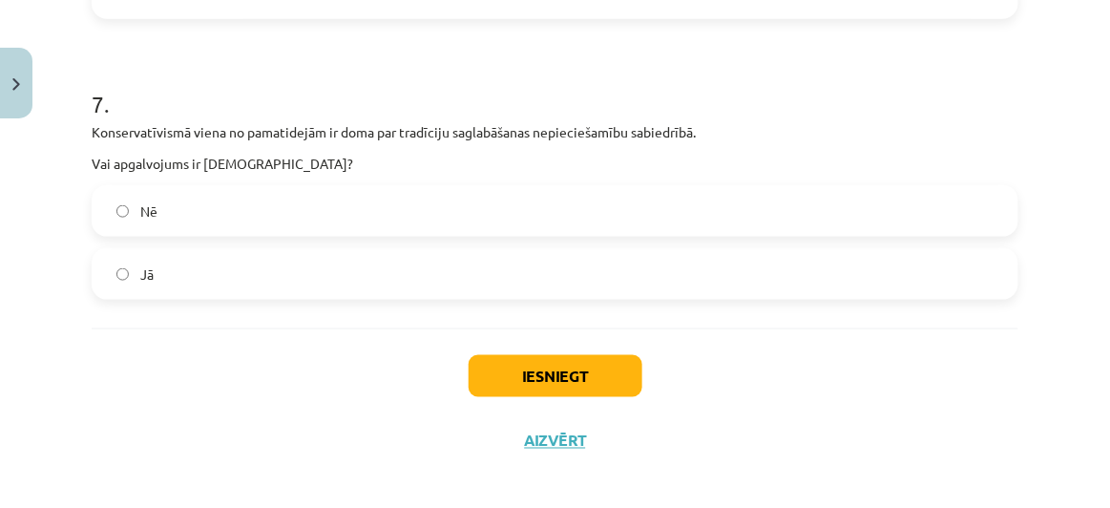
scroll to position [2185, 0]
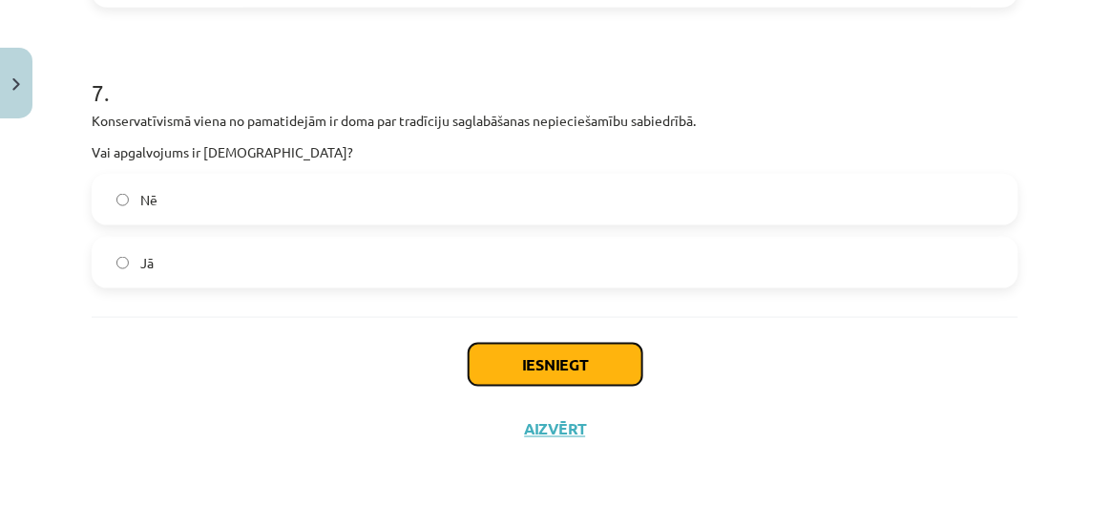
click at [487, 378] on button "Iesniegt" at bounding box center [555, 364] width 174 height 42
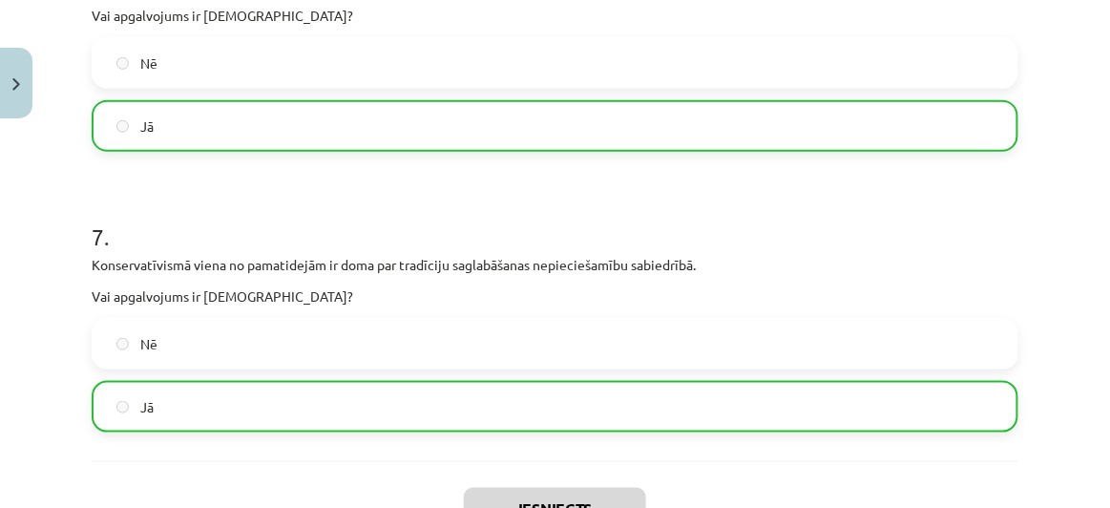
scroll to position [2245, 0]
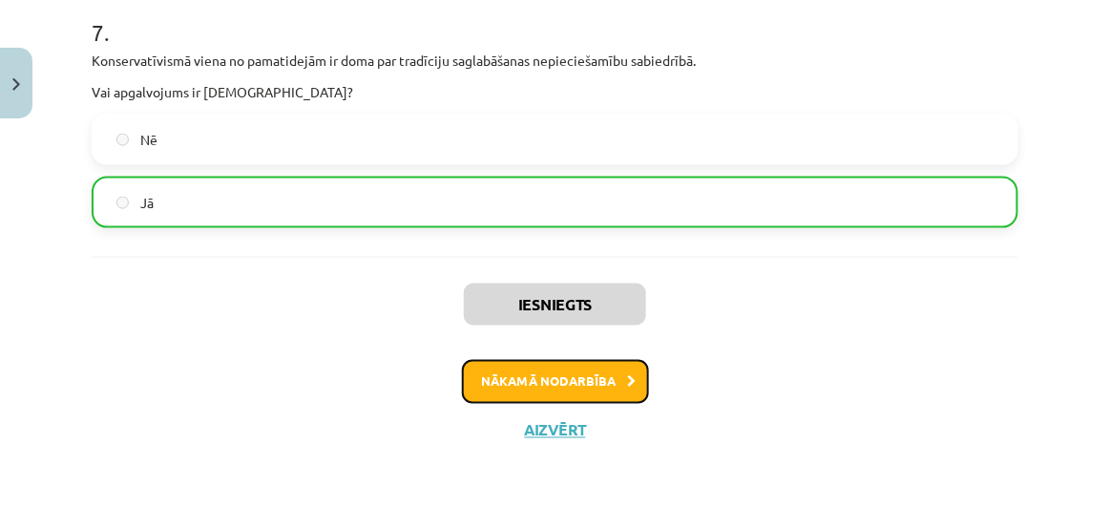
click at [558, 384] on button "Nākamā nodarbība" at bounding box center [555, 382] width 187 height 44
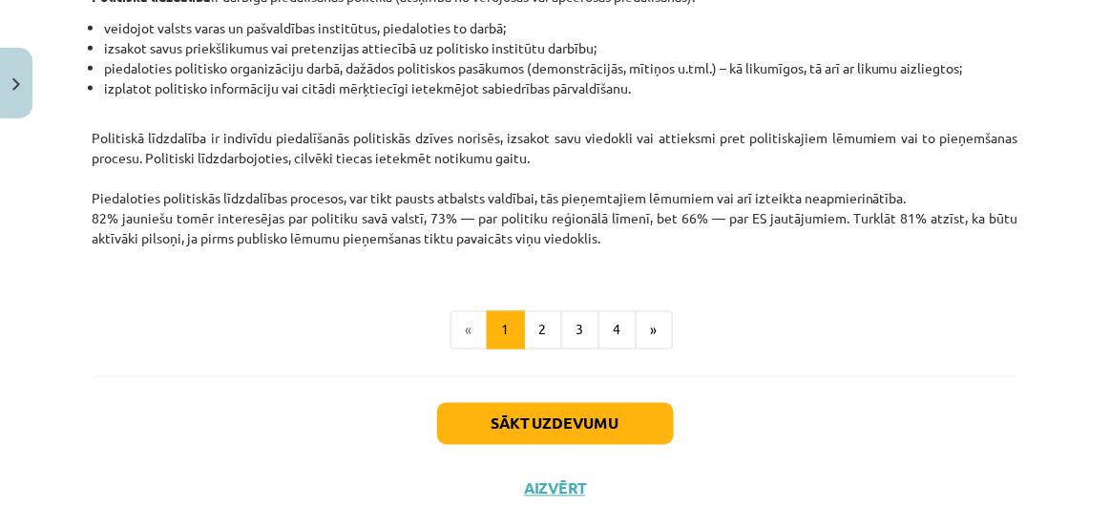
scroll to position [638, 0]
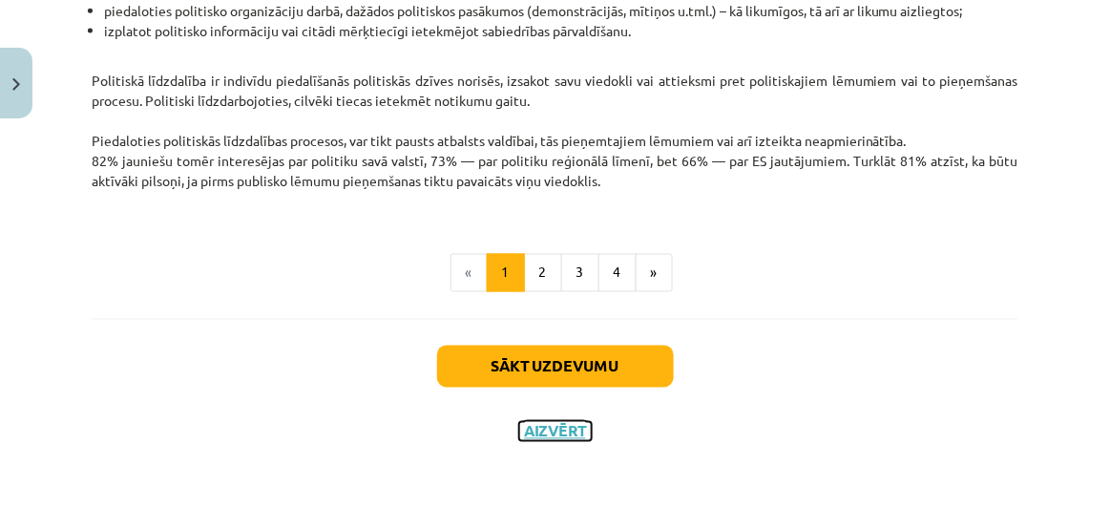
click at [554, 431] on button "Aizvērt" at bounding box center [555, 431] width 73 height 19
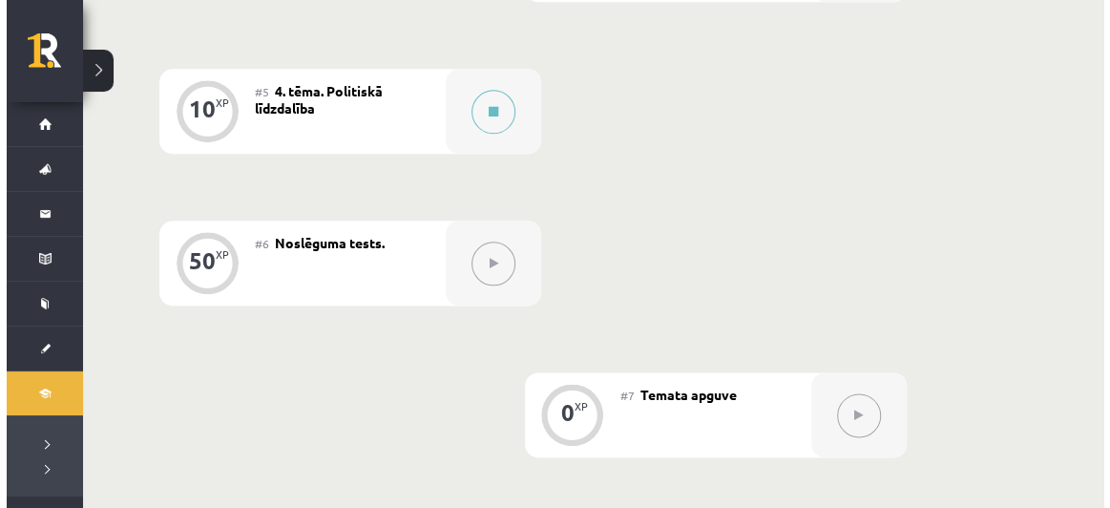
scroll to position [1055, 0]
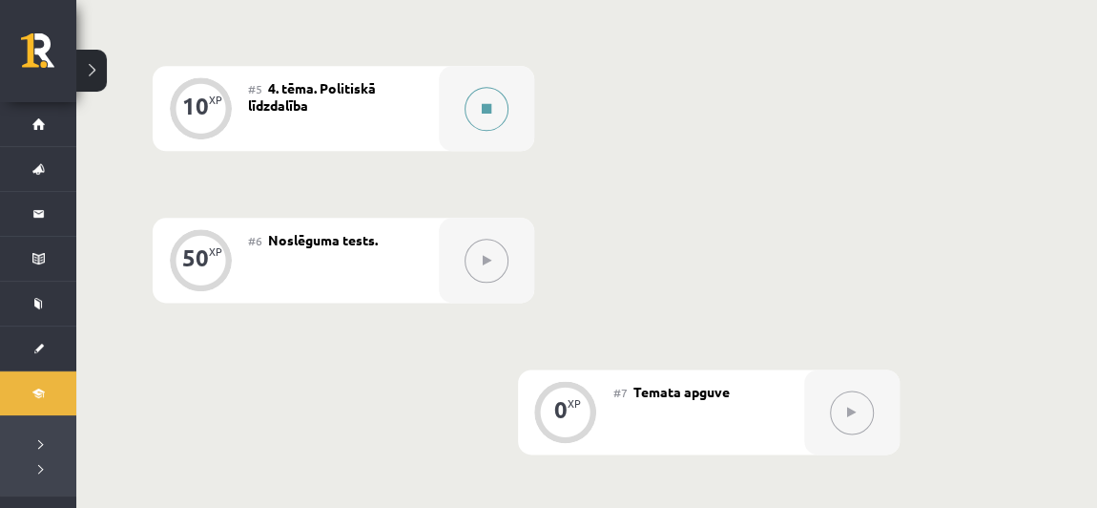
click at [484, 105] on icon at bounding box center [487, 108] width 10 height 11
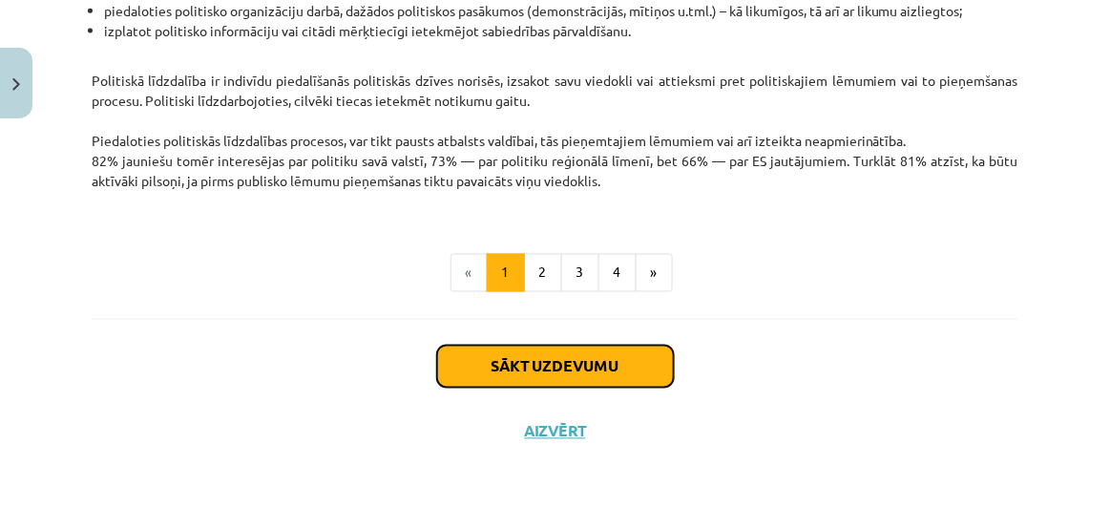
click at [555, 367] on button "Sākt uzdevumu" at bounding box center [555, 366] width 237 height 42
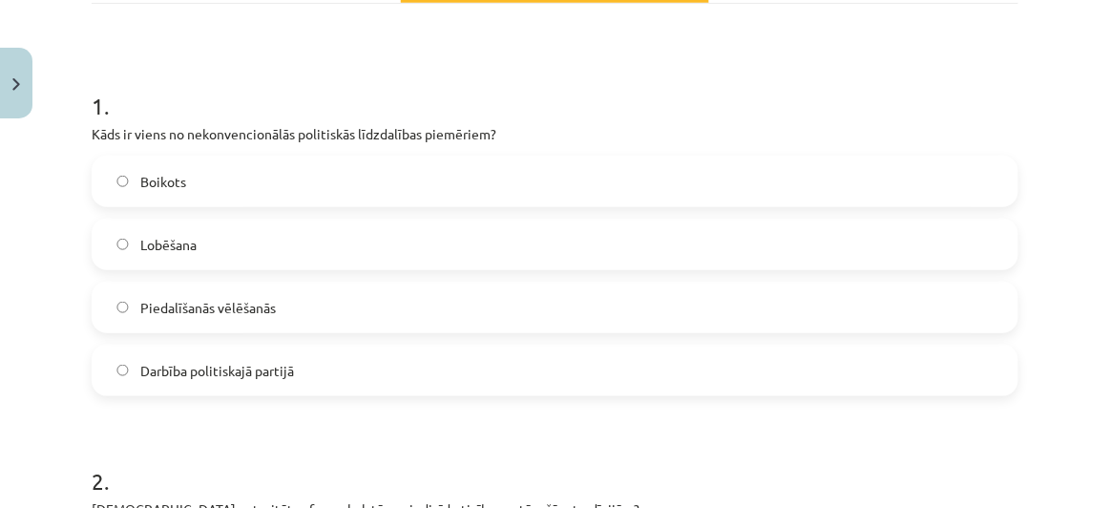
scroll to position [323, 0]
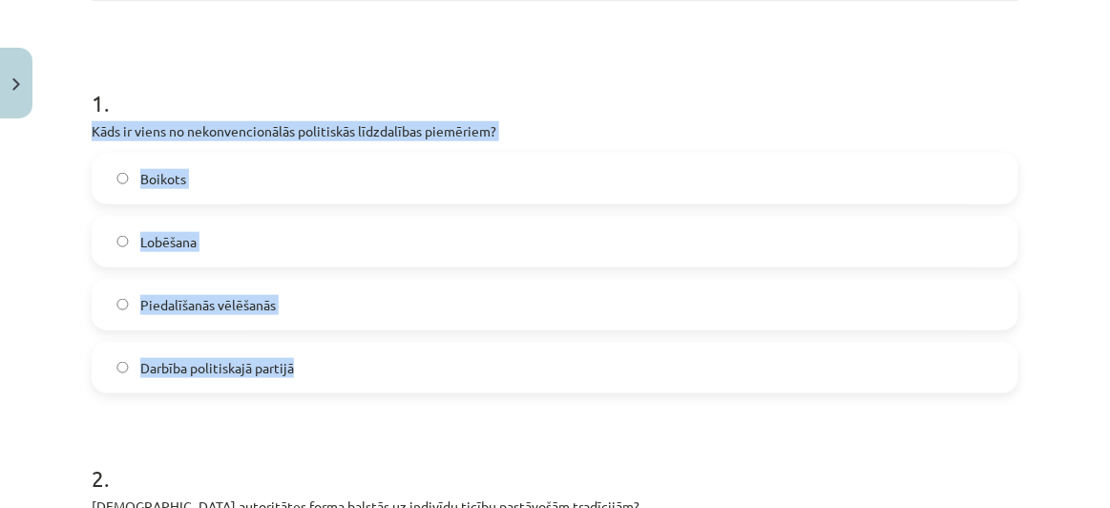
drag, startPoint x: 90, startPoint y: 131, endPoint x: 350, endPoint y: 378, distance: 359.0
copy div "Kāds ir viens no nekonvencionālās politiskās līdzdalības piemēriem? Boikots Lob…"
click at [271, 190] on label "Boikots" at bounding box center [554, 179] width 923 height 48
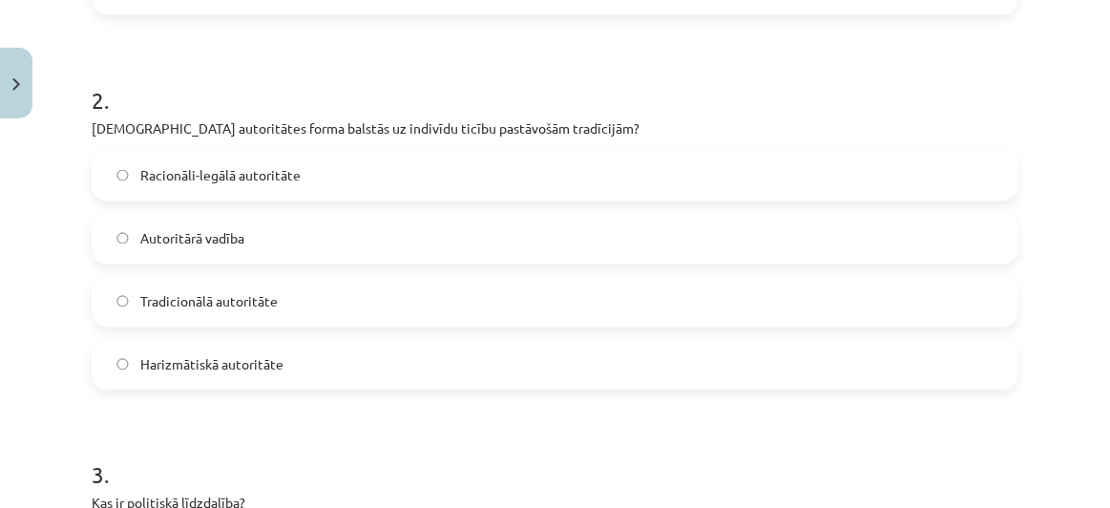
scroll to position [723, 0]
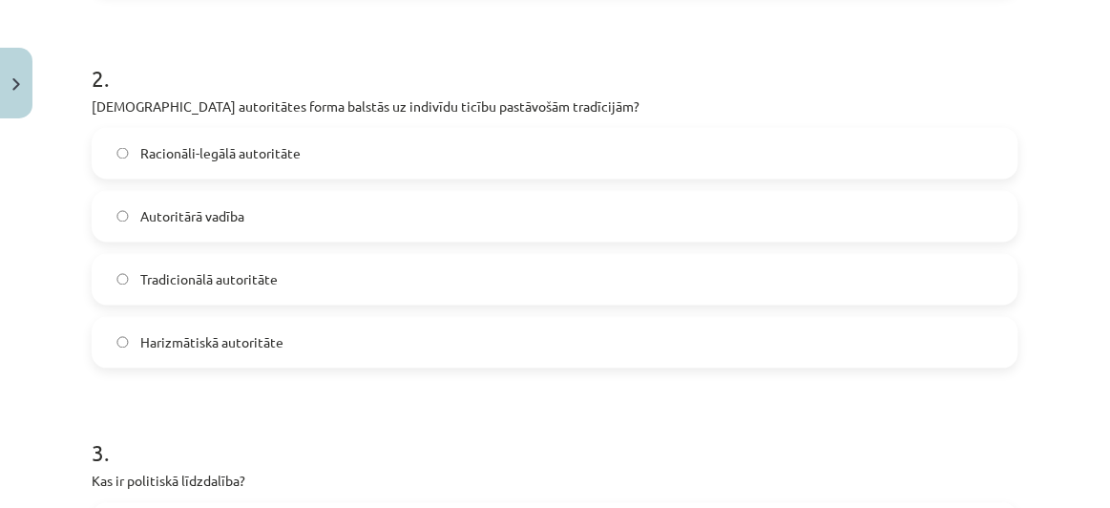
click at [260, 282] on span "Tradicionālā autoritāte" at bounding box center [208, 280] width 137 height 20
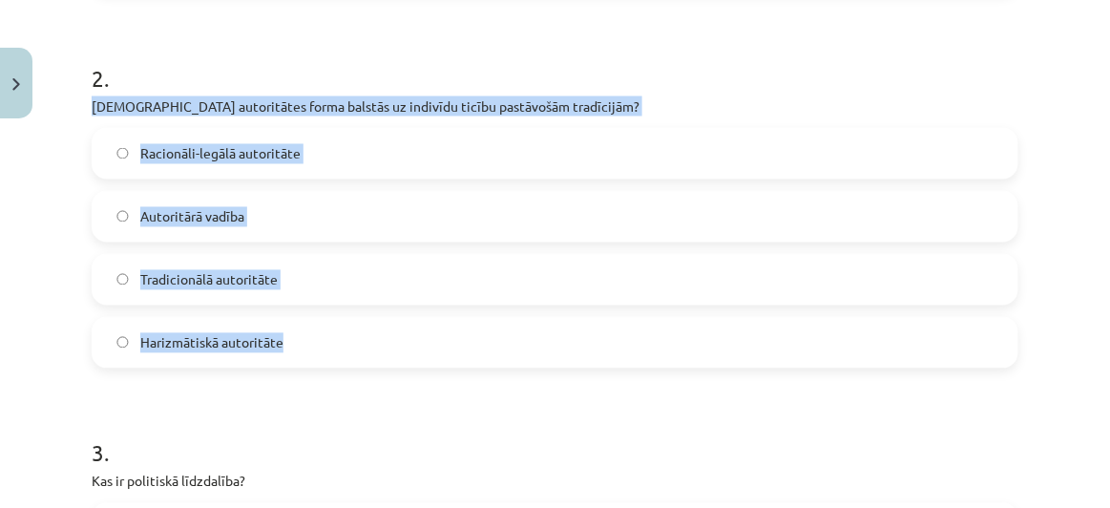
drag, startPoint x: 85, startPoint y: 100, endPoint x: 310, endPoint y: 342, distance: 330.1
copy div "Kura autoritātes forma balstās uz indivīdu ticību pastāvošām tradīcijām? Racion…"
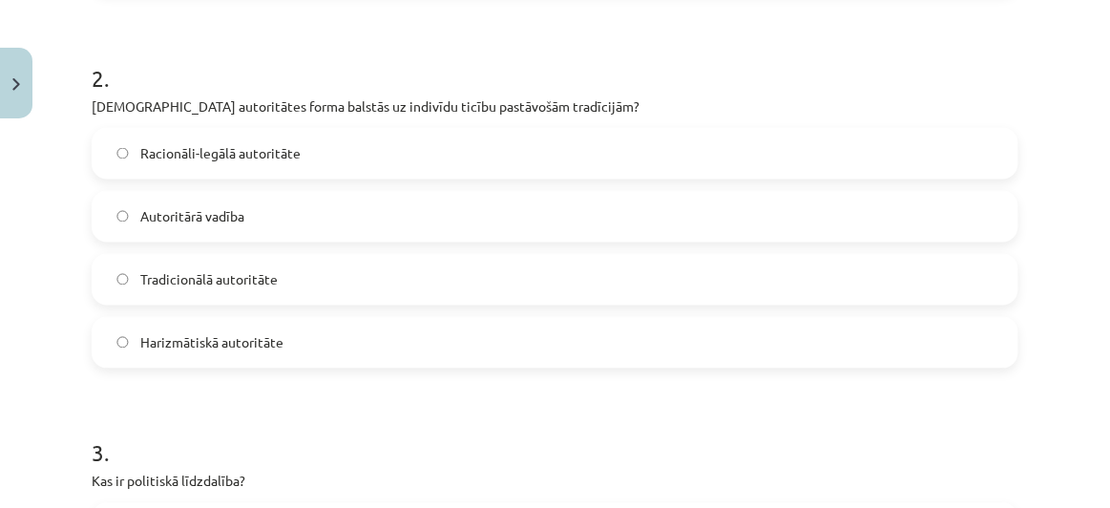
click at [645, 68] on h1 "2 ." at bounding box center [555, 60] width 926 height 59
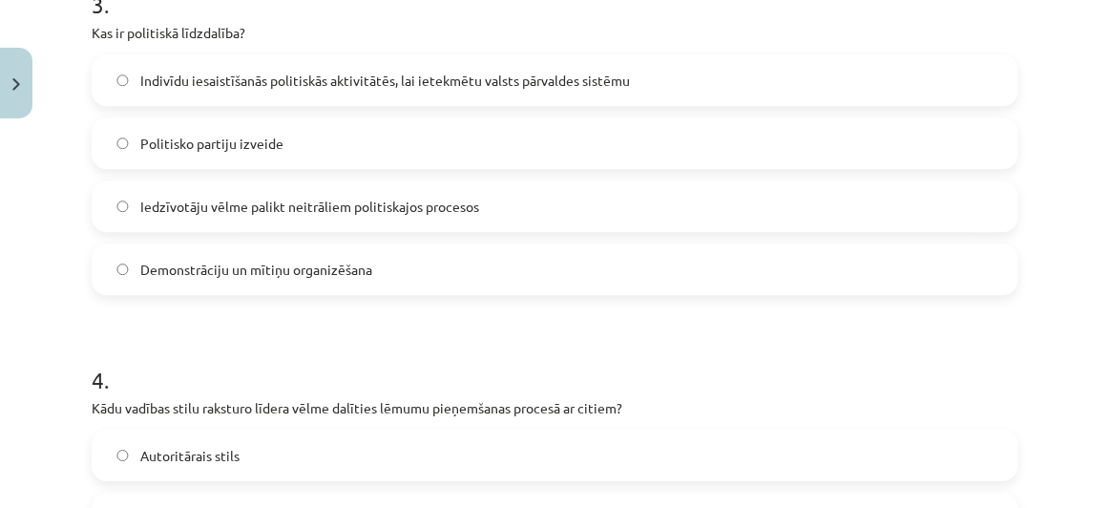
scroll to position [1173, 0]
click at [224, 76] on span "Indivīdu iesaistīšanās politiskās aktivitātēs, lai ietekmētu valsts pārvaldes s…" at bounding box center [384, 80] width 489 height 20
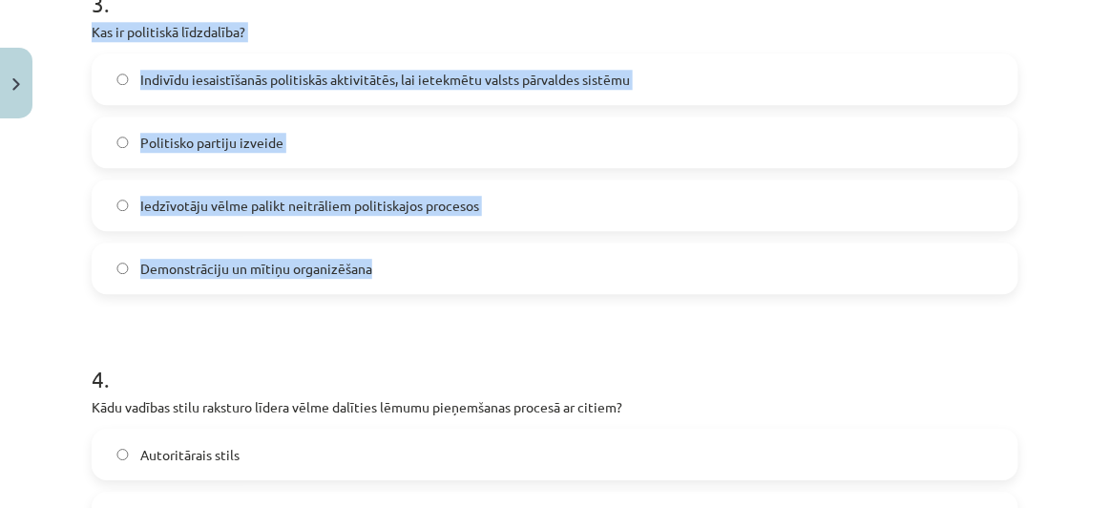
drag, startPoint x: 86, startPoint y: 28, endPoint x: 410, endPoint y: 275, distance: 407.8
click at [410, 275] on div "10 XP Saņemsi Grūts 611 pilda Apraksts Uzdevums Palīdzība 1 . Kāds ir viens no …" at bounding box center [554, 85] width 949 height 2263
copy div "Kas ir politiskā līdzdalība? Indivīdu iesaistīšanās politiskās aktivitātēs, lai…"
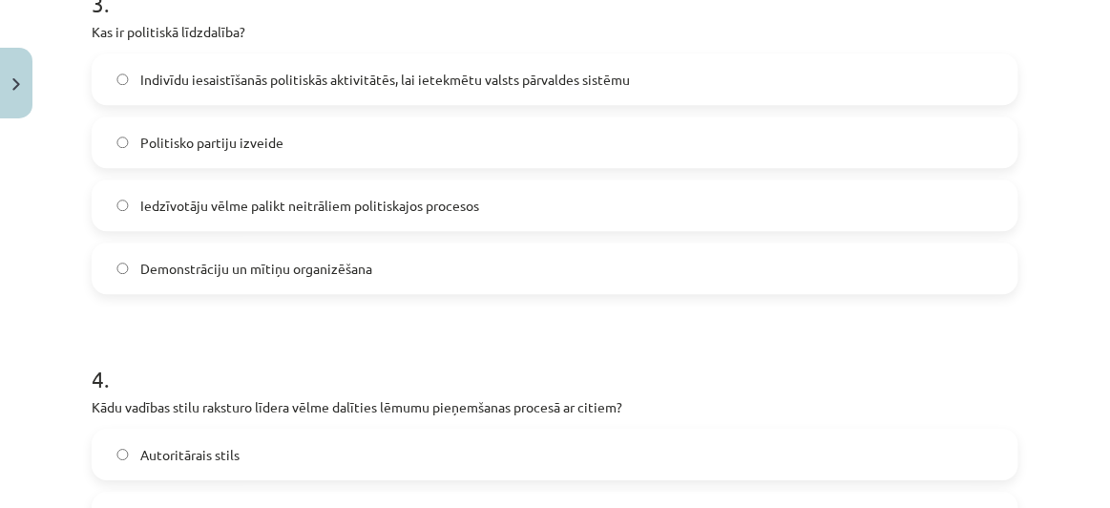
click at [527, 343] on h1 "4 ." at bounding box center [555, 361] width 926 height 59
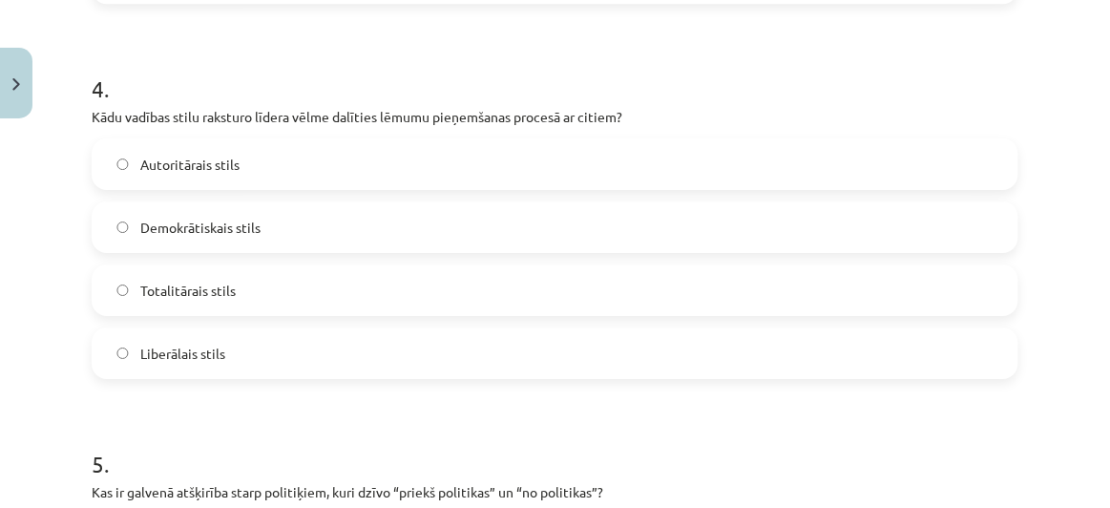
scroll to position [1465, 0]
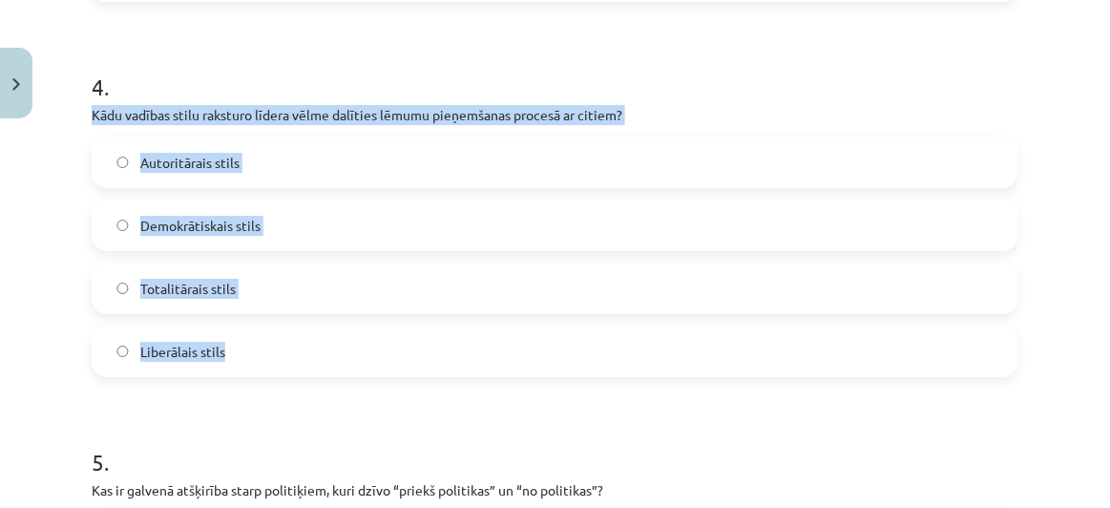
drag, startPoint x: 89, startPoint y: 109, endPoint x: 293, endPoint y: 345, distance: 312.5
copy div "Kādu vadības stilu raksturo līdera vēlme dalīties lēmumu pieņemšanas procesā ar…"
click at [335, 216] on label "Demokrātiskais stils" at bounding box center [554, 225] width 923 height 48
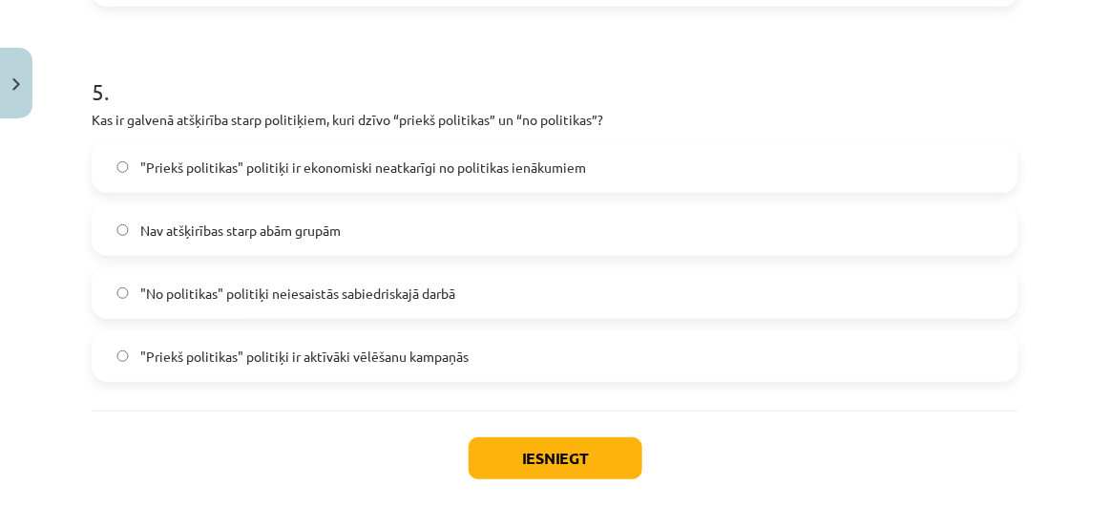
scroll to position [1842, 0]
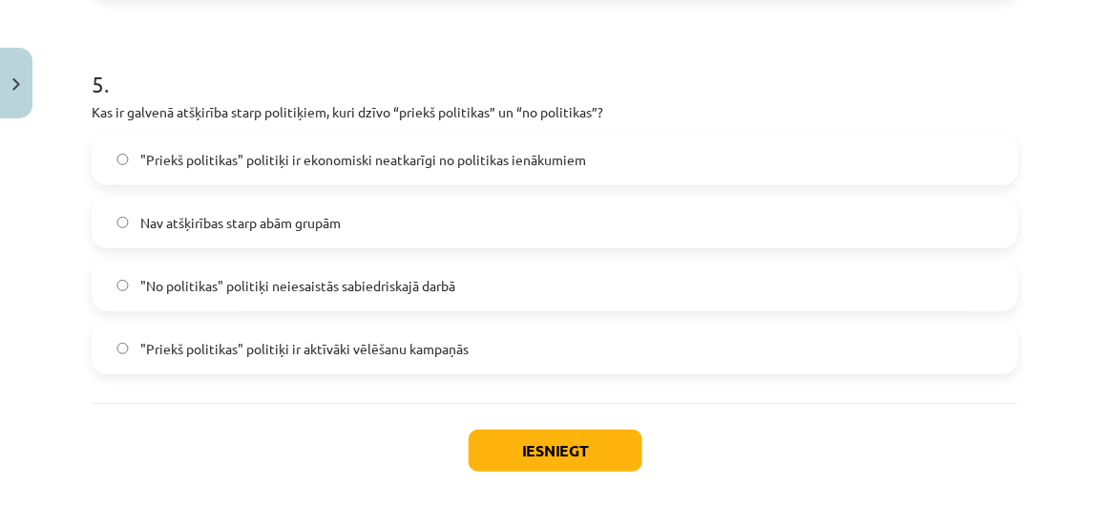
click at [470, 338] on label ""Priekš politikas" politiķi ir aktīvāki vēlēšanu kampaņās" at bounding box center [554, 348] width 923 height 48
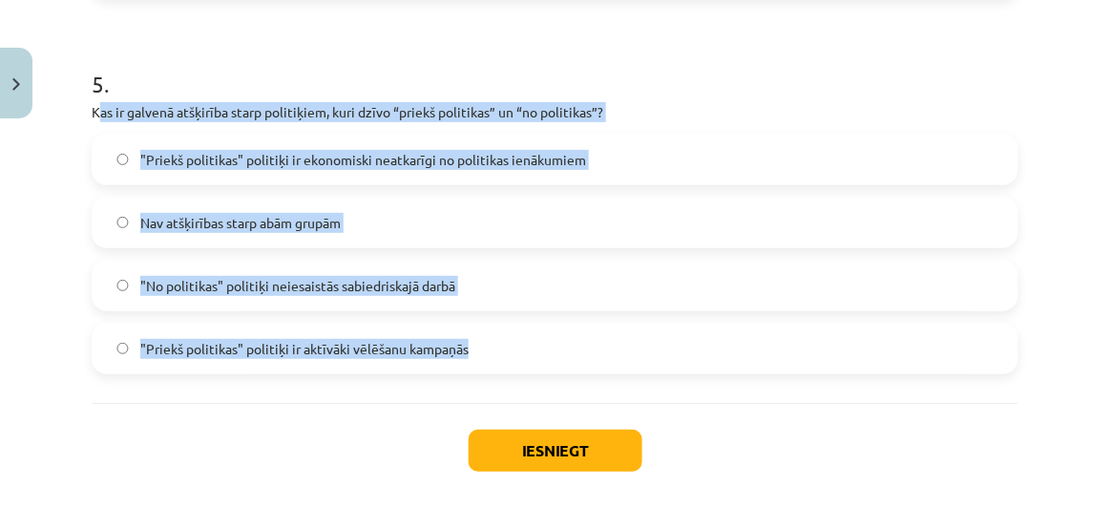
drag, startPoint x: 98, startPoint y: 106, endPoint x: 519, endPoint y: 379, distance: 501.5
copy div "as ir galvenā atšķirība starp politiķiem, kuri dzīvo “priekš politikas” un “no …"
click at [608, 164] on label ""Priekš politikas" politiķi ir ekonomiski neatkarīgi no politikas ienākumiem" at bounding box center [554, 159] width 923 height 48
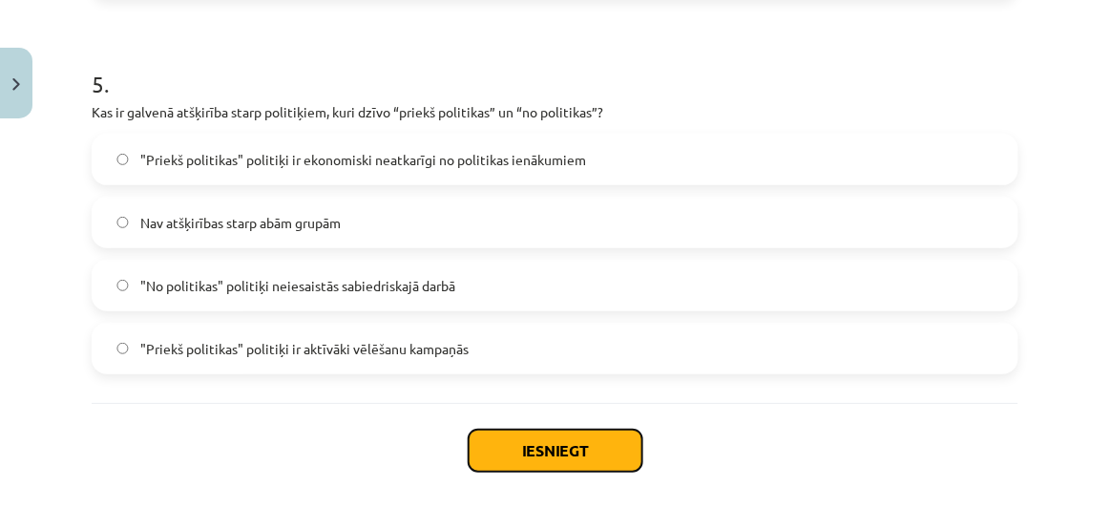
click at [492, 444] on button "Iesniegt" at bounding box center [555, 450] width 174 height 42
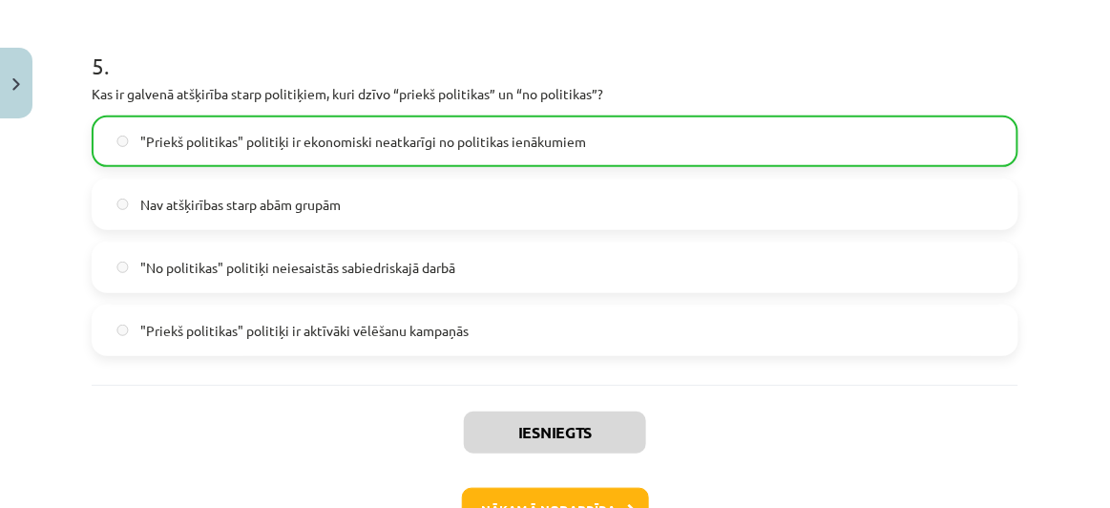
scroll to position [1988, 0]
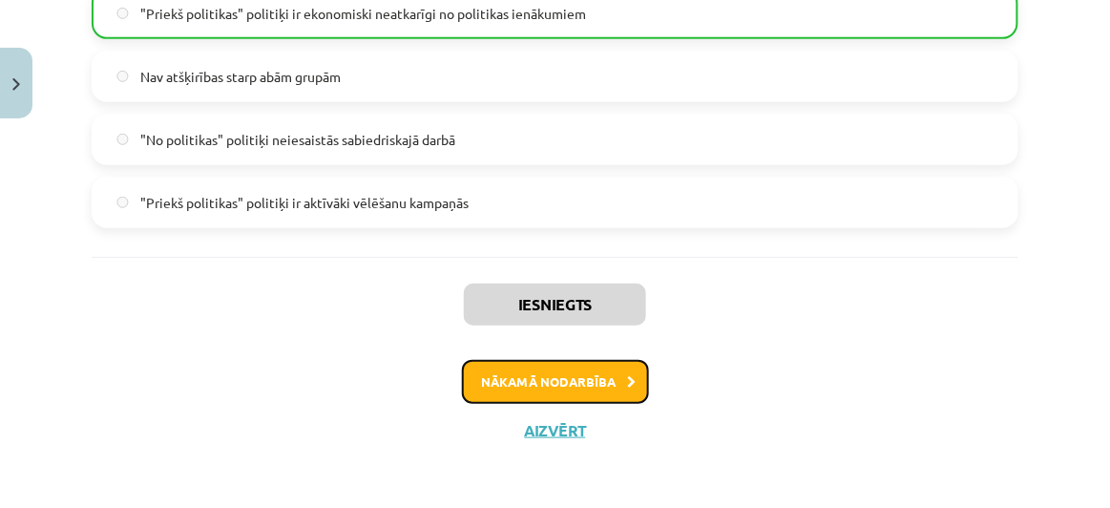
click at [571, 379] on button "Nākamā nodarbība" at bounding box center [555, 382] width 187 height 44
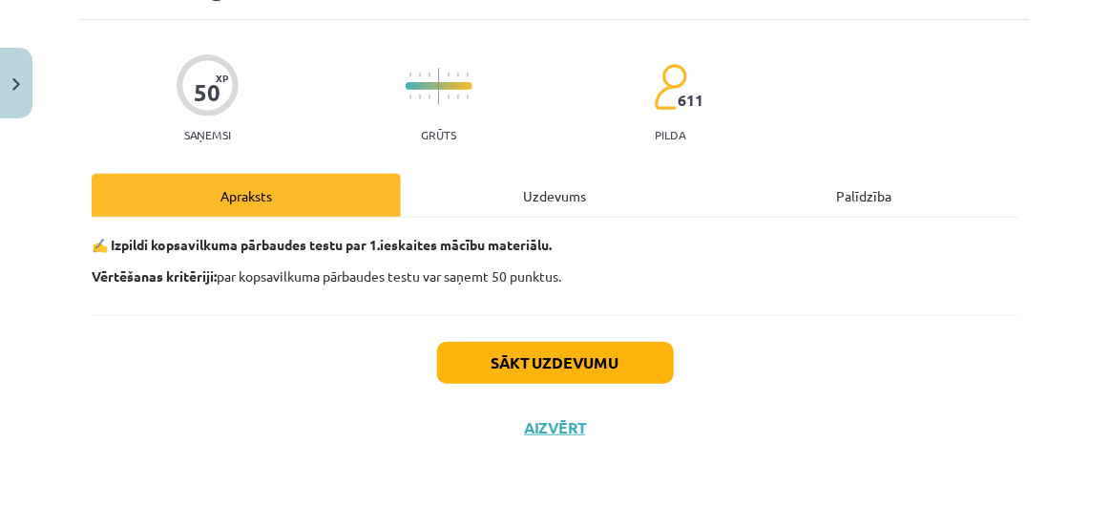
scroll to position [48, 0]
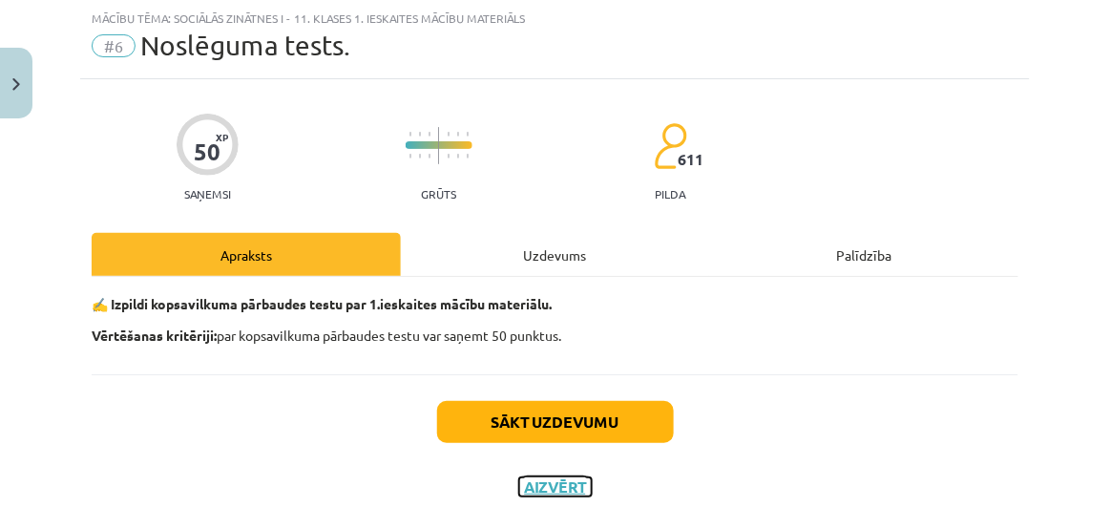
click at [549, 489] on button "Aizvērt" at bounding box center [555, 486] width 73 height 19
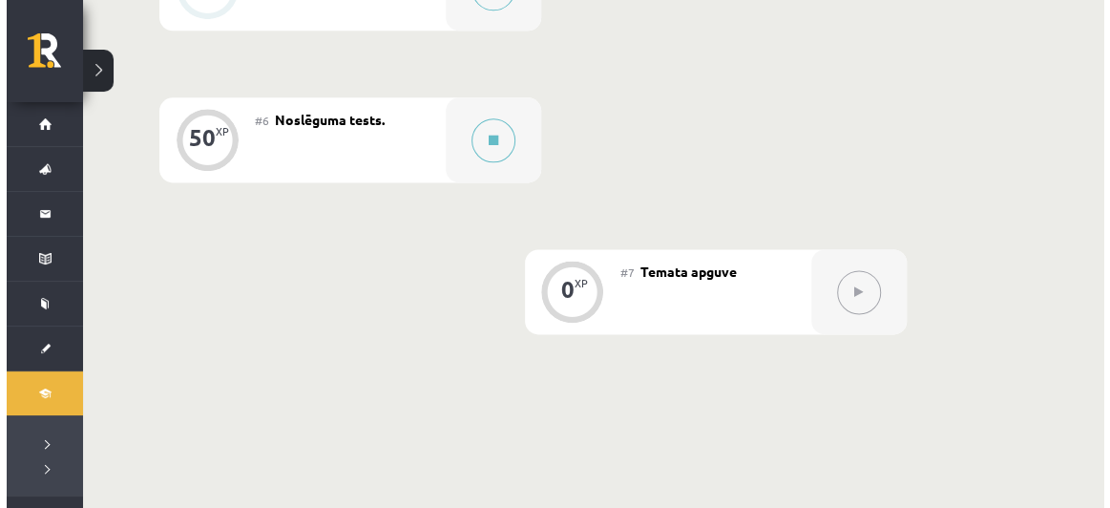
scroll to position [1199, 0]
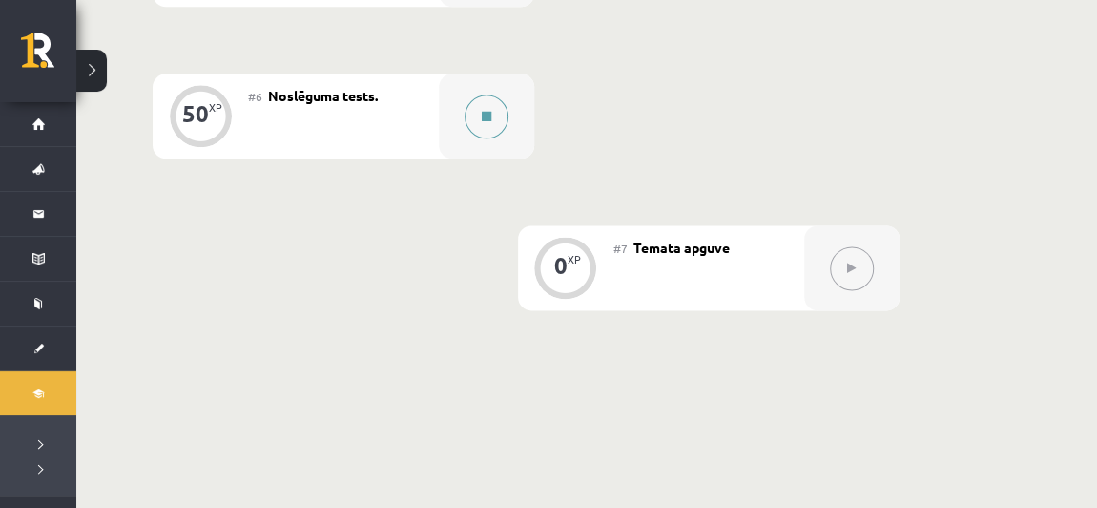
click at [480, 104] on button at bounding box center [487, 116] width 44 height 44
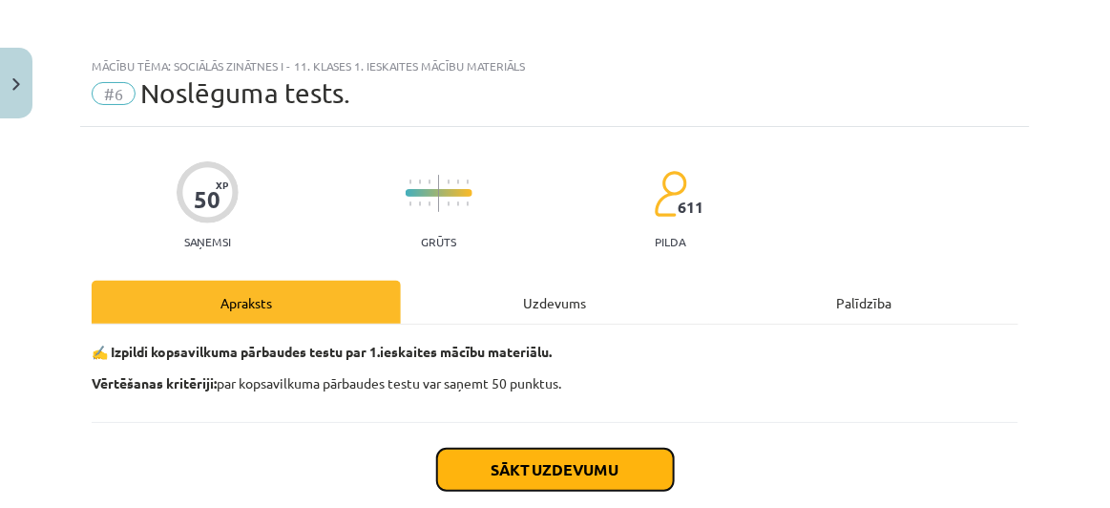
click at [560, 473] on button "Sākt uzdevumu" at bounding box center [555, 469] width 237 height 42
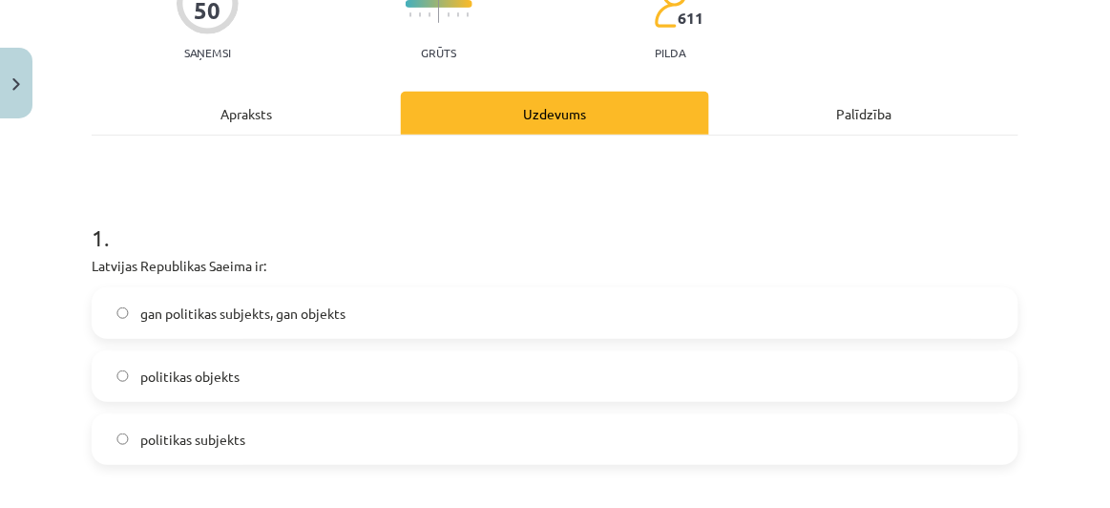
scroll to position [301, 0]
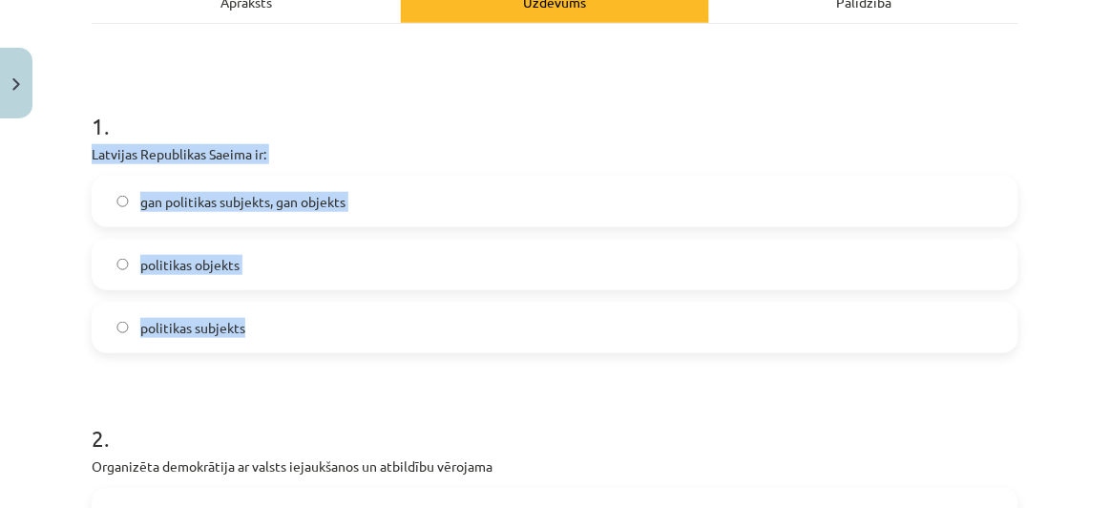
drag, startPoint x: 86, startPoint y: 150, endPoint x: 306, endPoint y: 304, distance: 269.2
click at [422, 220] on label "gan politikas subjekts, gan objekts" at bounding box center [554, 201] width 923 height 48
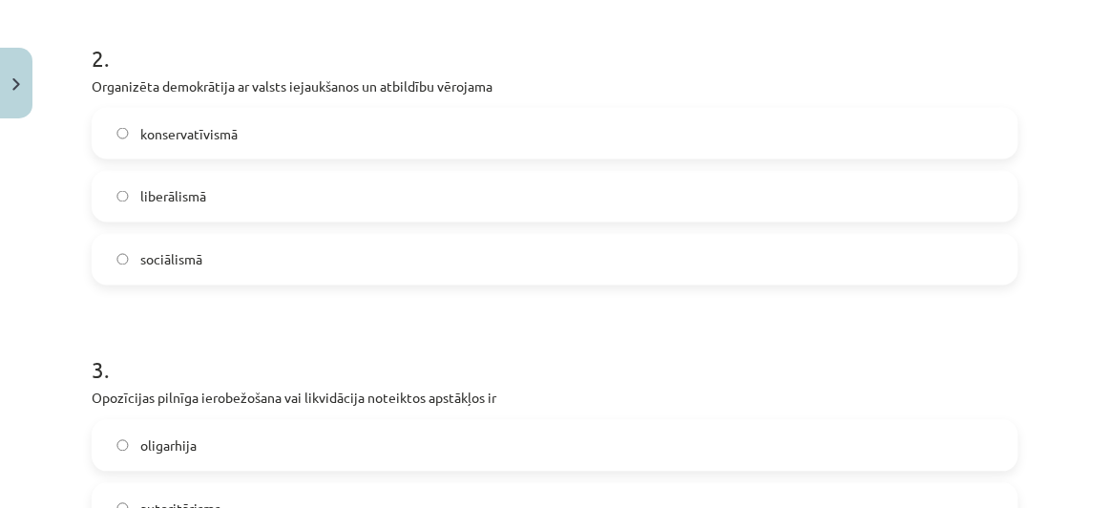
scroll to position [687, 0]
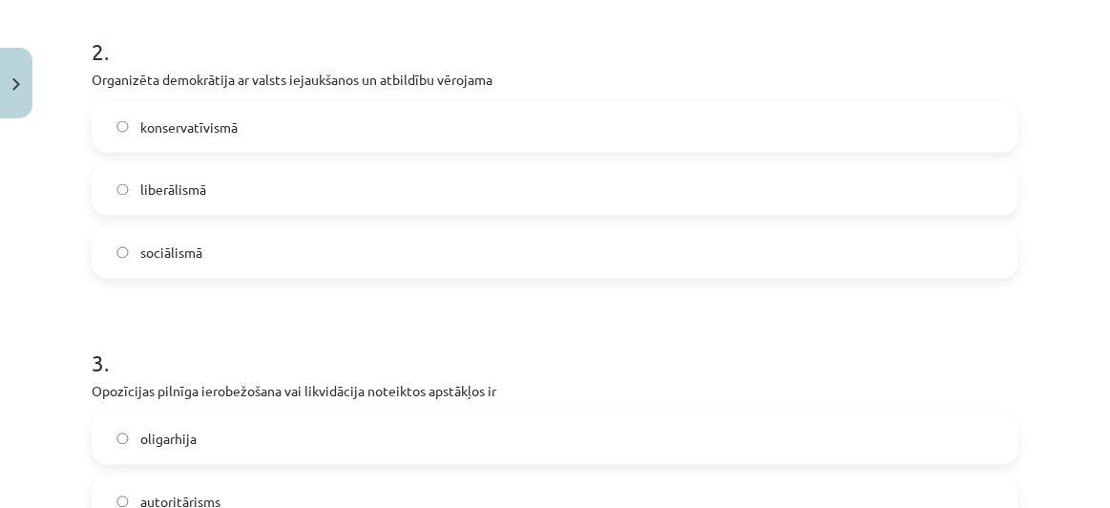
click at [208, 201] on label "liberālismā" at bounding box center [554, 190] width 923 height 48
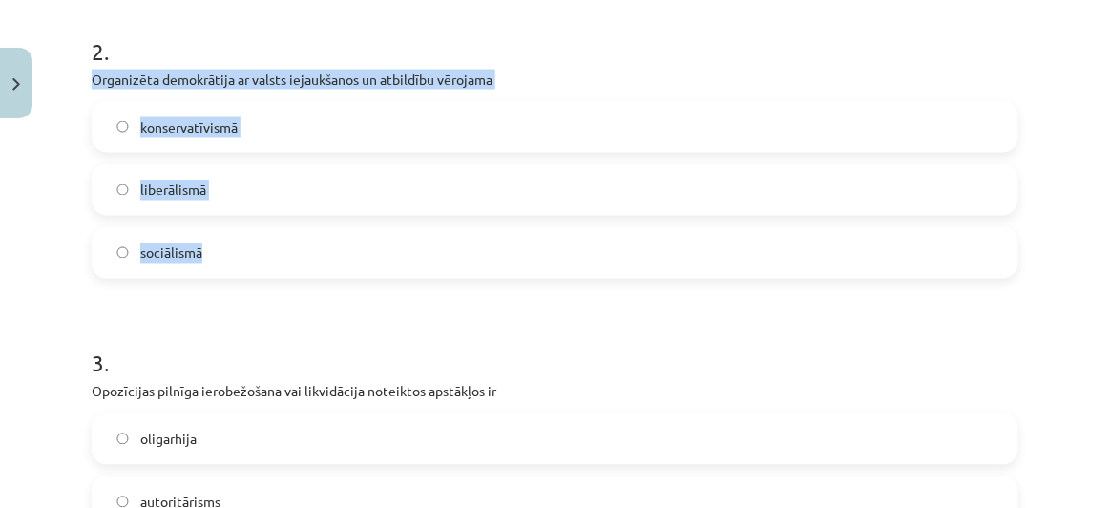
drag, startPoint x: 89, startPoint y: 74, endPoint x: 228, endPoint y: 270, distance: 240.1
click at [240, 255] on label "sociālismā" at bounding box center [554, 253] width 923 height 48
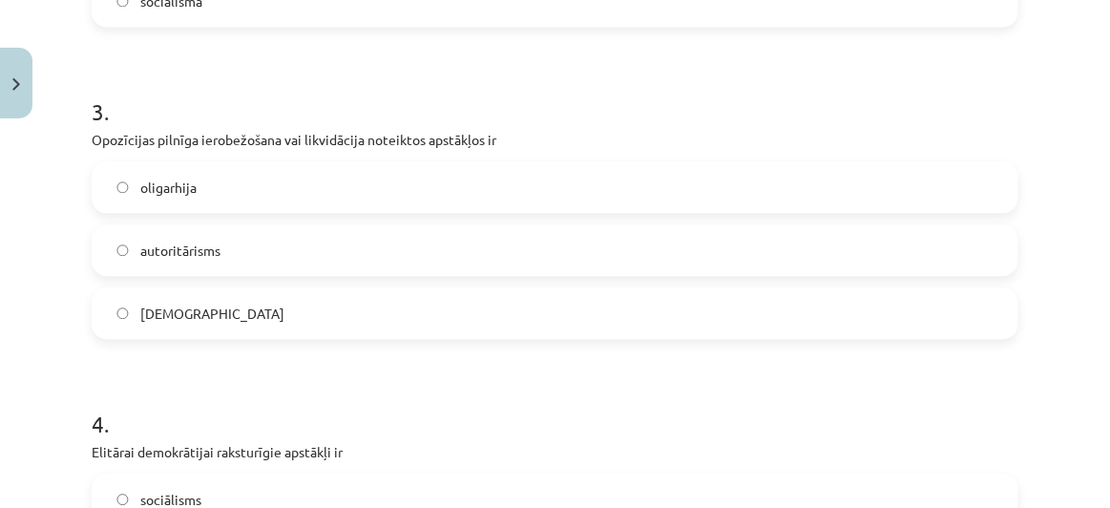
scroll to position [945, 0]
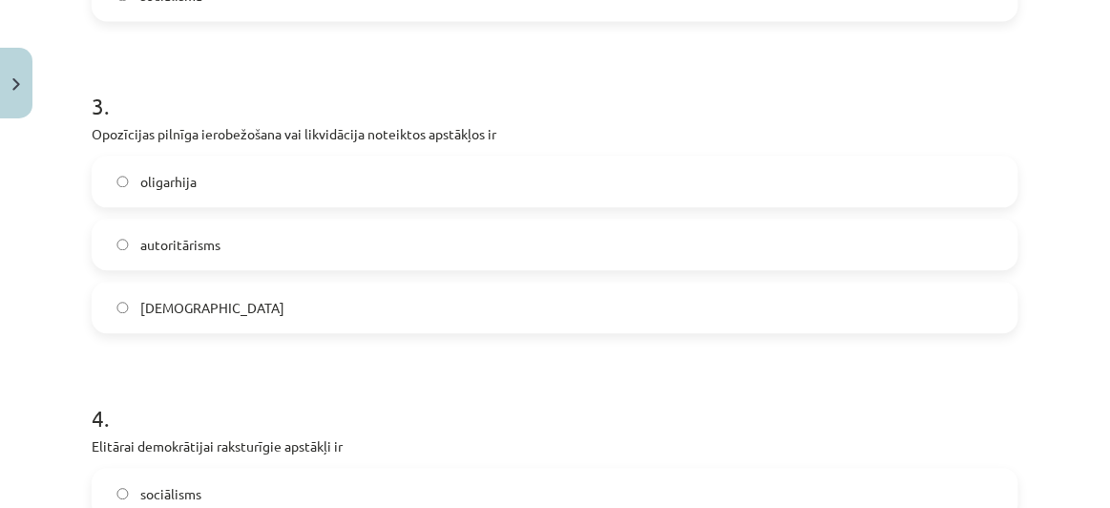
click at [224, 231] on label "autoritārisms" at bounding box center [554, 244] width 923 height 48
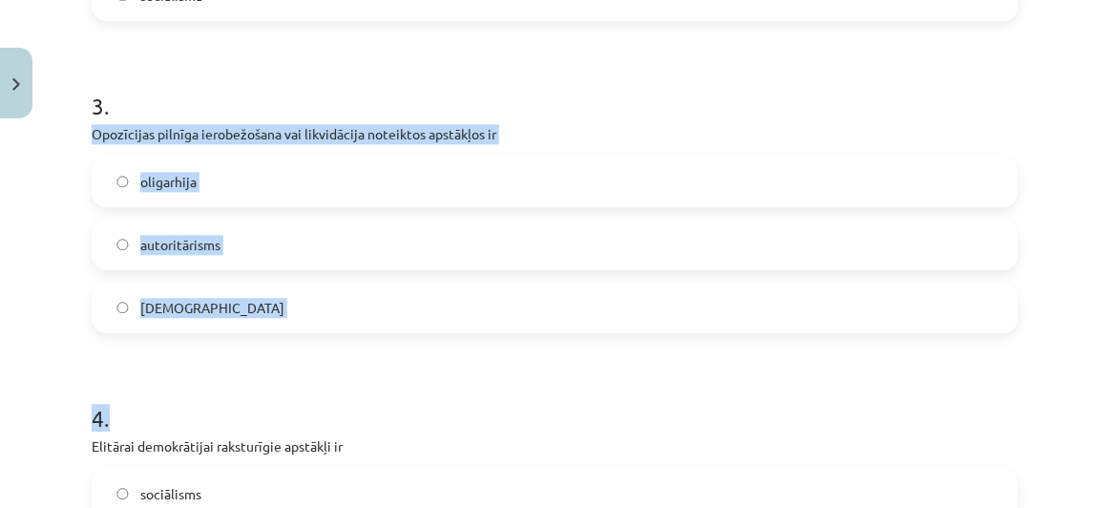
drag, startPoint x: 90, startPoint y: 132, endPoint x: 302, endPoint y: 353, distance: 307.0
drag, startPoint x: 79, startPoint y: 124, endPoint x: 245, endPoint y: 277, distance: 225.5
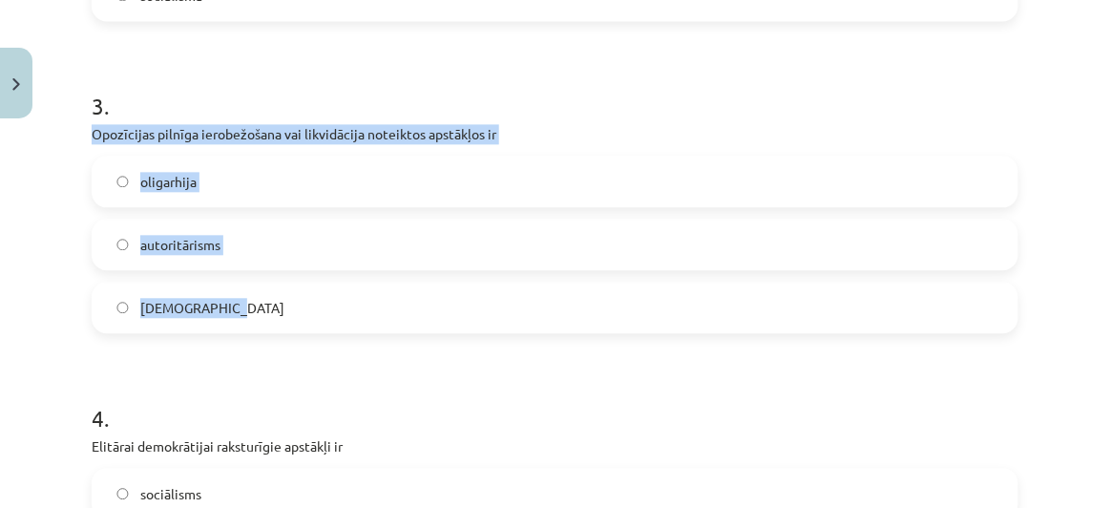
click at [320, 270] on div "oligarhija autoritārisms totalitārisms" at bounding box center [555, 244] width 926 height 177
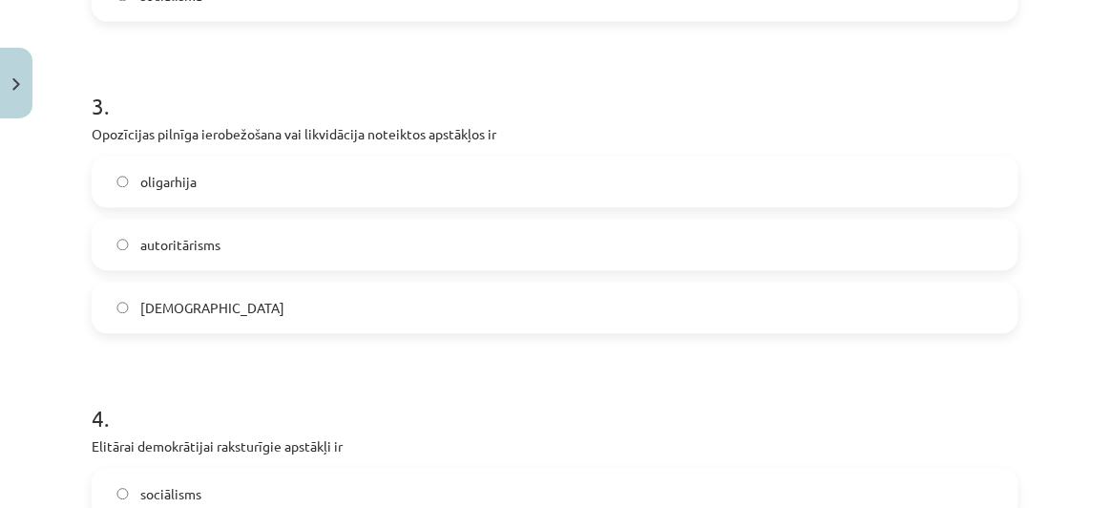
click at [295, 318] on label "totalitārisms" at bounding box center [554, 307] width 923 height 48
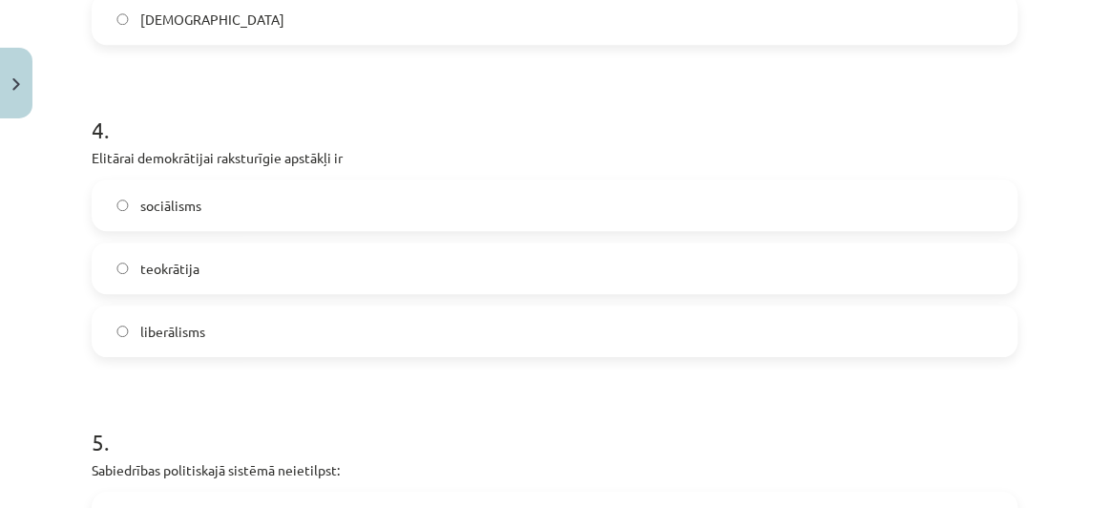
scroll to position [1234, 0]
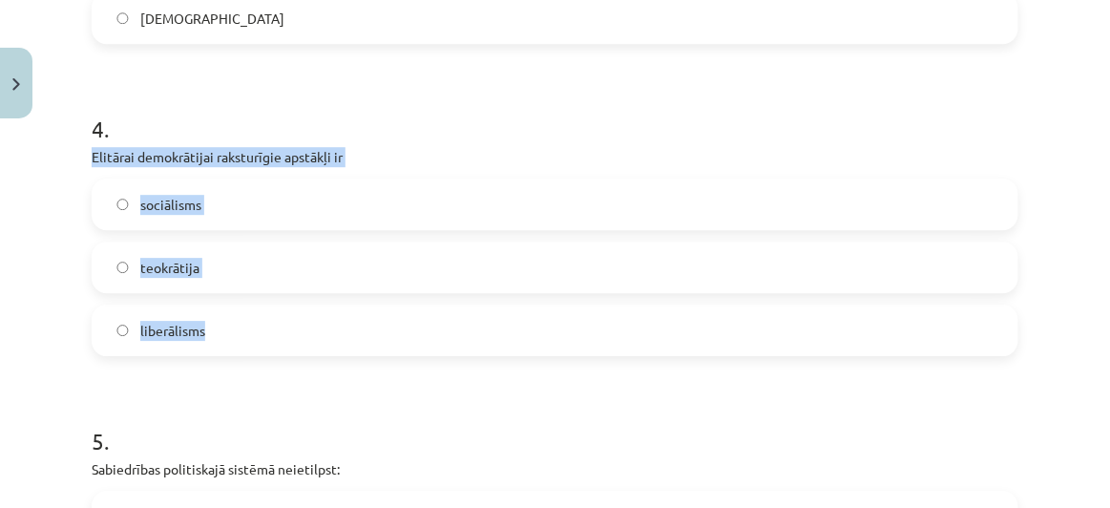
drag, startPoint x: 86, startPoint y: 149, endPoint x: 276, endPoint y: 327, distance: 260.5
click at [288, 343] on label "liberālisms" at bounding box center [554, 330] width 923 height 48
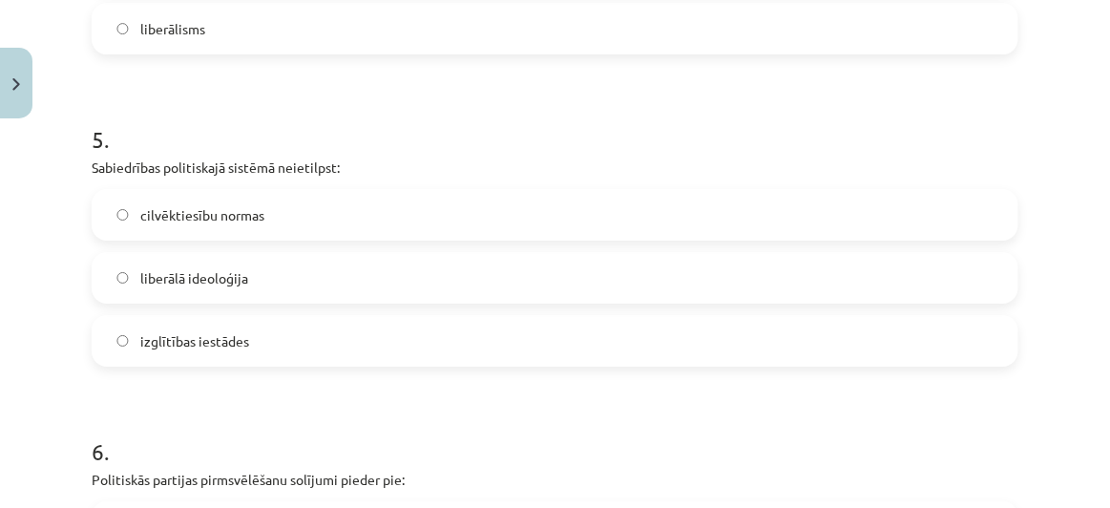
scroll to position [1538, 0]
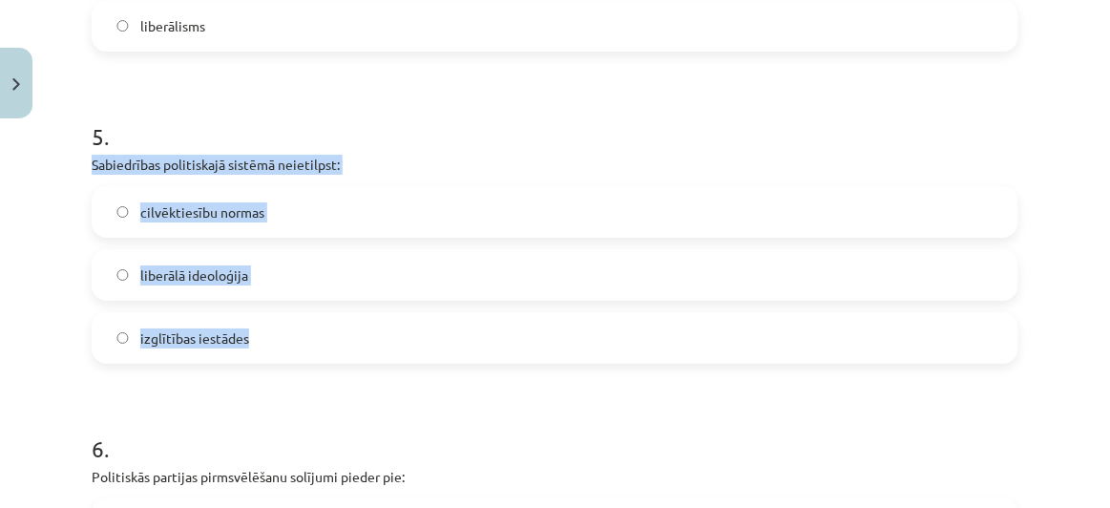
drag, startPoint x: 83, startPoint y: 160, endPoint x: 274, endPoint y: 301, distance: 237.4
click at [274, 301] on div "50 XP Saņemsi Grūts 611 pilda Apraksts Uzdevums Palīdzība 1 . Latvijas Republik…" at bounding box center [554, 343] width 949 height 3508
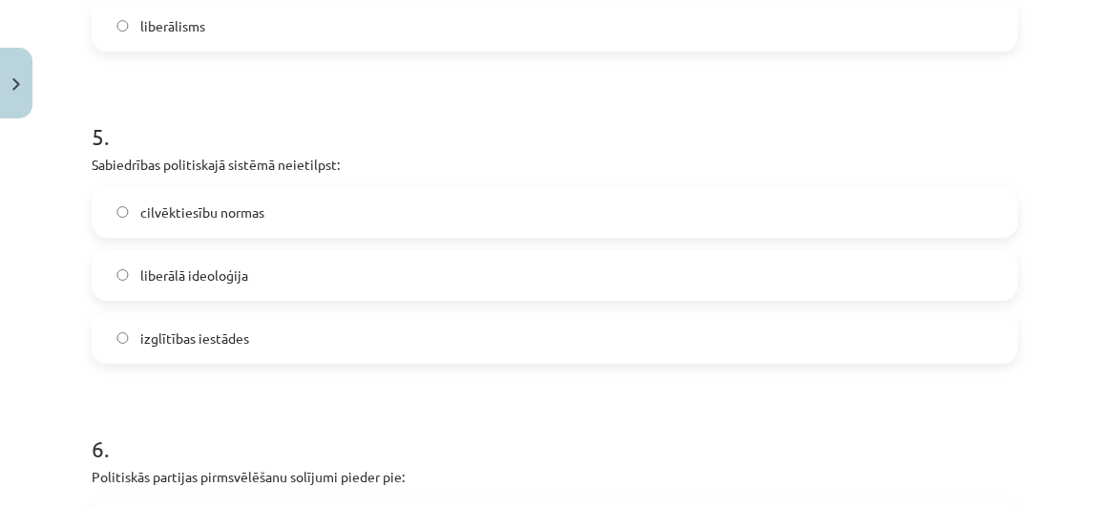
click at [293, 417] on h1 "6 ." at bounding box center [555, 431] width 926 height 59
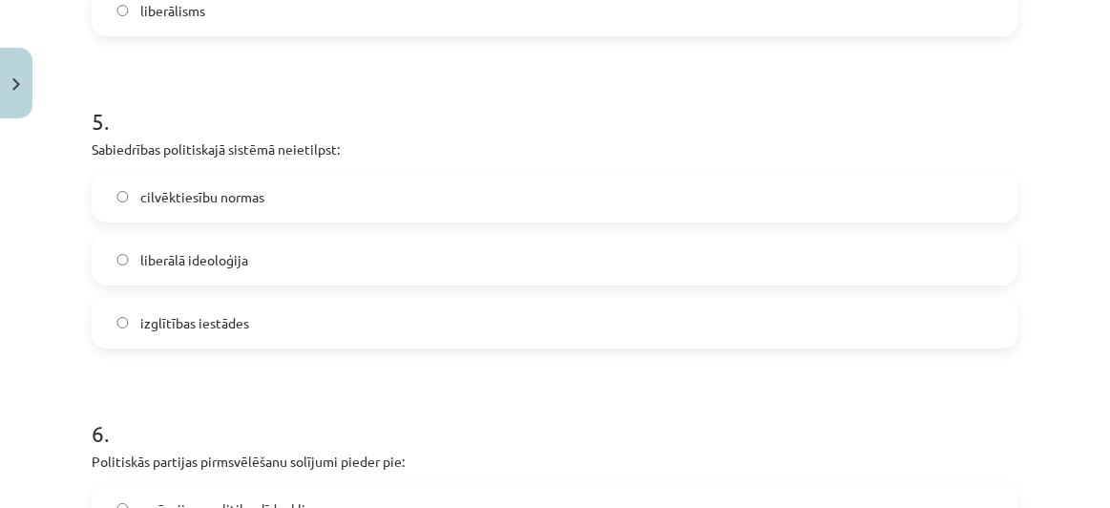
scroll to position [1555, 0]
click at [271, 329] on label "izglītības iestādes" at bounding box center [554, 321] width 923 height 48
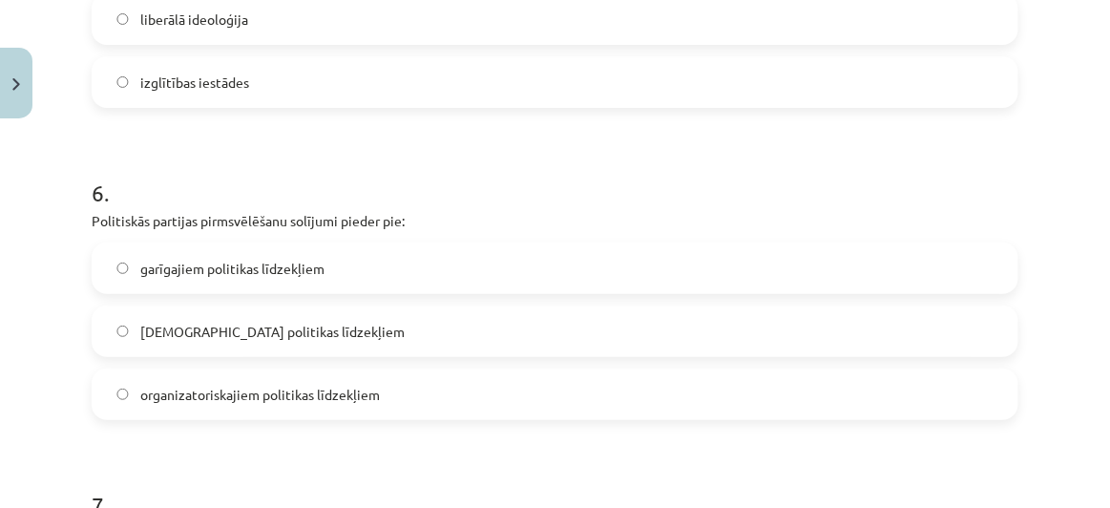
scroll to position [1828, 0]
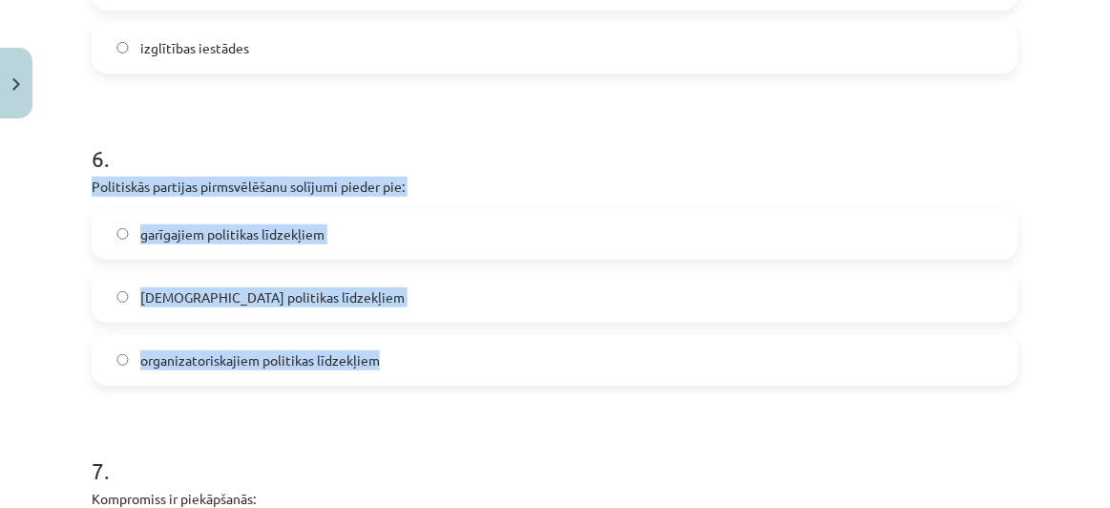
drag, startPoint x: 87, startPoint y: 183, endPoint x: 447, endPoint y: 329, distance: 388.2
click at [447, 329] on div "50 XP Saņemsi Grūts 611 pilda Apraksts Uzdevums Palīdzība 1 . Latvijas Republik…" at bounding box center [554, 53] width 949 height 3508
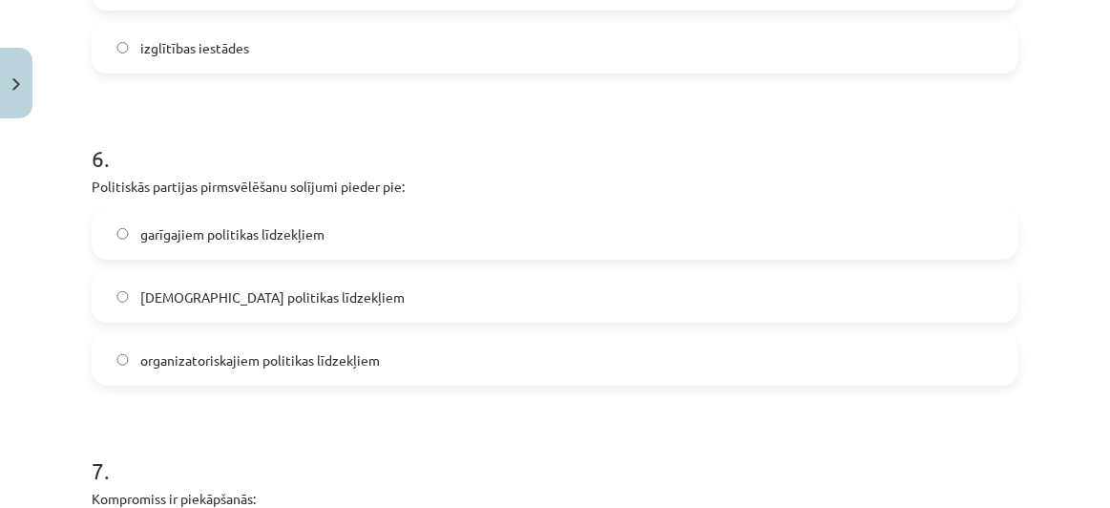
click at [245, 467] on h1 "7 ." at bounding box center [555, 453] width 926 height 59
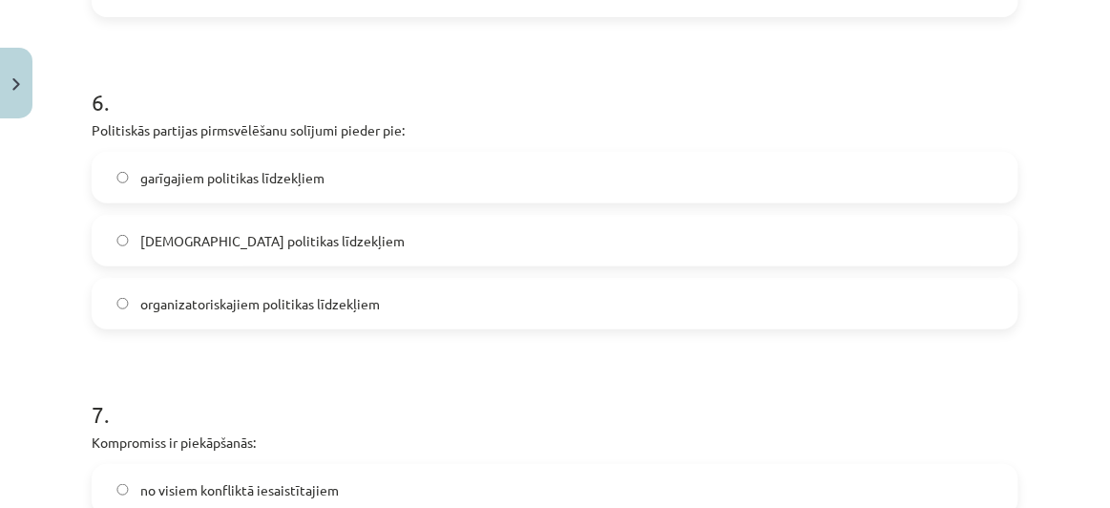
scroll to position [1885, 0]
click at [327, 314] on label "organizatoriskajiem politikas līdzekļiem" at bounding box center [554, 303] width 923 height 48
click at [246, 173] on span "garīgajiem politikas līdzekļiem" at bounding box center [232, 177] width 184 height 20
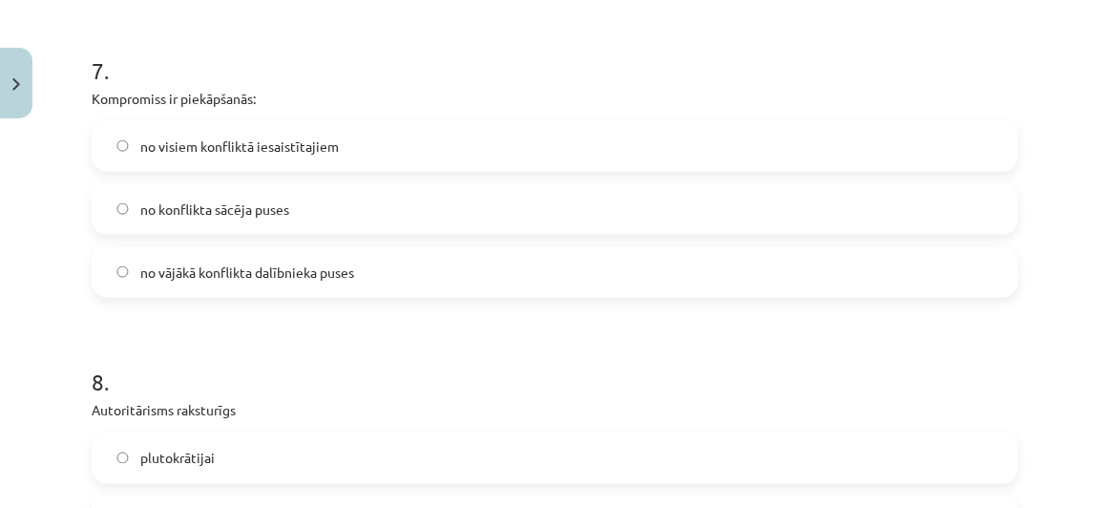
scroll to position [2226, 0]
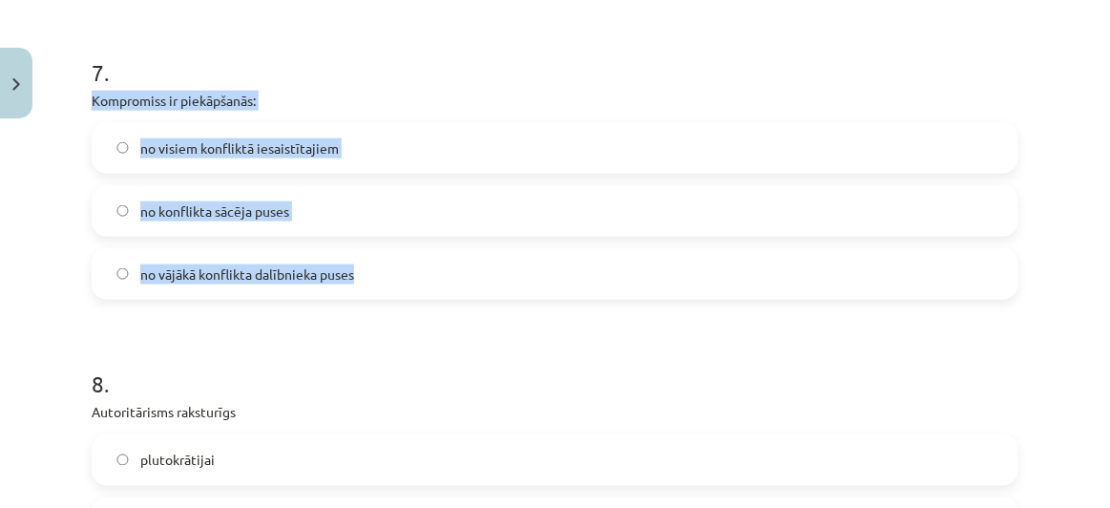
drag, startPoint x: 109, startPoint y: 104, endPoint x: 406, endPoint y: 237, distance: 325.9
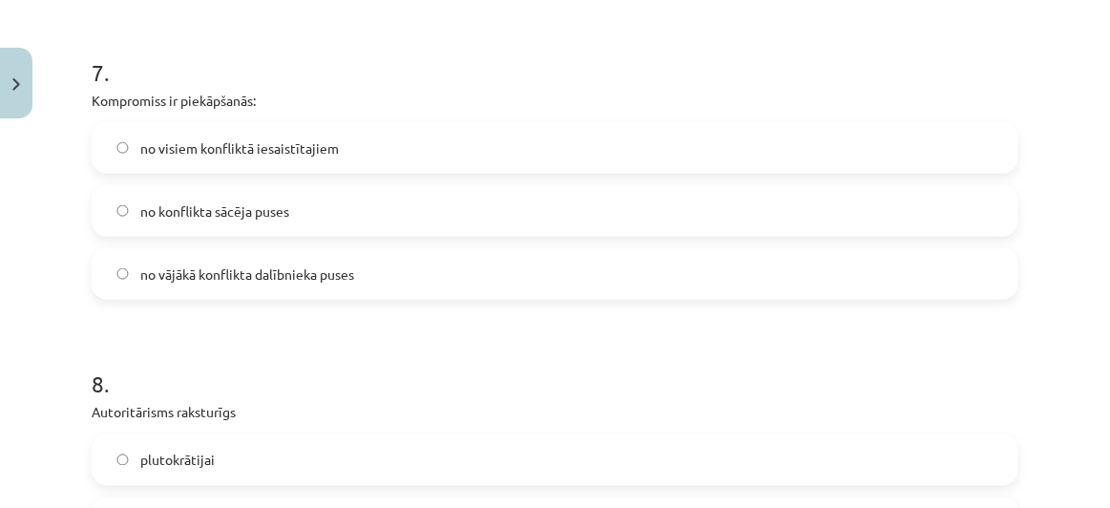
click at [415, 362] on h1 "8 ." at bounding box center [555, 367] width 926 height 59
click at [372, 143] on label "no visiem konfliktā iesaistītajiem" at bounding box center [554, 148] width 923 height 48
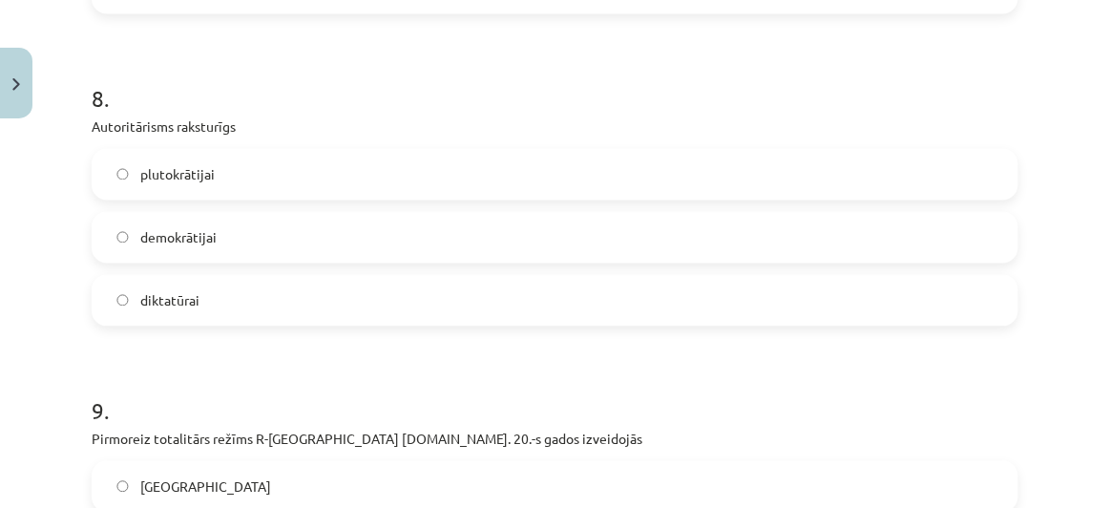
scroll to position [2512, 0]
click at [229, 300] on label "diktatūrai" at bounding box center [554, 300] width 923 height 48
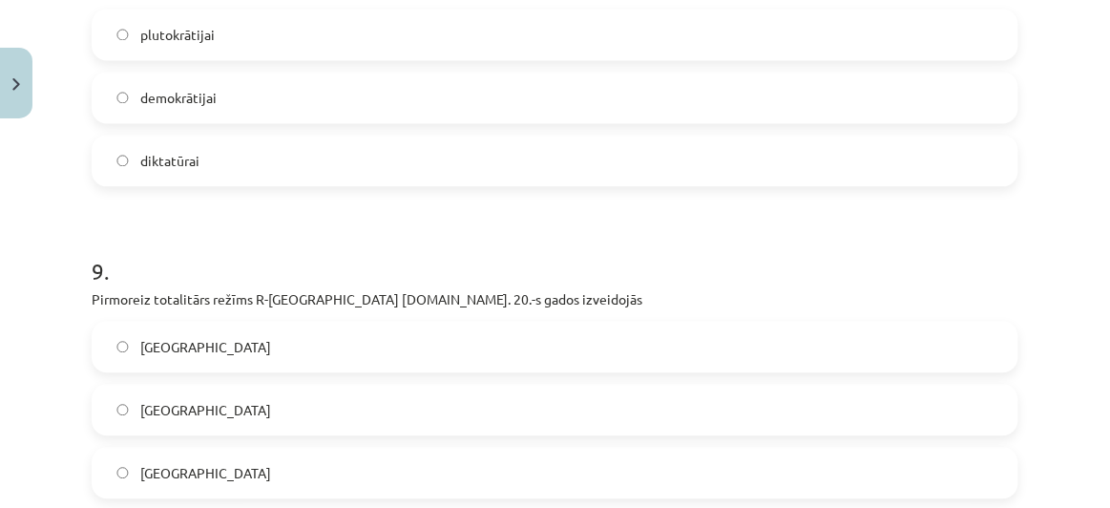
scroll to position [3049, 0]
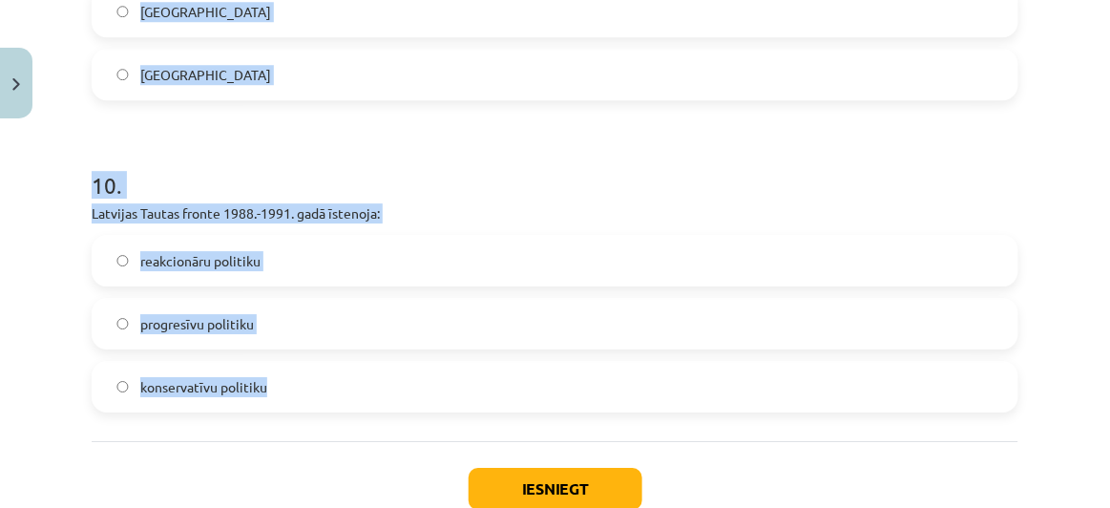
drag, startPoint x: 88, startPoint y: 92, endPoint x: 307, endPoint y: 382, distance: 363.7
click at [428, 203] on p "Latvijas Tautas fronte 1988.-1991. gadā īstenoja:" at bounding box center [555, 213] width 926 height 20
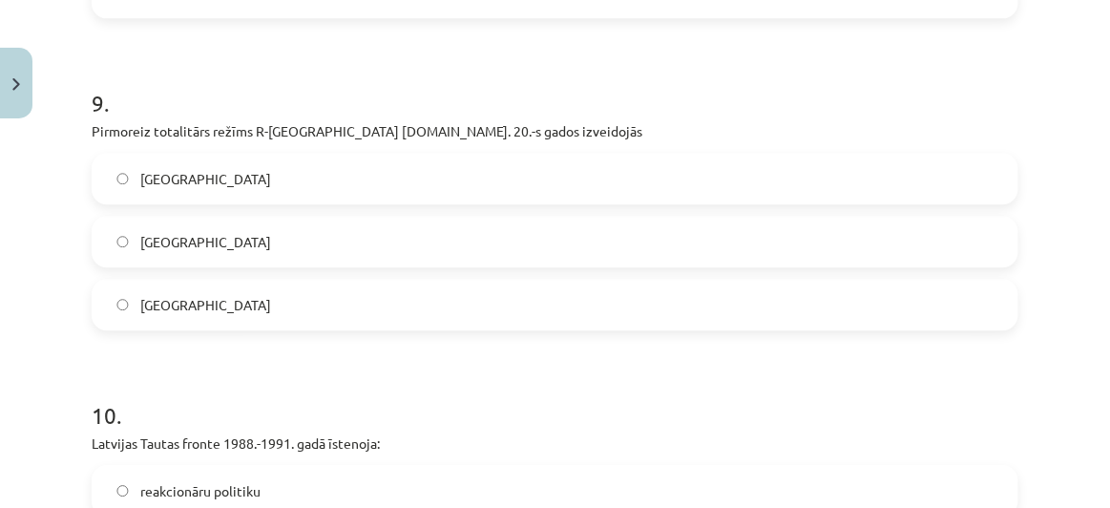
scroll to position [2818, 0]
click at [246, 310] on label "Itālijā" at bounding box center [554, 305] width 923 height 48
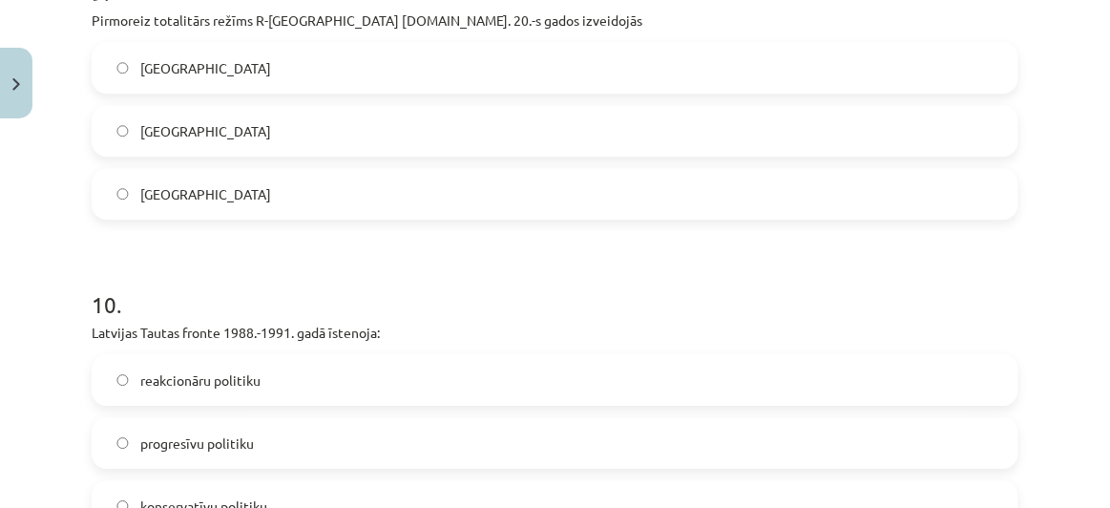
scroll to position [2931, 0]
click at [398, 149] on label "Vācijā" at bounding box center [554, 130] width 923 height 48
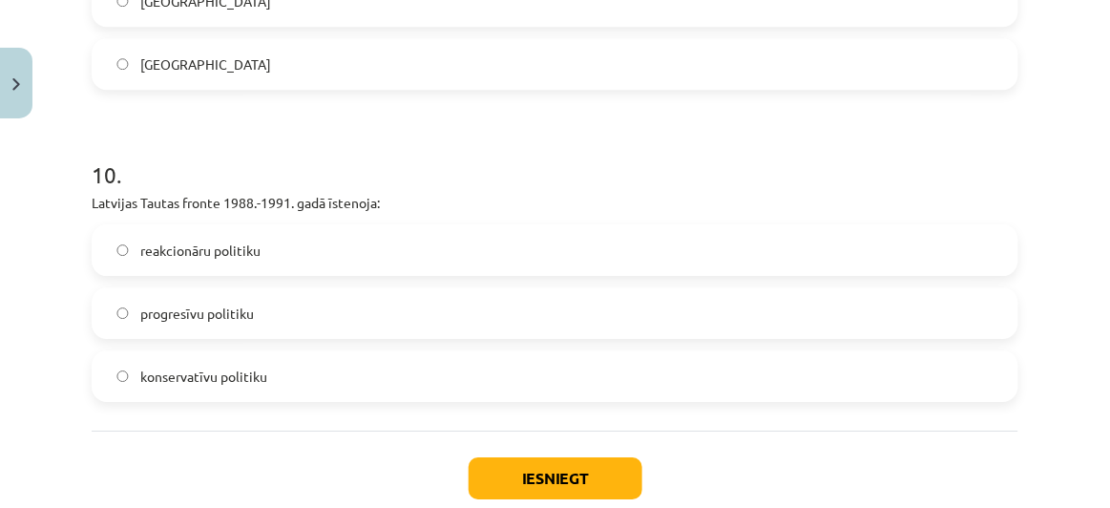
scroll to position [3084, 0]
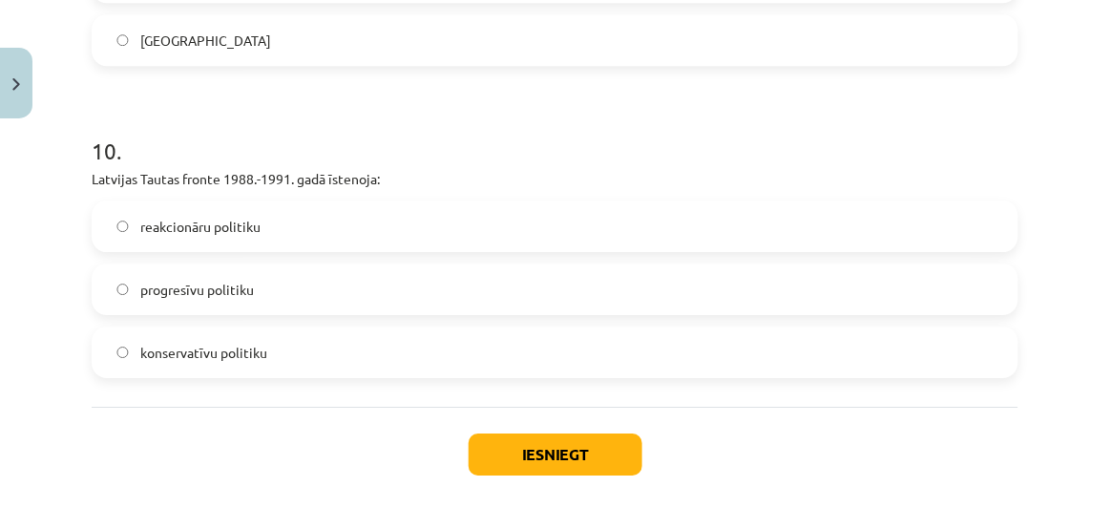
click at [249, 288] on span "progresīvu politiku" at bounding box center [197, 290] width 114 height 20
click at [244, 363] on label "konservatīvu politiku" at bounding box center [554, 352] width 923 height 48
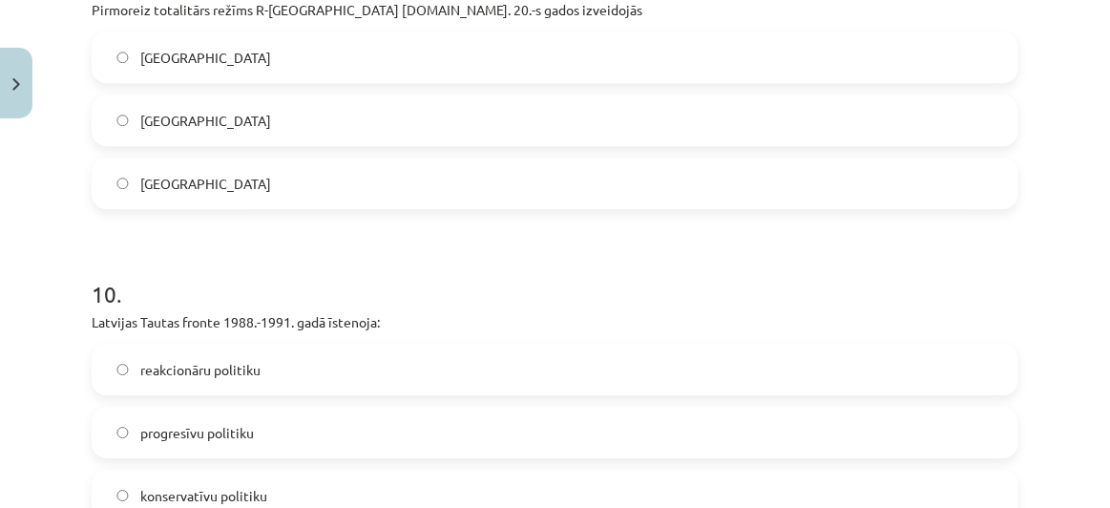
scroll to position [2938, 0]
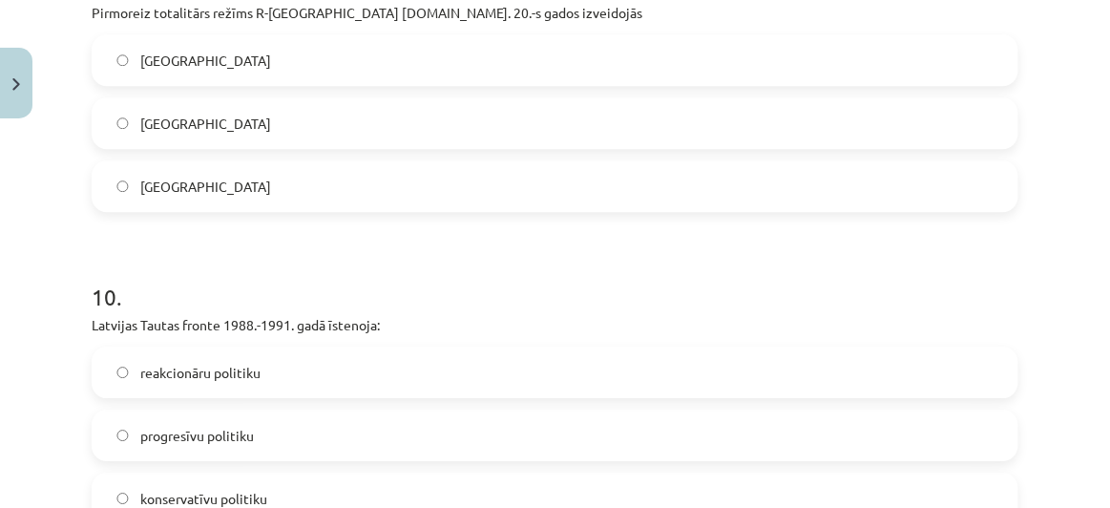
click at [246, 172] on label "Itālijā" at bounding box center [554, 186] width 923 height 48
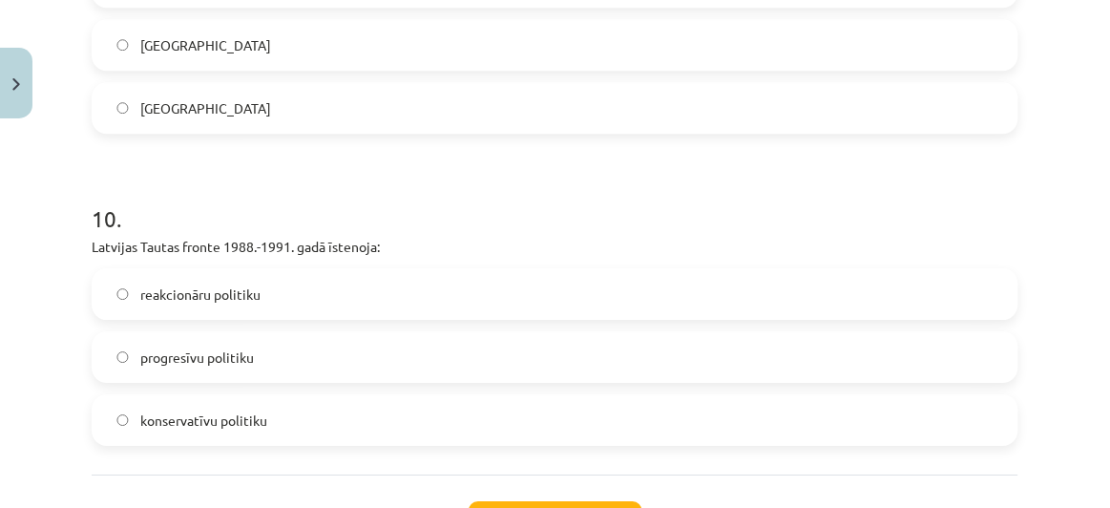
scroll to position [3017, 0]
click at [320, 349] on label "progresīvu politiku" at bounding box center [554, 356] width 923 height 48
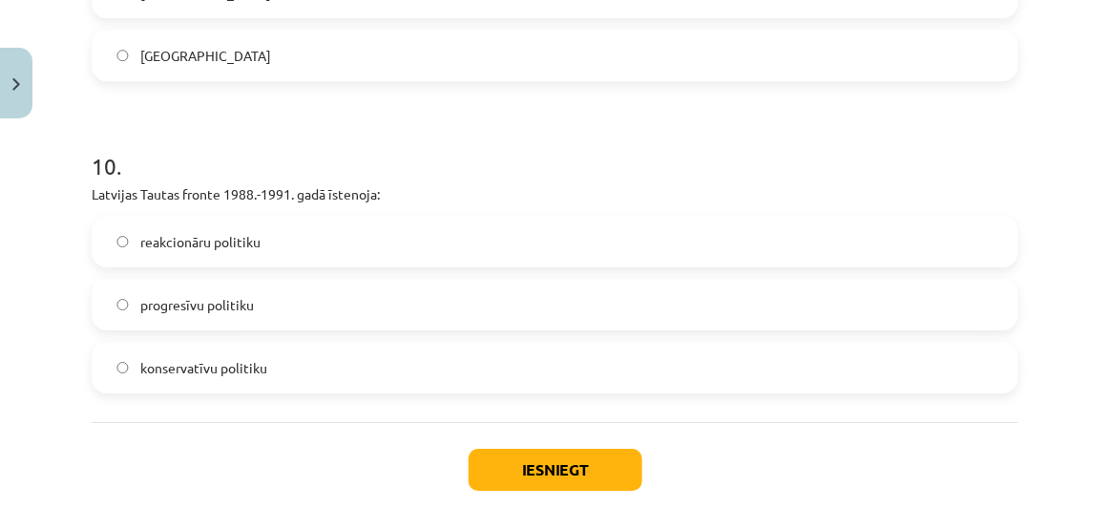
scroll to position [3068, 0]
click at [499, 449] on button "Iesniegt" at bounding box center [555, 469] width 174 height 42
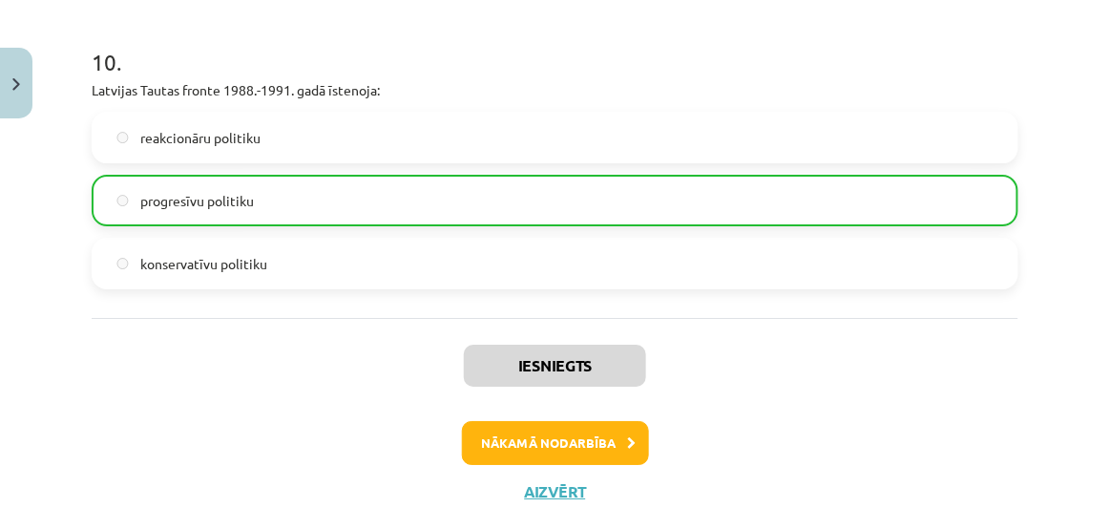
scroll to position [3233, 0]
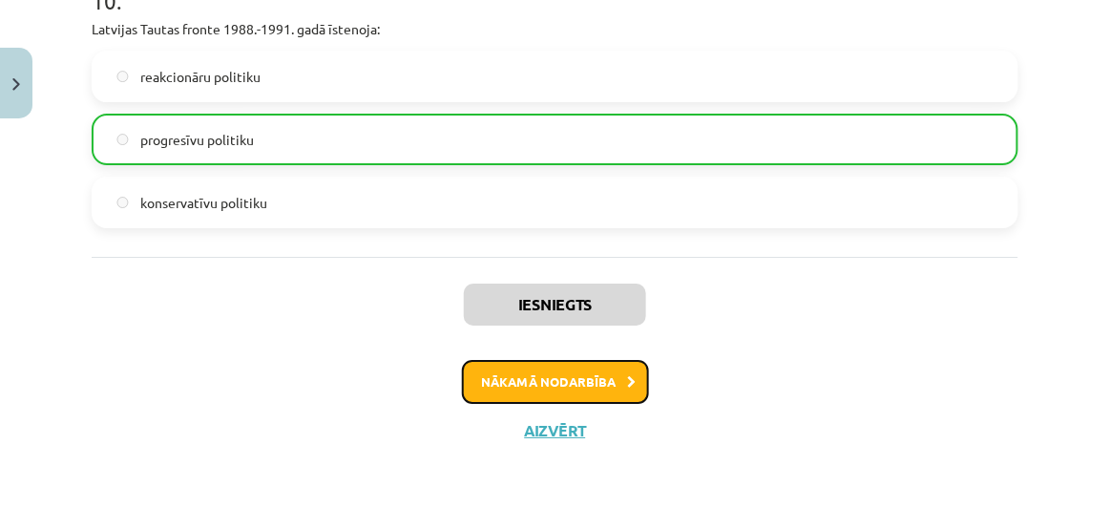
click at [559, 380] on button "Nākamā nodarbība" at bounding box center [555, 382] width 187 height 44
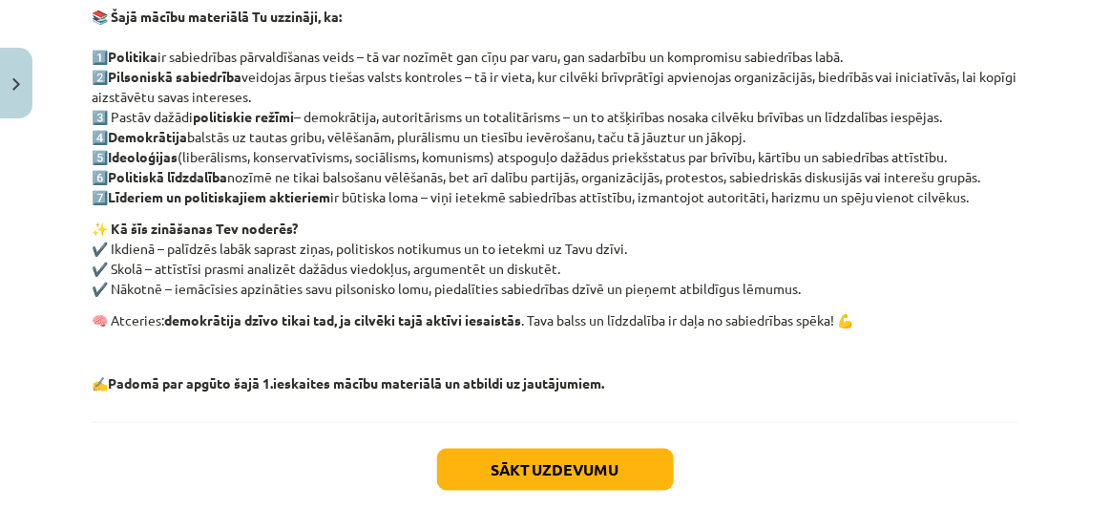
scroll to position [366, 0]
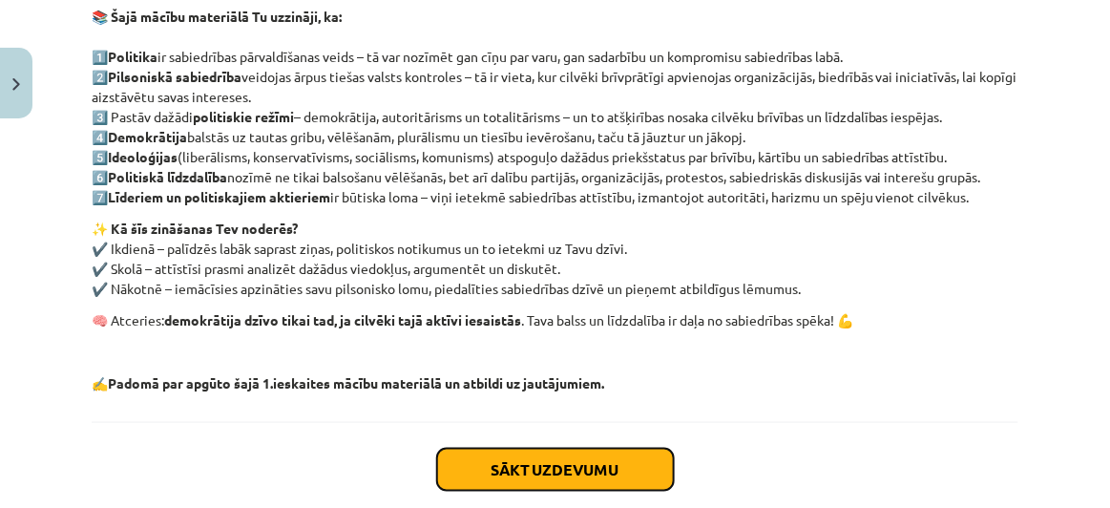
click at [486, 466] on button "Sākt uzdevumu" at bounding box center [555, 469] width 237 height 42
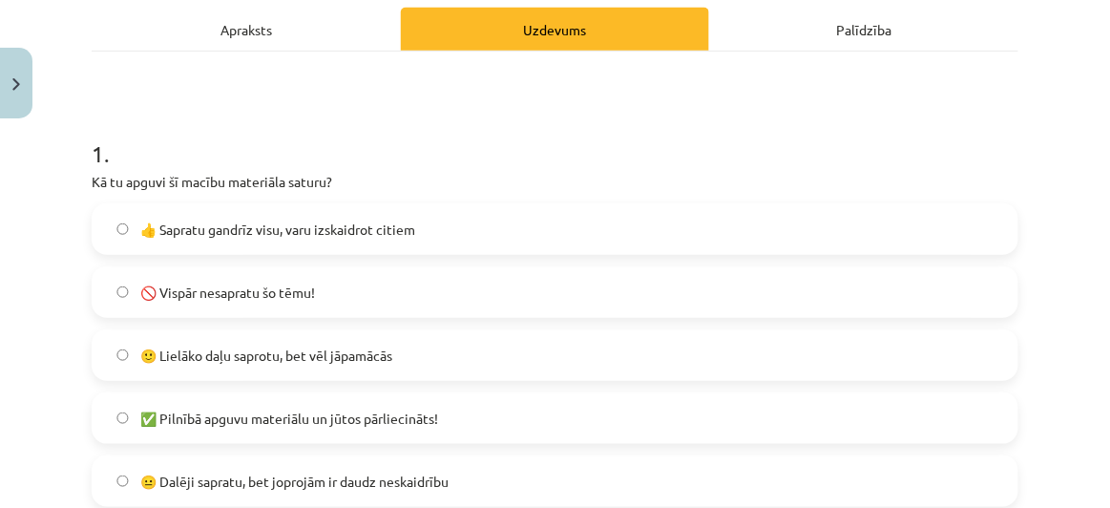
scroll to position [274, 0]
click at [400, 346] on label "🙂 Lielāko daļu saprotu, bet vēl jāpamācās" at bounding box center [554, 354] width 923 height 48
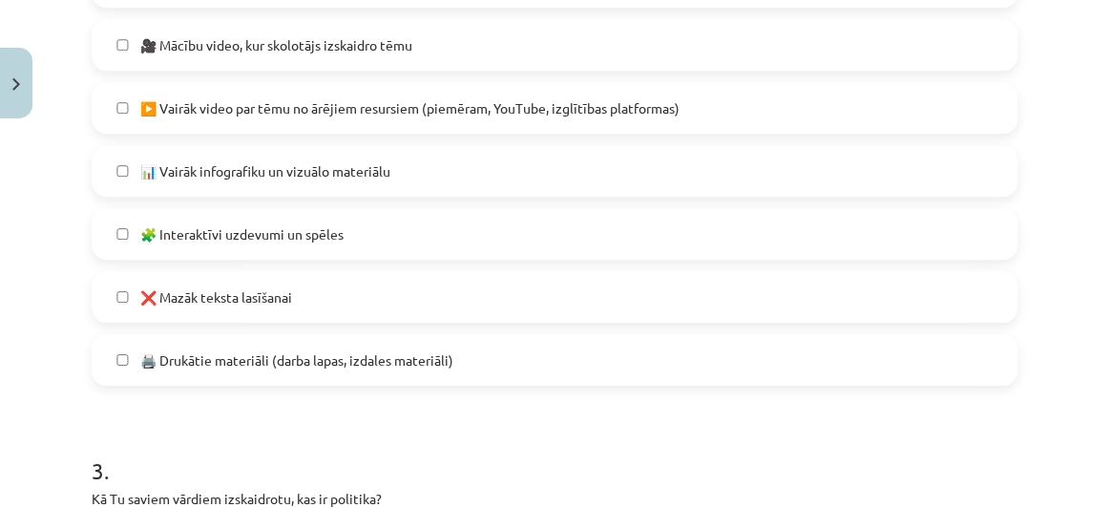
scroll to position [1242, 0]
click at [355, 169] on span "📊 Vairāk infografiku un vizuālo materiālu" at bounding box center [265, 170] width 250 height 20
click at [273, 303] on span "❌ Mazāk teksta lasīšanai" at bounding box center [216, 296] width 152 height 20
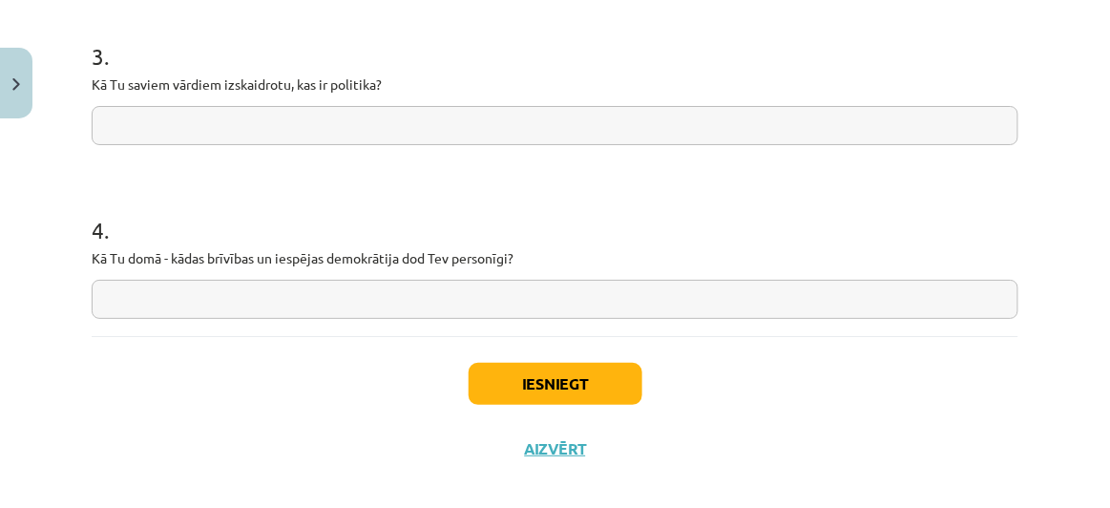
scroll to position [1655, 0]
click at [347, 122] on input "text" at bounding box center [555, 125] width 926 height 39
type input "*"
click at [320, 301] on input "text" at bounding box center [555, 299] width 926 height 39
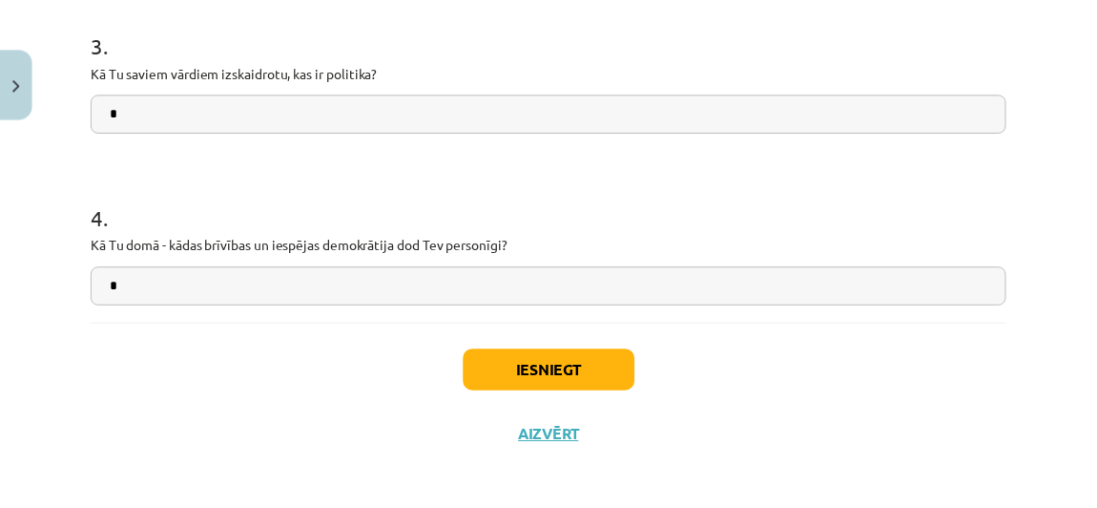
scroll to position [1674, 0]
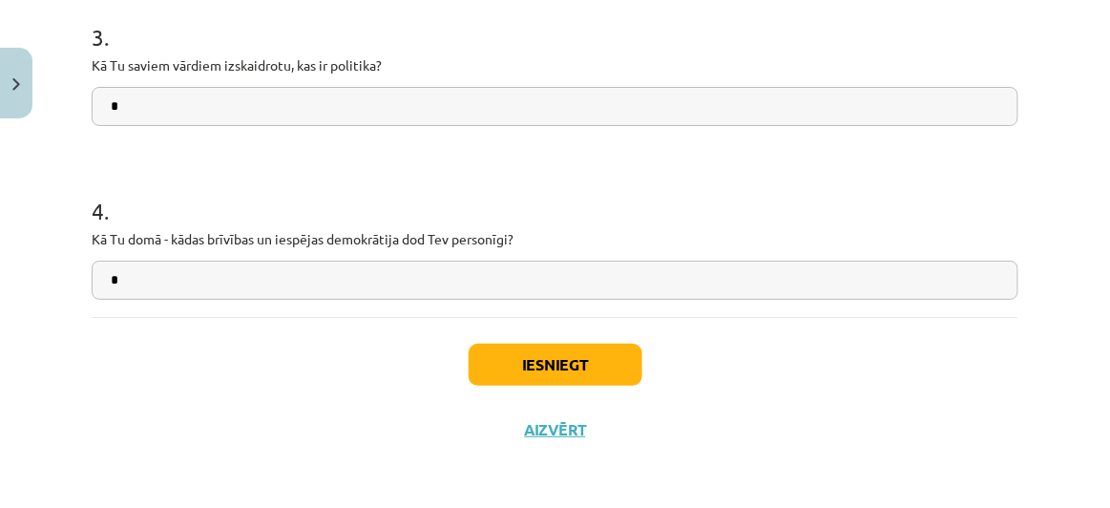
type input "*"
click at [500, 363] on button "Iesniegt" at bounding box center [555, 364] width 174 height 42
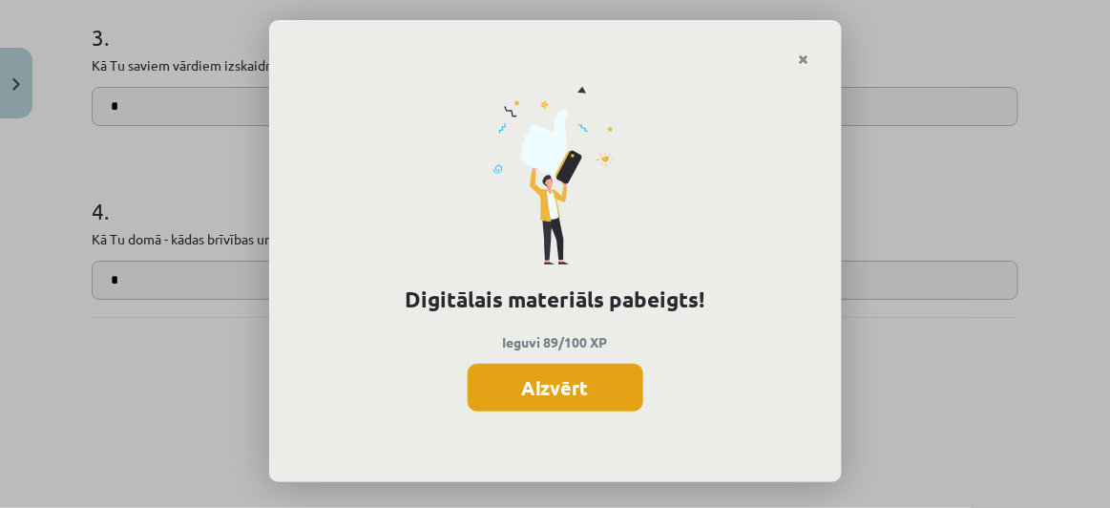
click at [559, 390] on button "Aizvērt" at bounding box center [555, 388] width 176 height 48
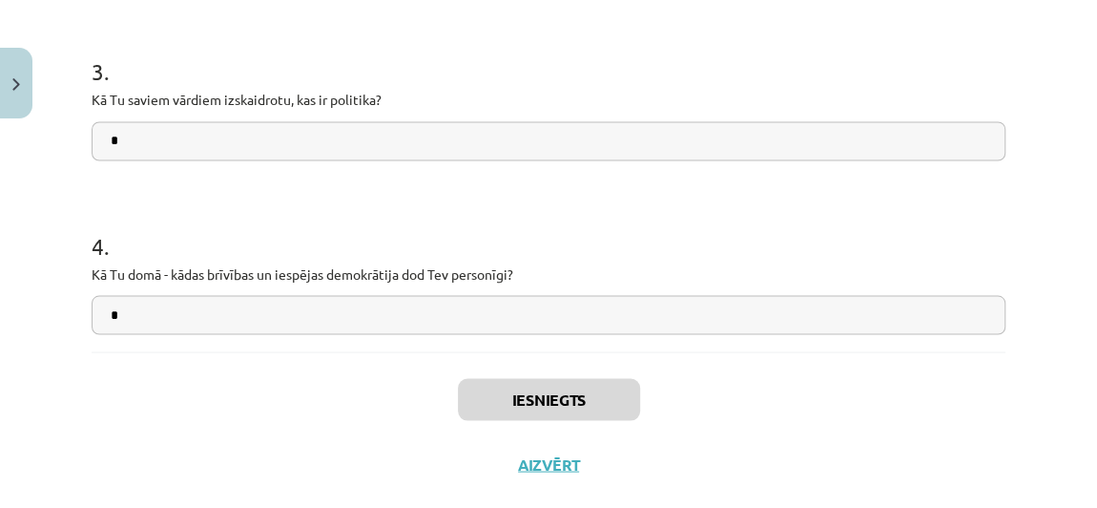
scroll to position [1641, 0]
click at [547, 453] on button "Aizvērt" at bounding box center [548, 462] width 73 height 19
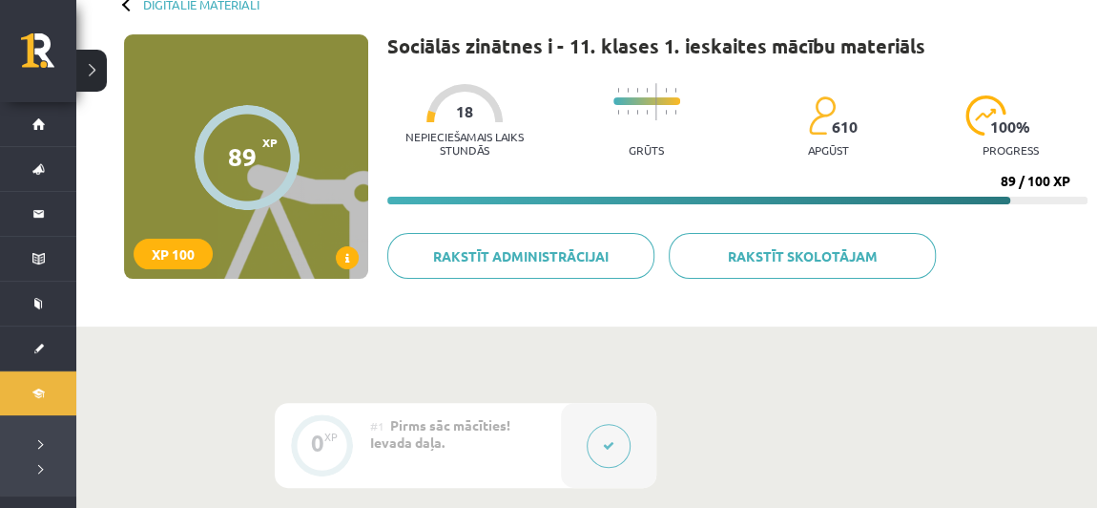
scroll to position [0, 0]
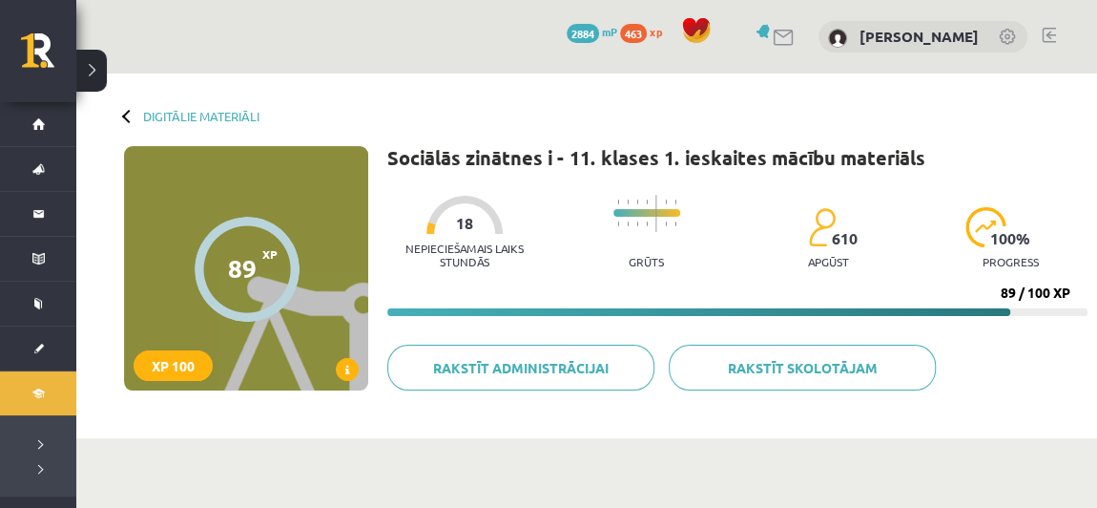
click at [222, 105] on div "Digitālie materiāli 89 XP XP 100 89 / 100 XP Sociālās zinātnes i - 11. klases 1…" at bounding box center [586, 255] width 1021 height 364
click at [222, 111] on link "Digitālie materiāli" at bounding box center [201, 116] width 116 height 14
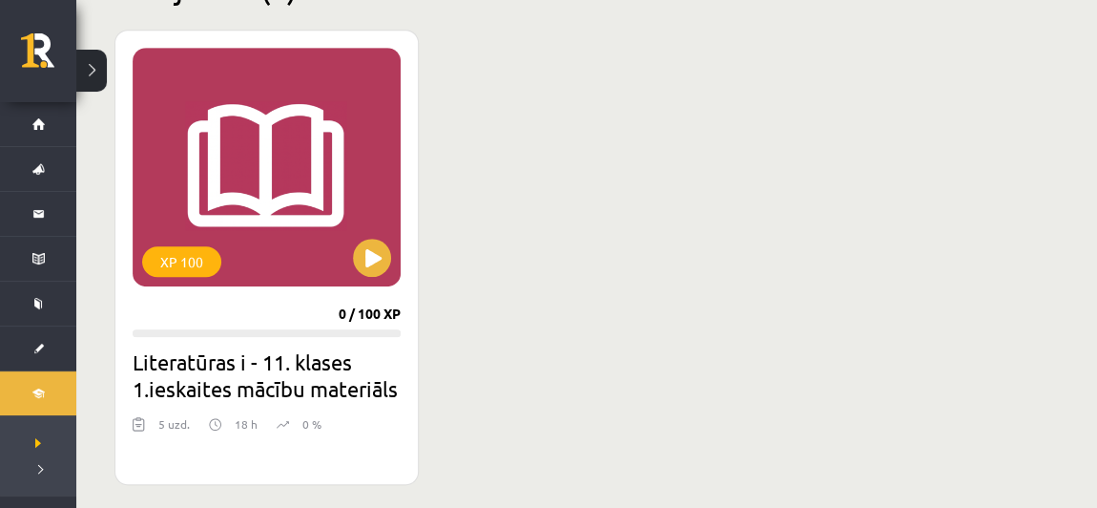
scroll to position [514, 0]
click at [358, 245] on button at bounding box center [372, 258] width 38 height 38
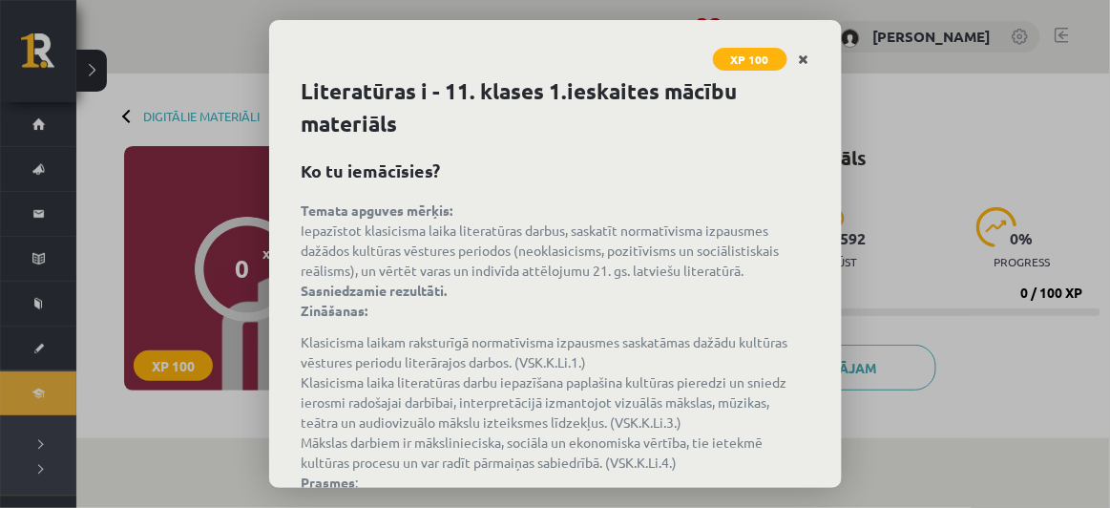
click at [807, 47] on link "Close" at bounding box center [803, 59] width 33 height 37
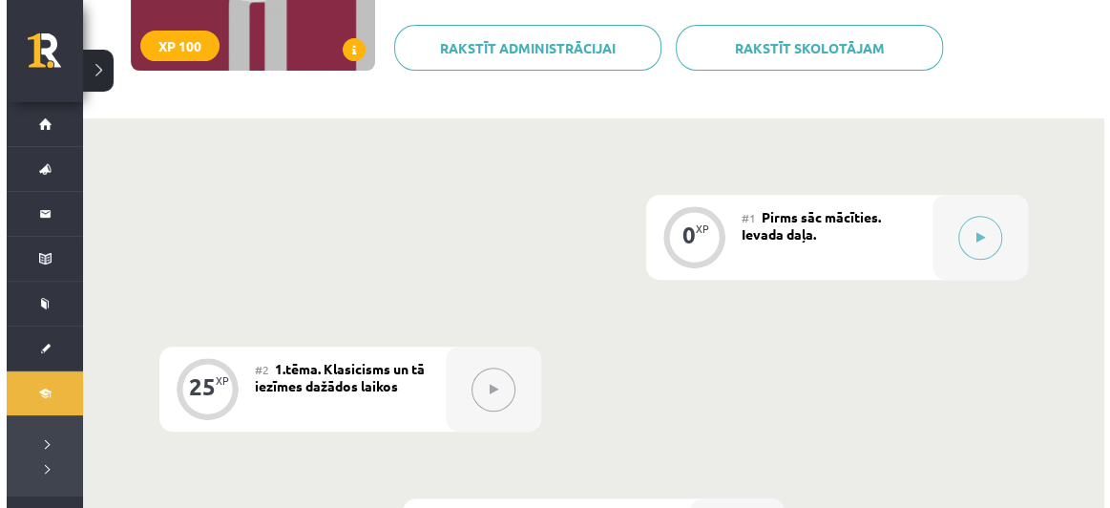
scroll to position [313, 0]
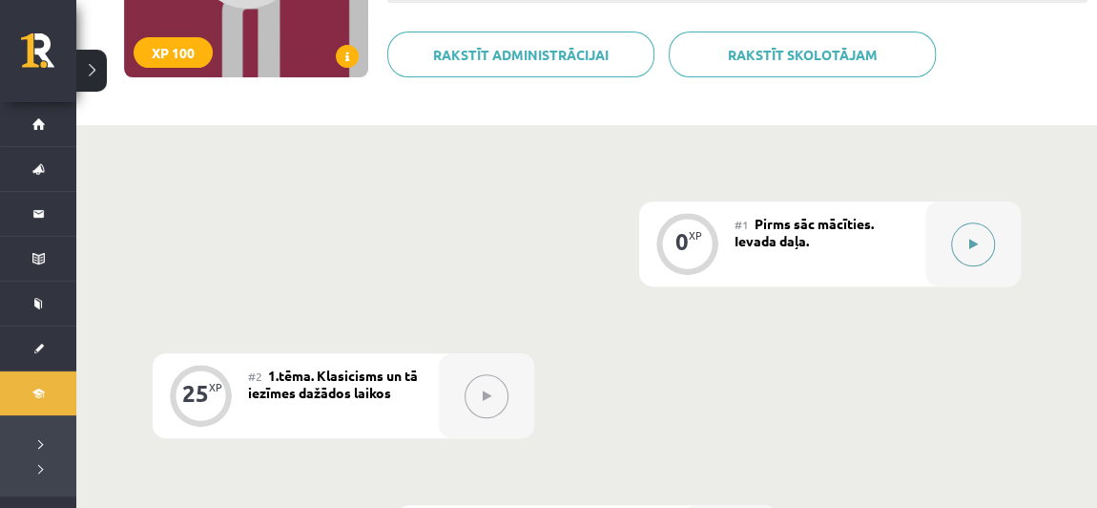
click at [964, 243] on button at bounding box center [973, 244] width 44 height 44
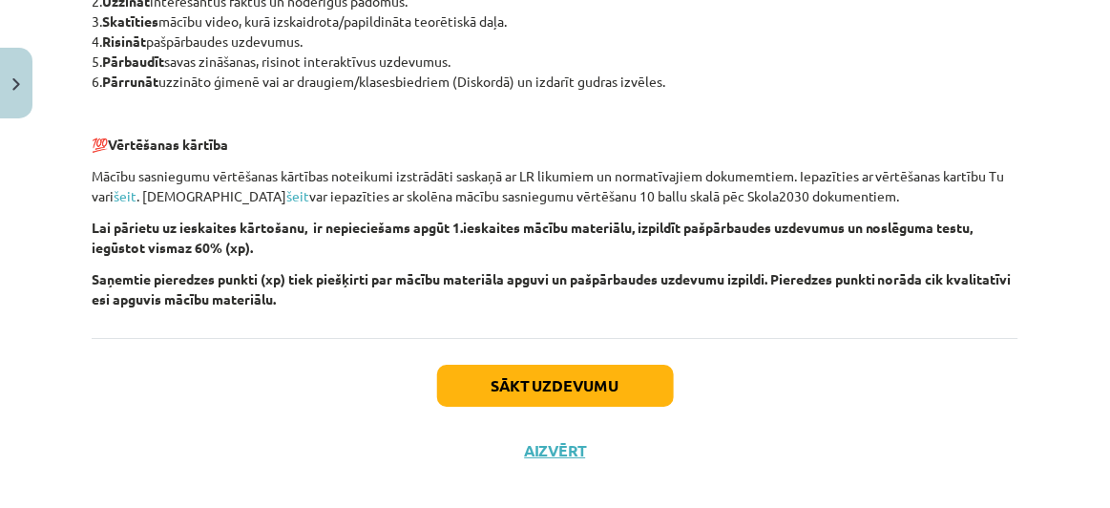
scroll to position [1485, 0]
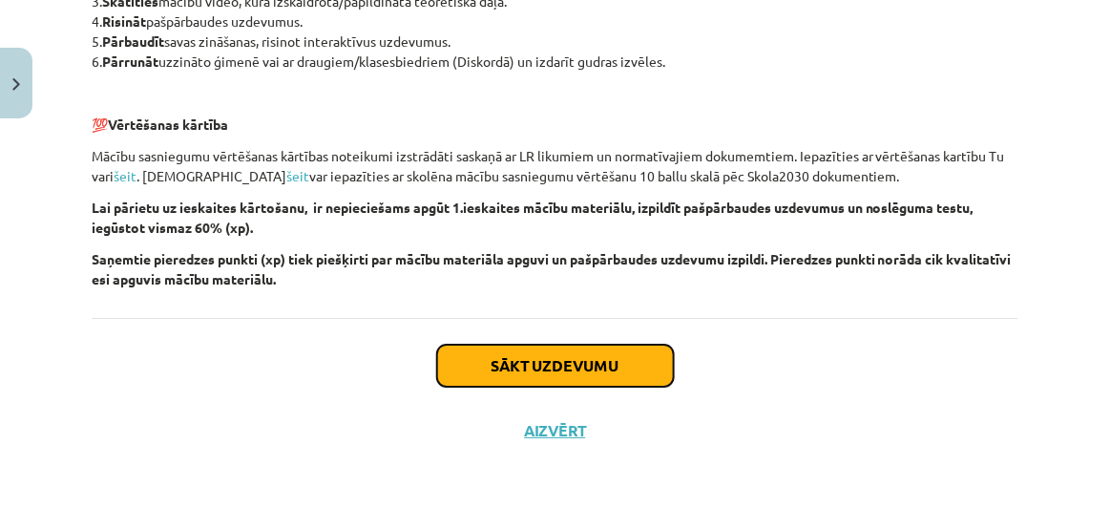
click at [536, 355] on button "Sākt uzdevumu" at bounding box center [555, 365] width 237 height 42
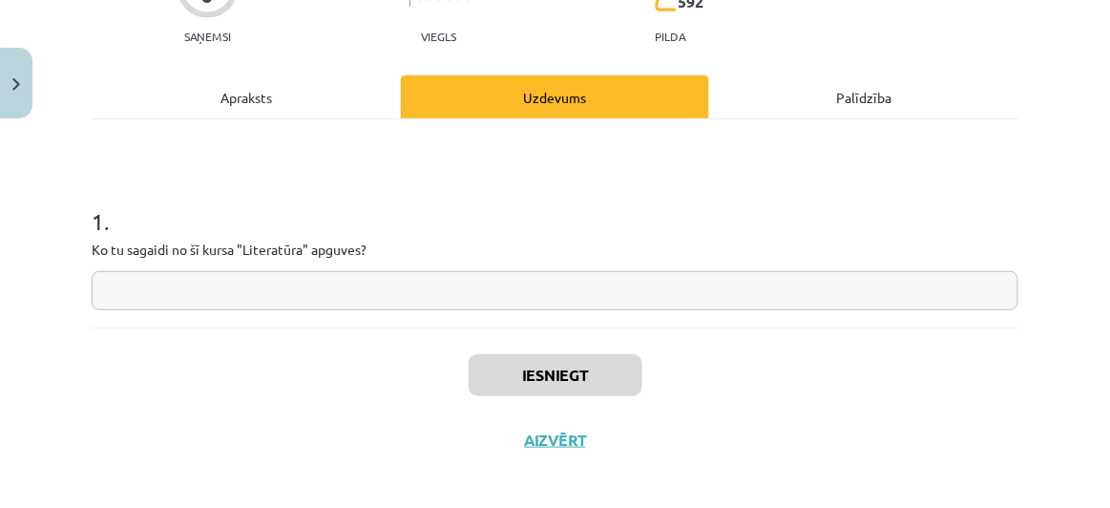
scroll to position [206, 0]
click at [310, 303] on input "text" at bounding box center [555, 289] width 926 height 39
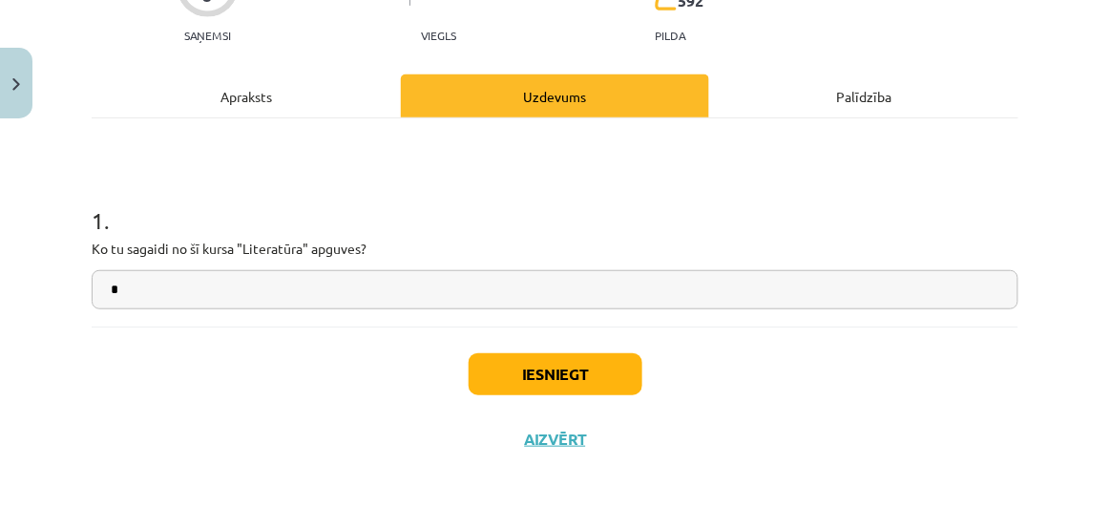
type input "*"
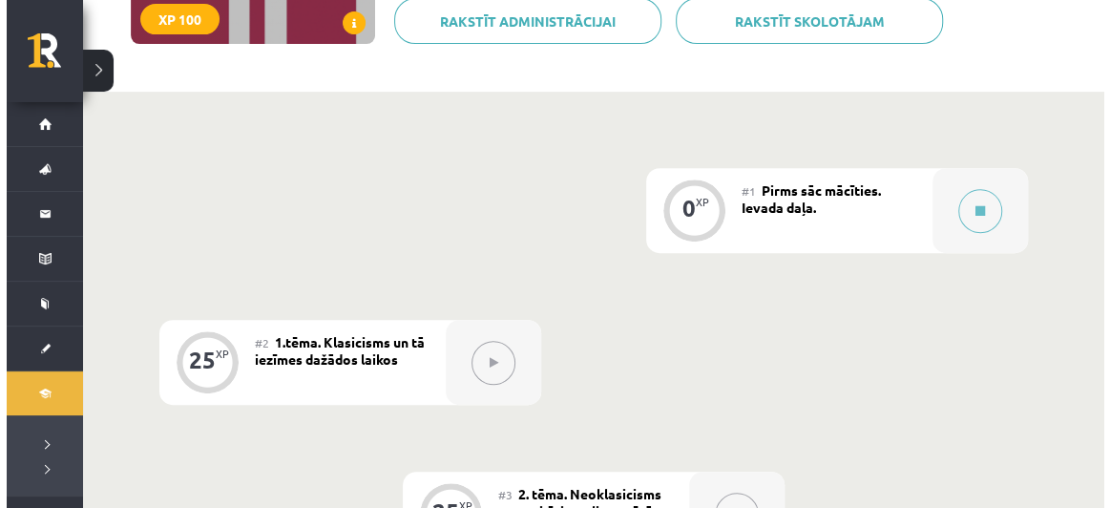
scroll to position [346, 0]
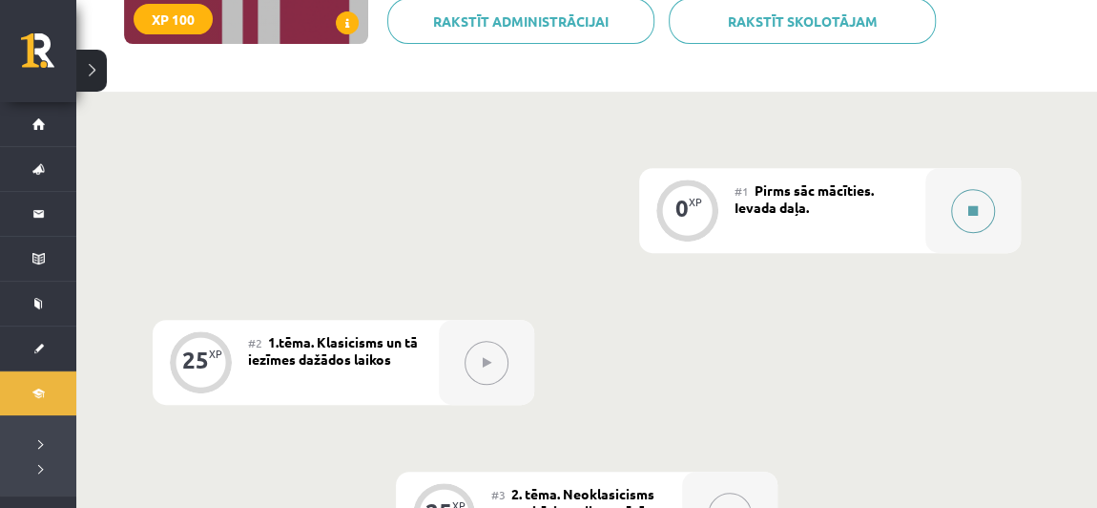
click at [966, 203] on button at bounding box center [973, 211] width 44 height 44
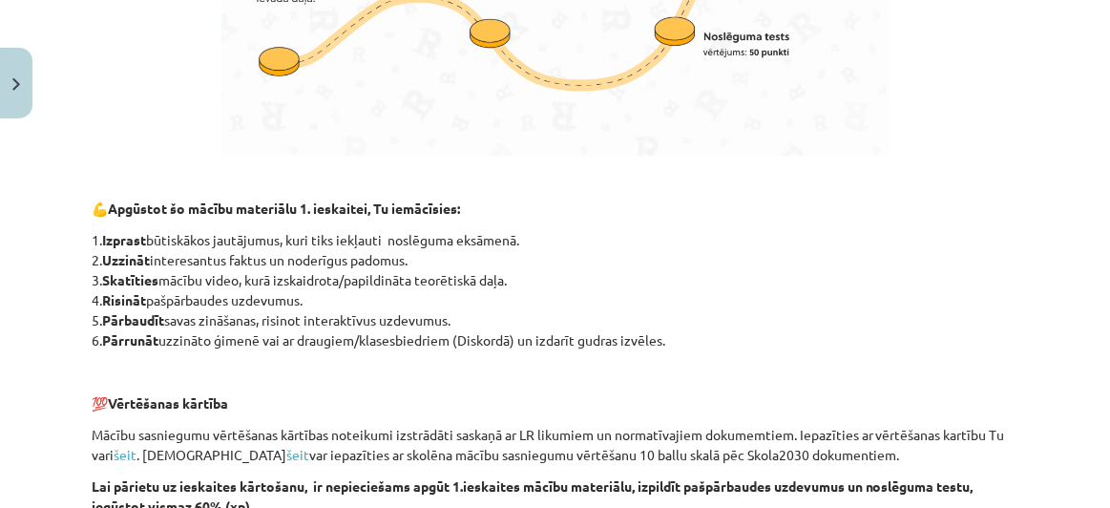
scroll to position [1485, 0]
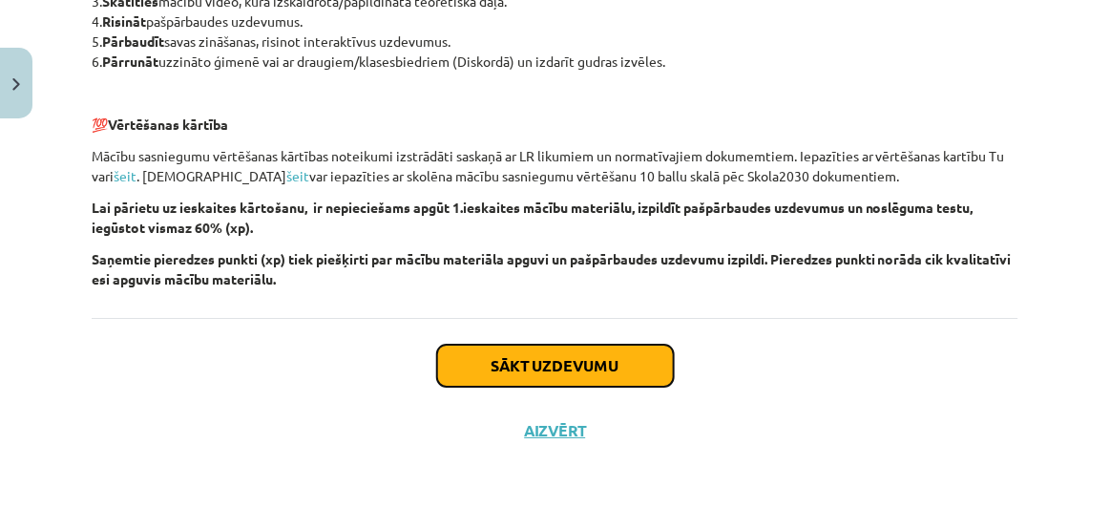
click at [559, 344] on button "Sākt uzdevumu" at bounding box center [555, 365] width 237 height 42
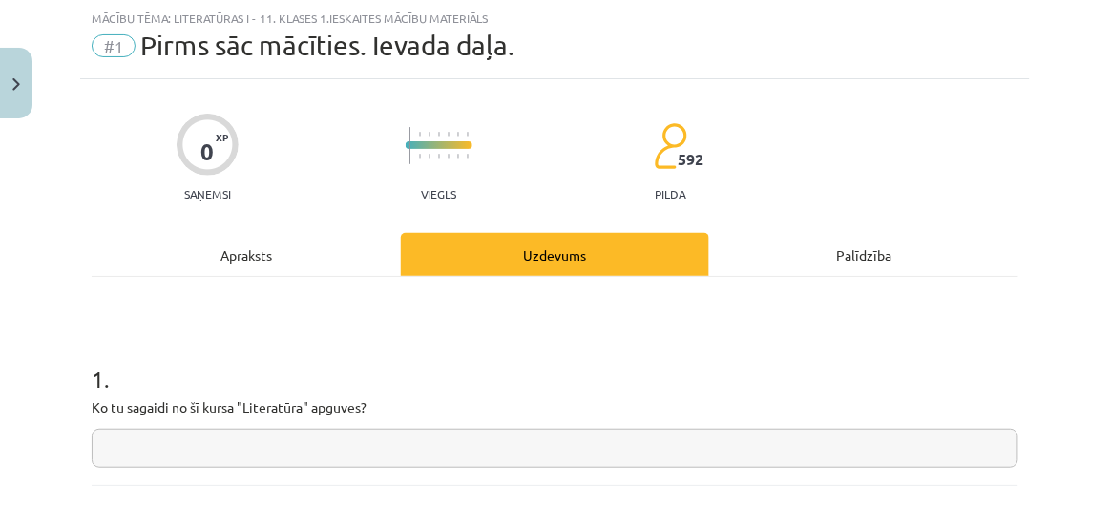
scroll to position [120, 0]
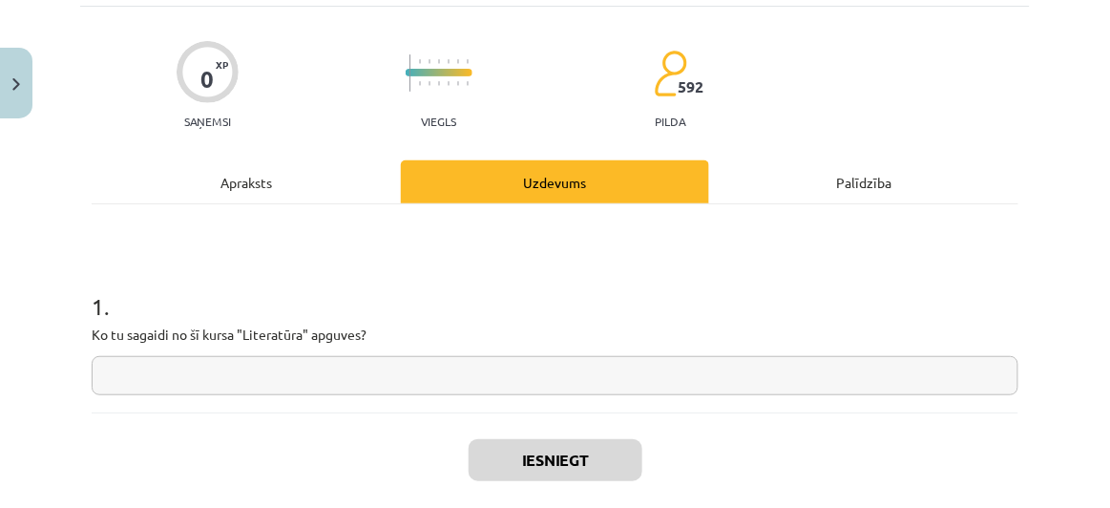
click at [391, 363] on input "text" at bounding box center [555, 375] width 926 height 39
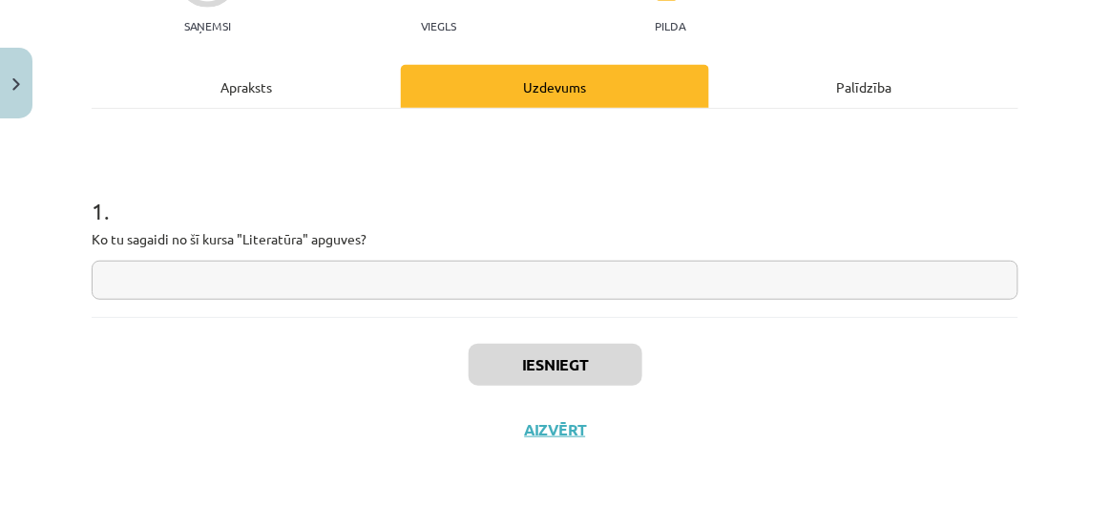
scroll to position [214, 0]
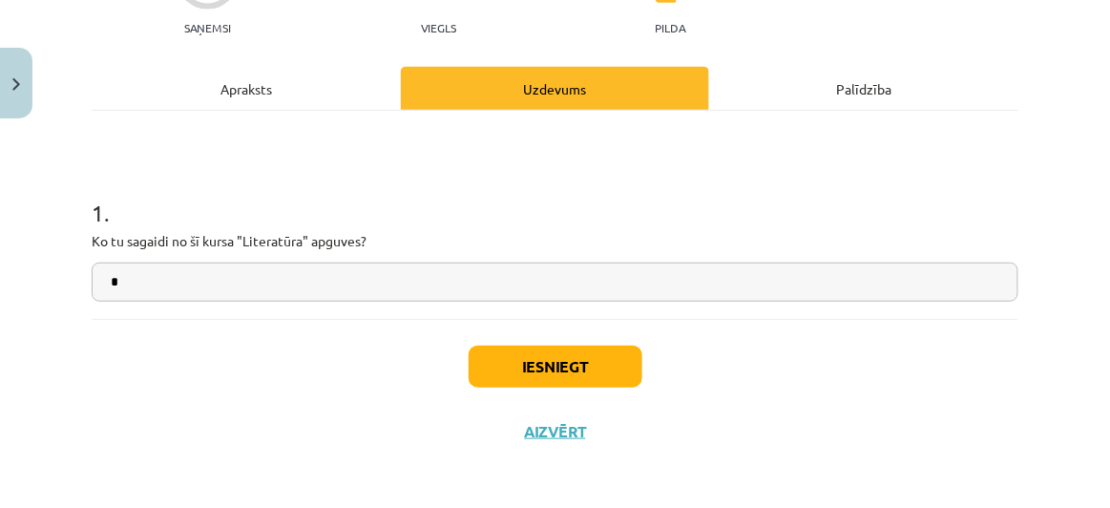
type input "*"
click at [520, 360] on button "Iesniegt" at bounding box center [555, 366] width 174 height 42
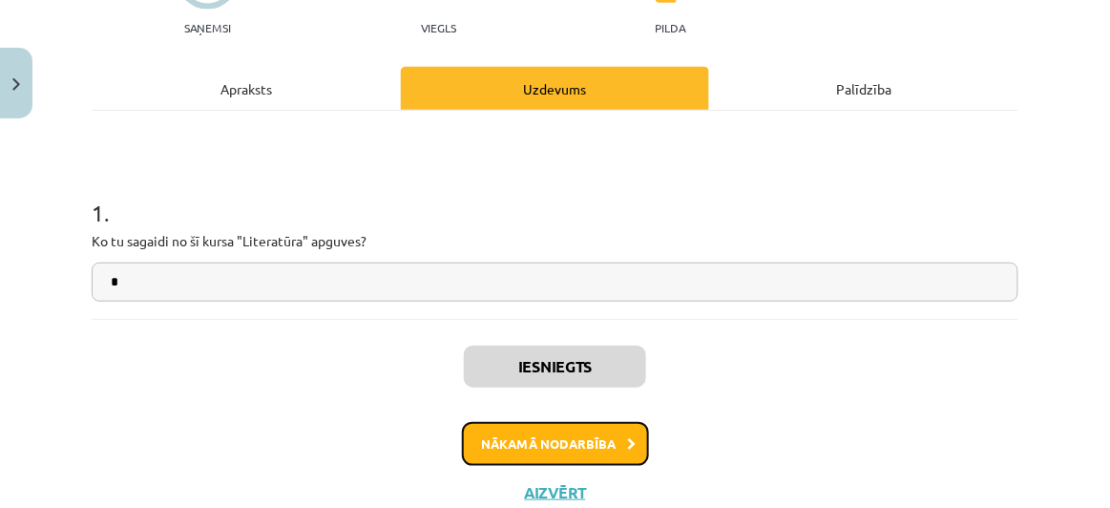
click at [571, 441] on button "Nākamā nodarbība" at bounding box center [555, 444] width 187 height 44
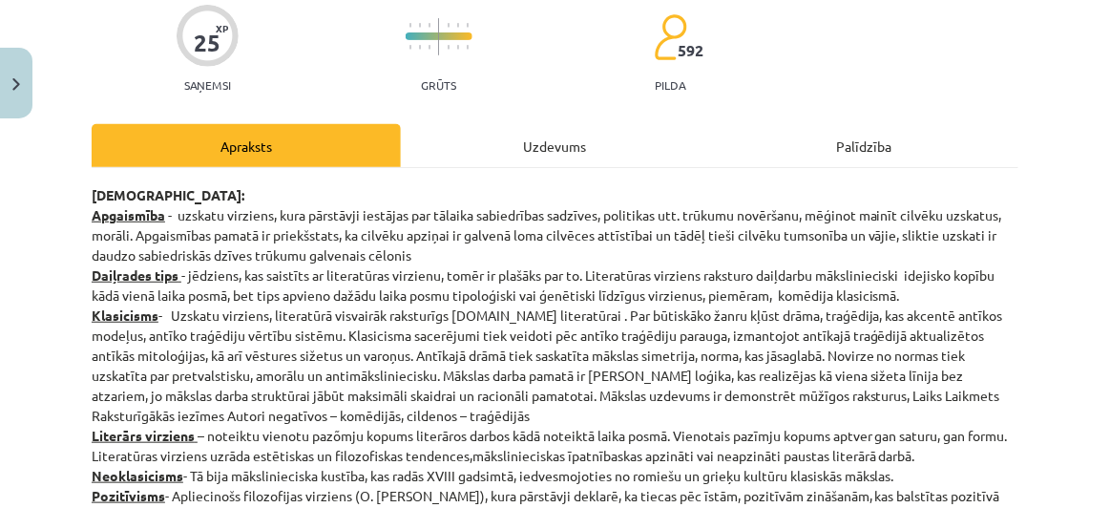
scroll to position [0, 0]
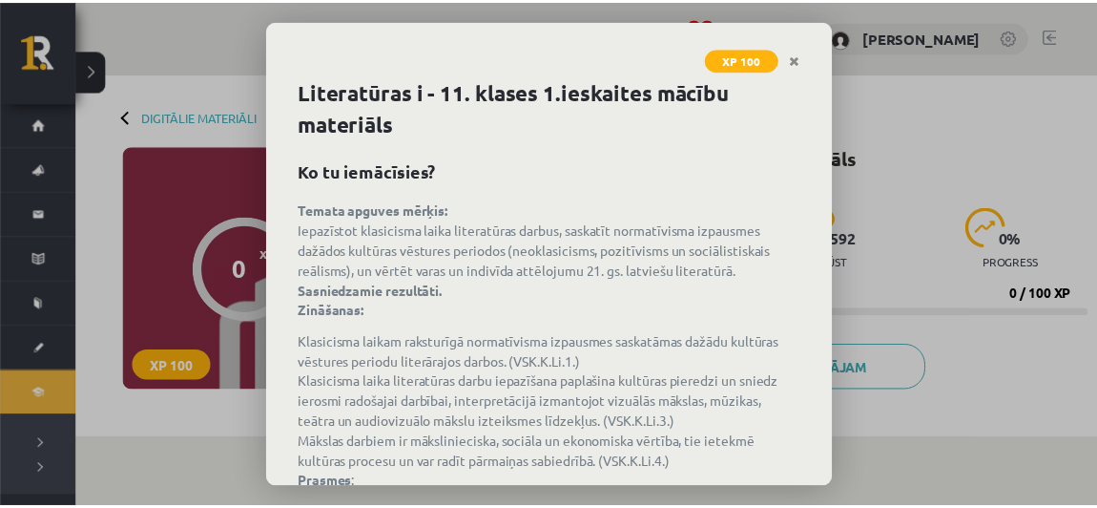
scroll to position [313, 0]
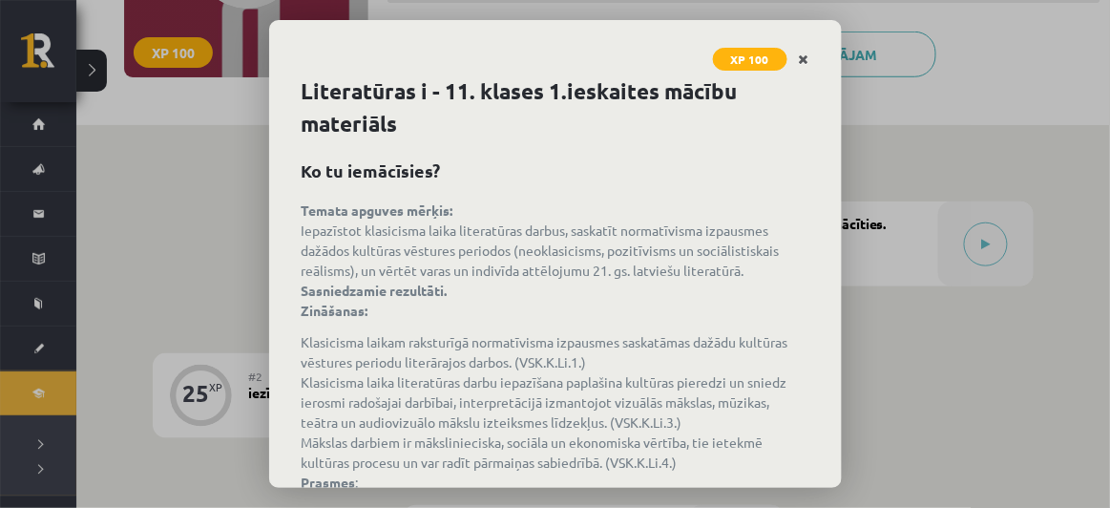
click at [805, 63] on icon "Close" at bounding box center [804, 59] width 10 height 13
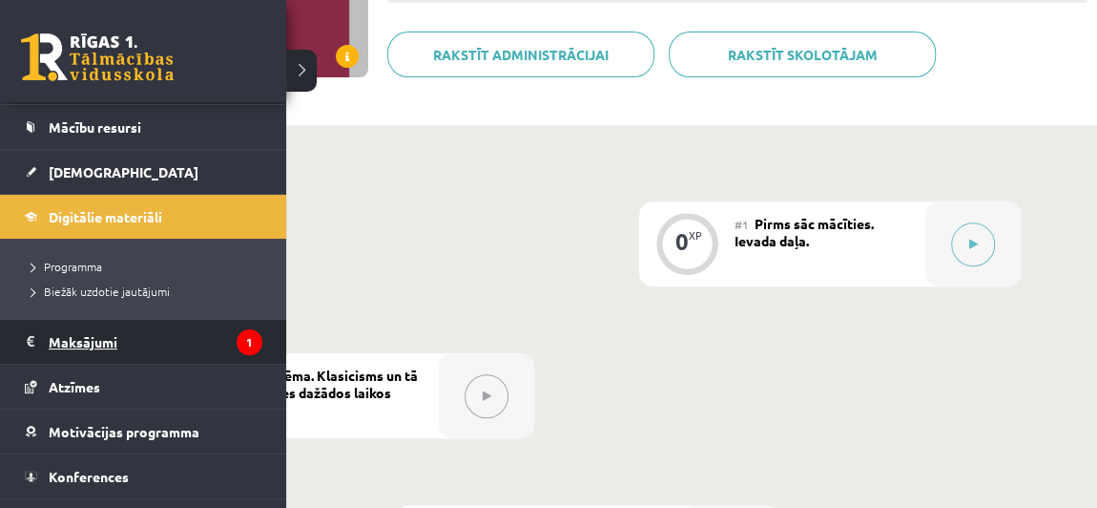
scroll to position [128, 0]
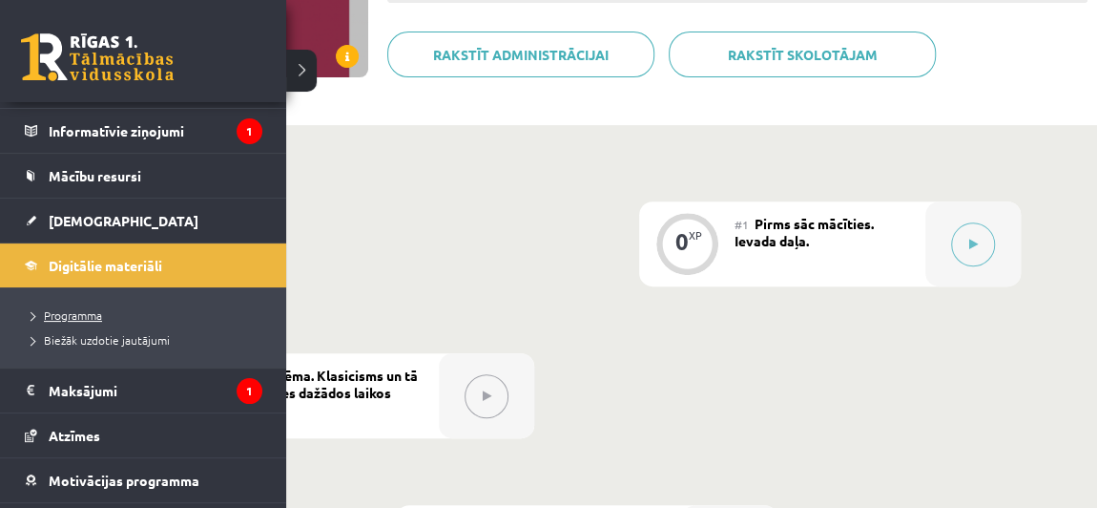
click at [74, 306] on link "Programma" at bounding box center [145, 314] width 243 height 17
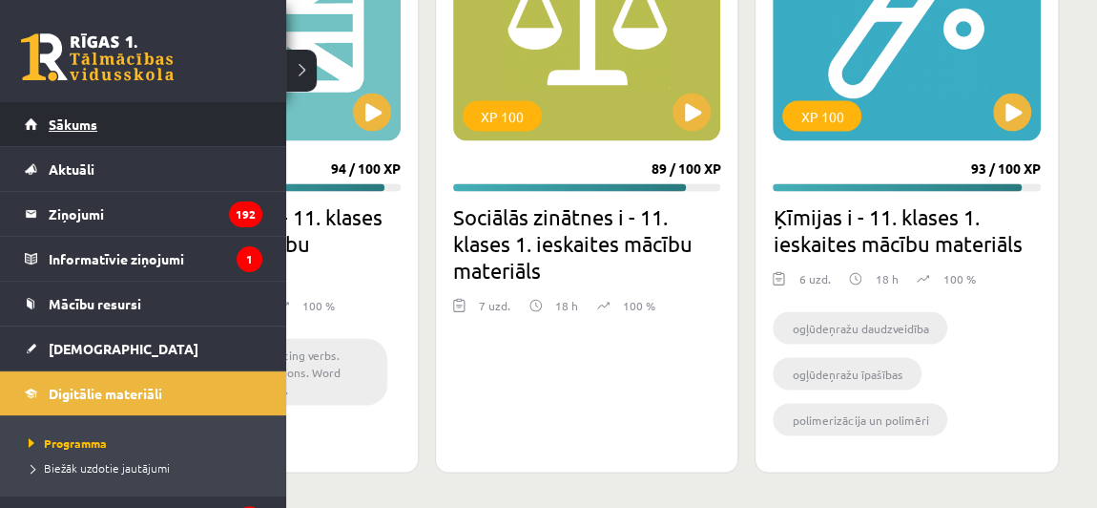
click at [87, 124] on span "Sākums" at bounding box center [73, 123] width 49 height 17
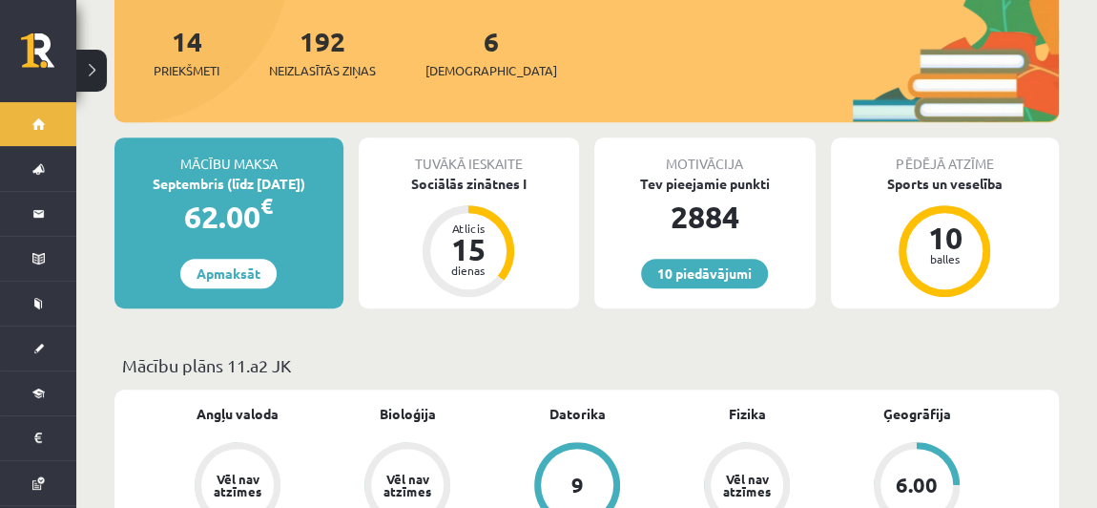
scroll to position [360, 0]
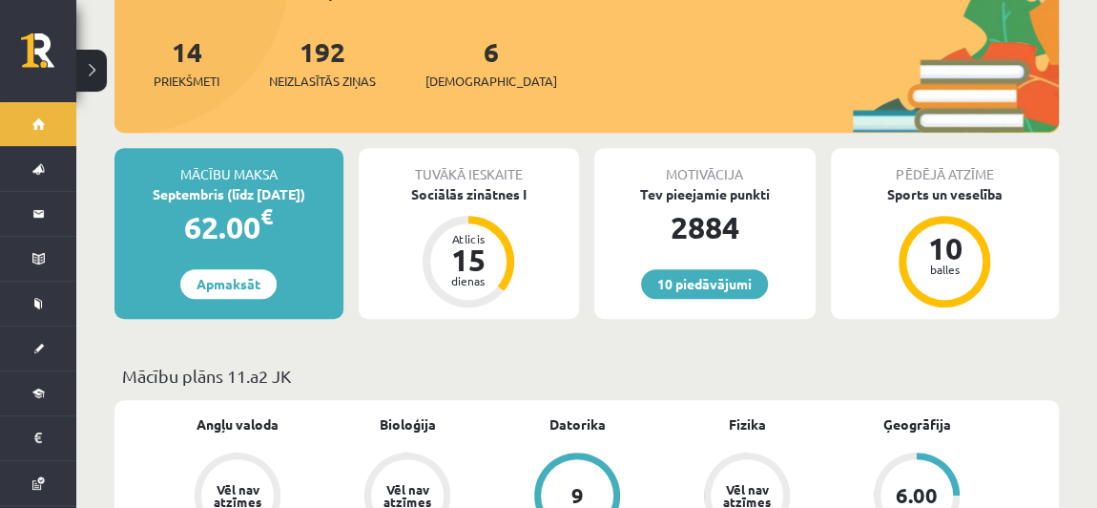
click at [295, 363] on p "Mācību plāns 11.a2 JK" at bounding box center [586, 376] width 929 height 26
click at [563, 363] on p "Mācību plāns 11.a2 JK" at bounding box center [586, 376] width 929 height 26
